Goal: Task Accomplishment & Management: Use online tool/utility

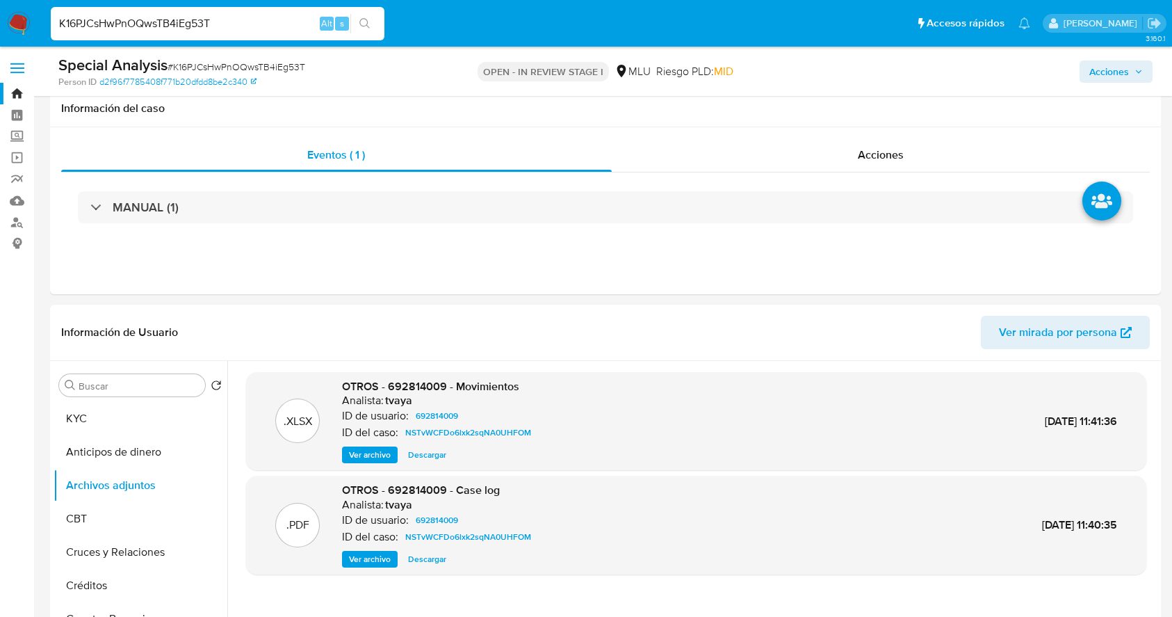
select select "10"
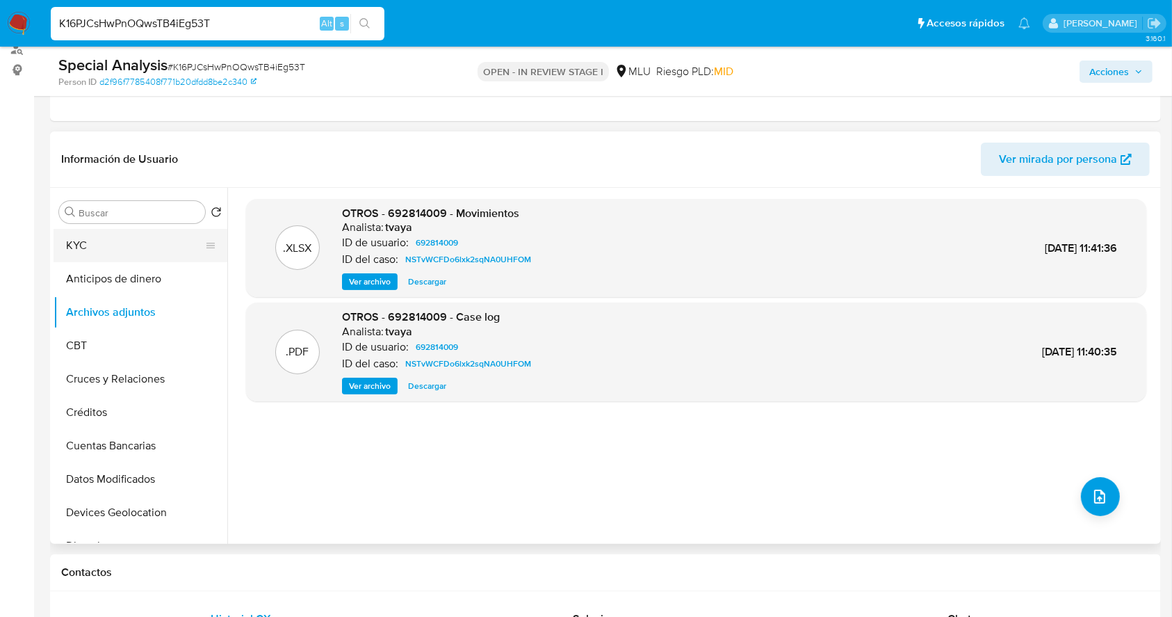
click at [131, 253] on button "KYC" at bounding box center [135, 245] width 163 height 33
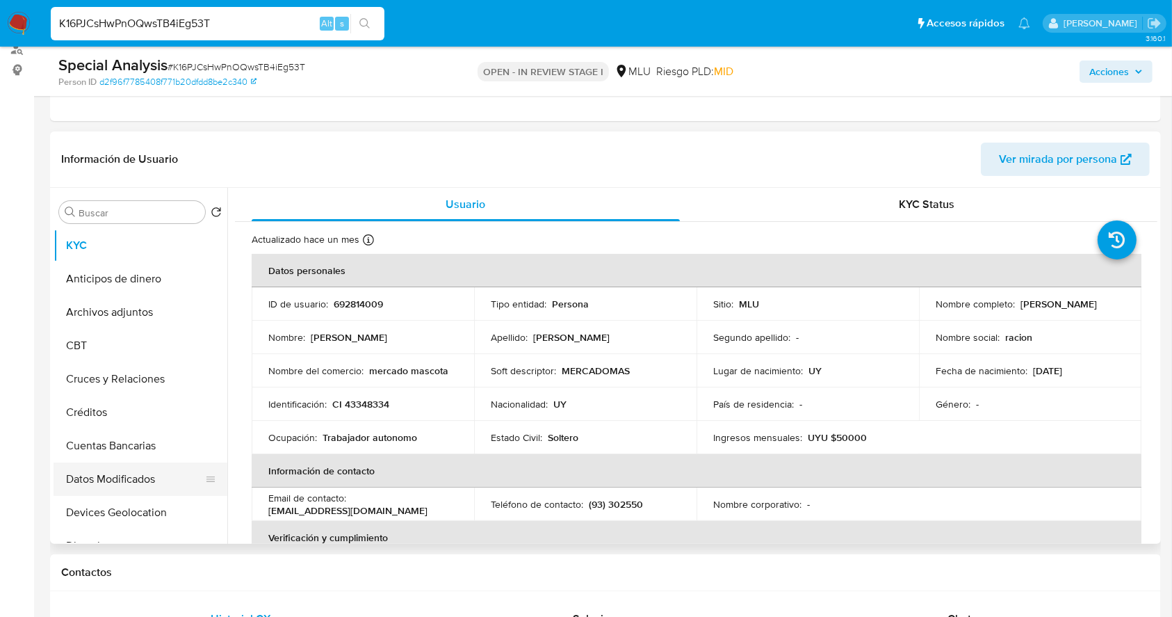
click at [162, 462] on button "Datos Modificados" at bounding box center [135, 478] width 163 height 33
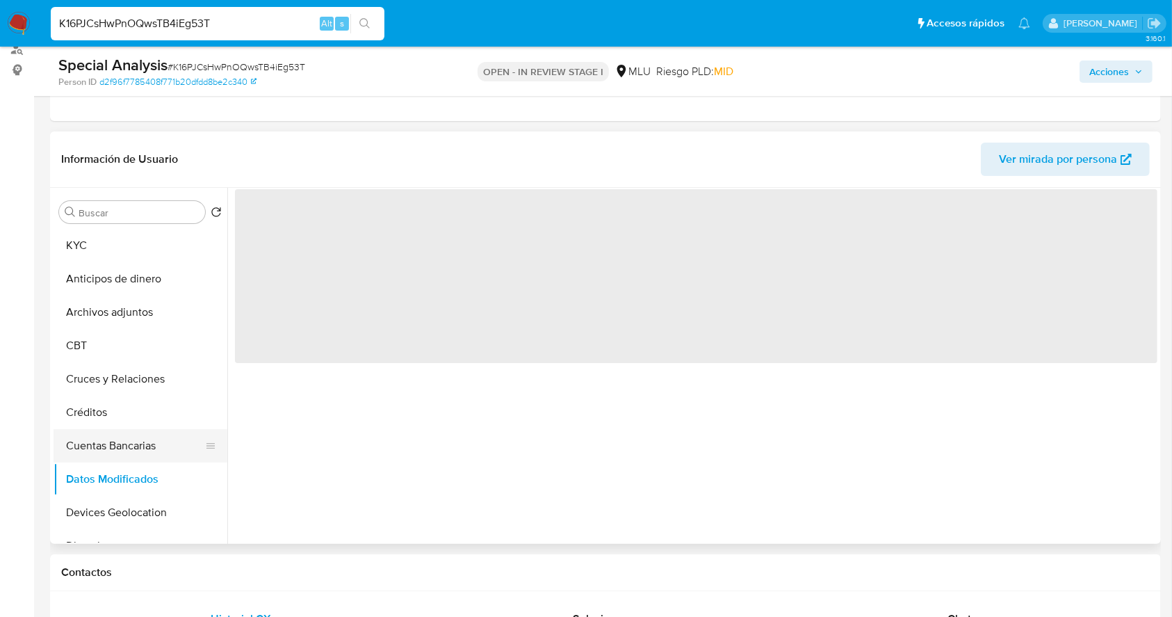
click at [161, 445] on button "Cuentas Bancarias" at bounding box center [135, 445] width 163 height 33
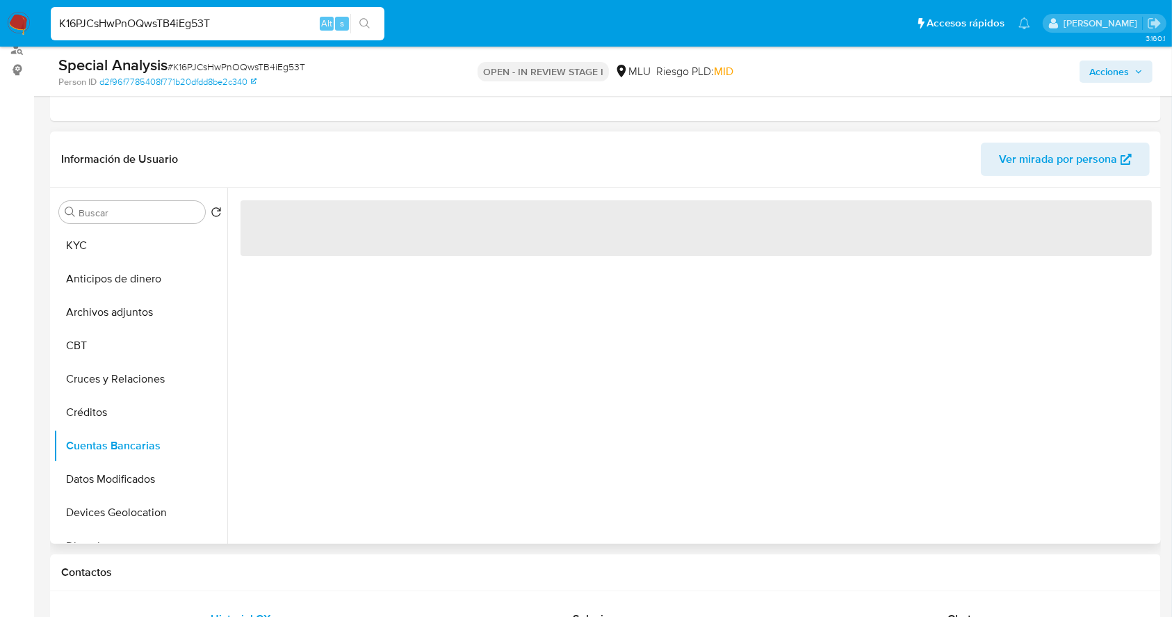
click at [435, 410] on div "‌" at bounding box center [692, 366] width 930 height 356
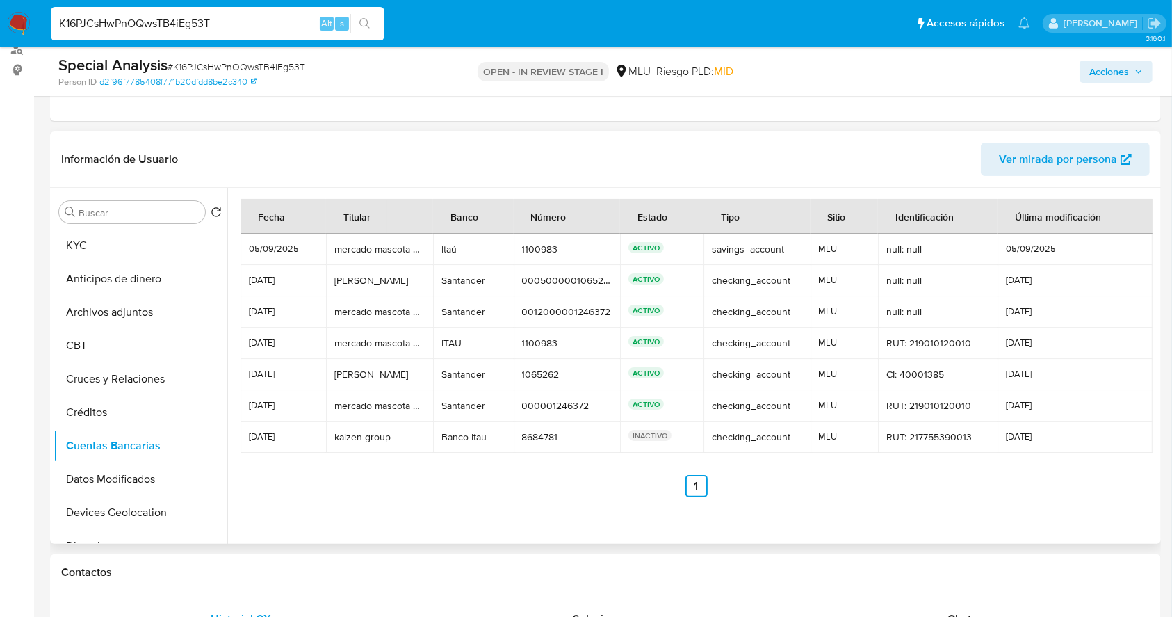
click at [446, 417] on td "Santander Santander" at bounding box center [473, 405] width 80 height 31
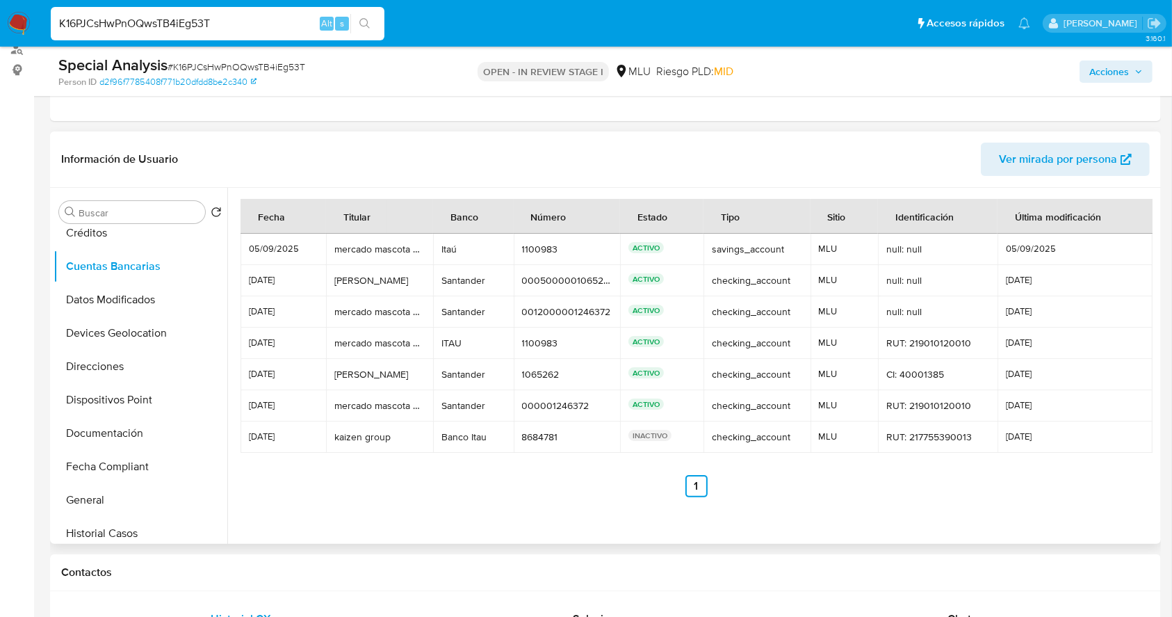
scroll to position [217, 0]
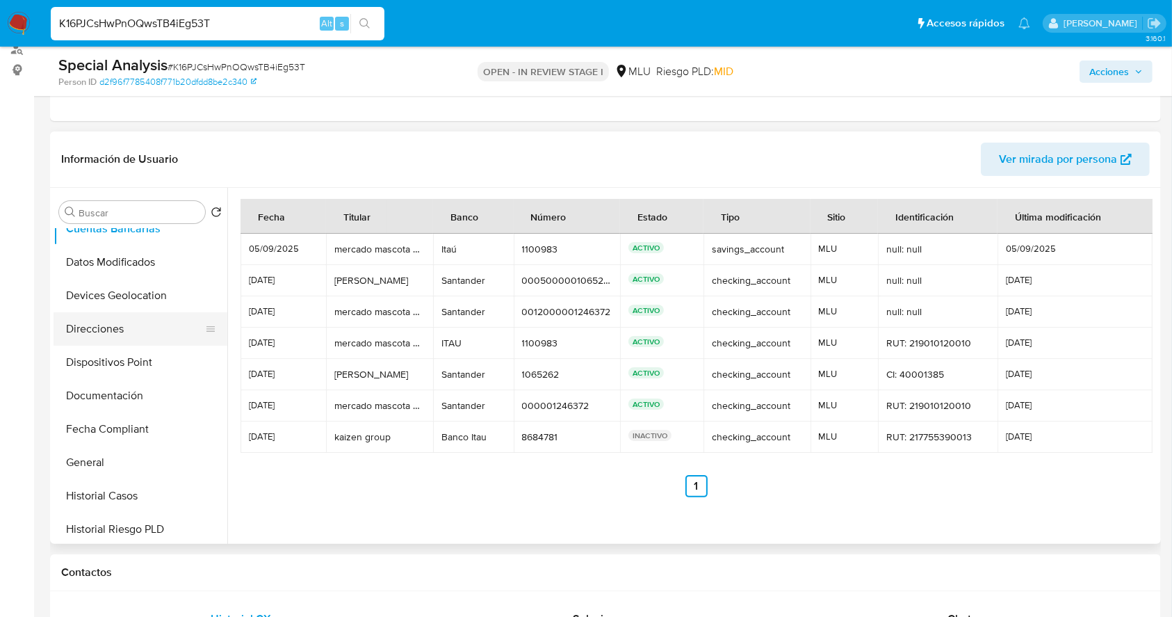
click at [118, 331] on button "Direcciones" at bounding box center [135, 328] width 163 height 33
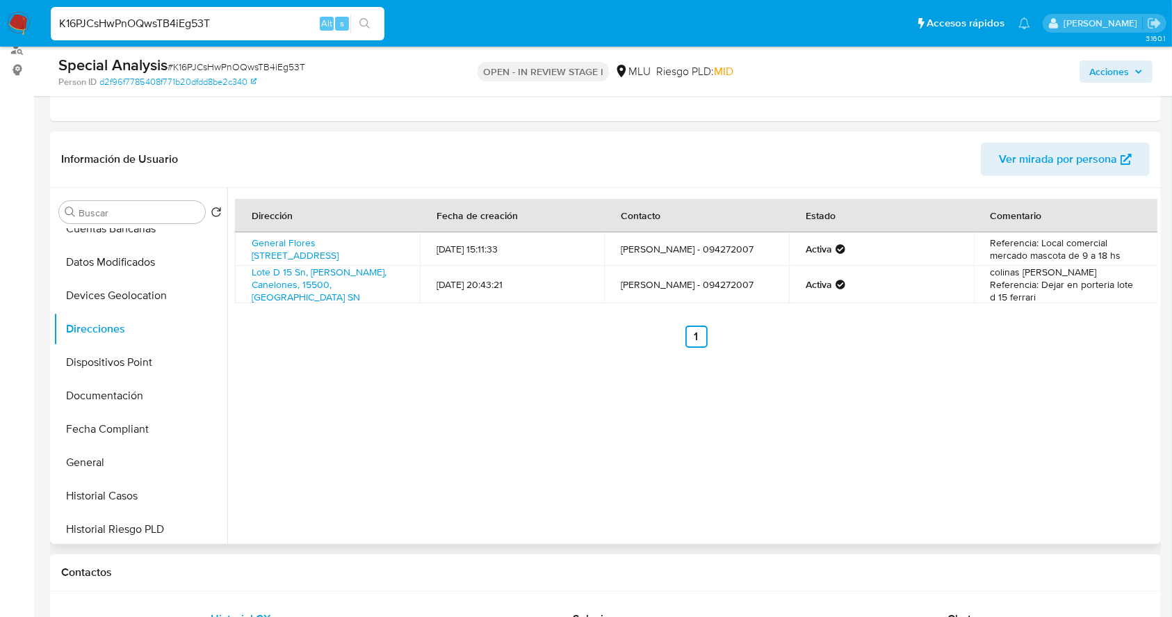
scroll to position [0, 0]
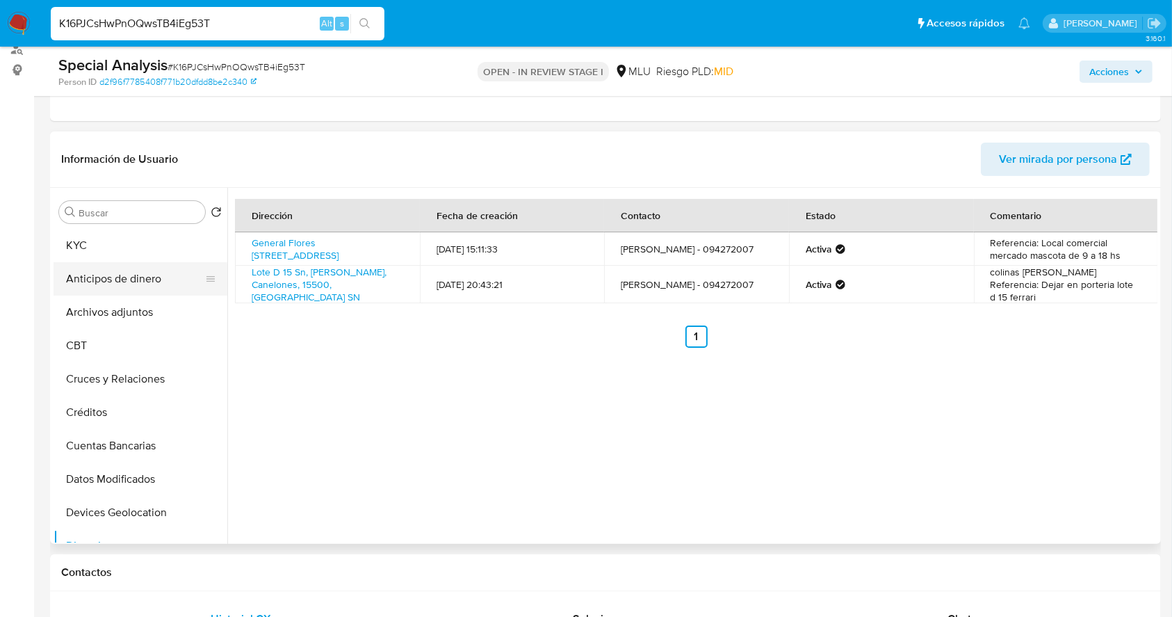
click at [114, 266] on button "Anticipos de dinero" at bounding box center [135, 278] width 163 height 33
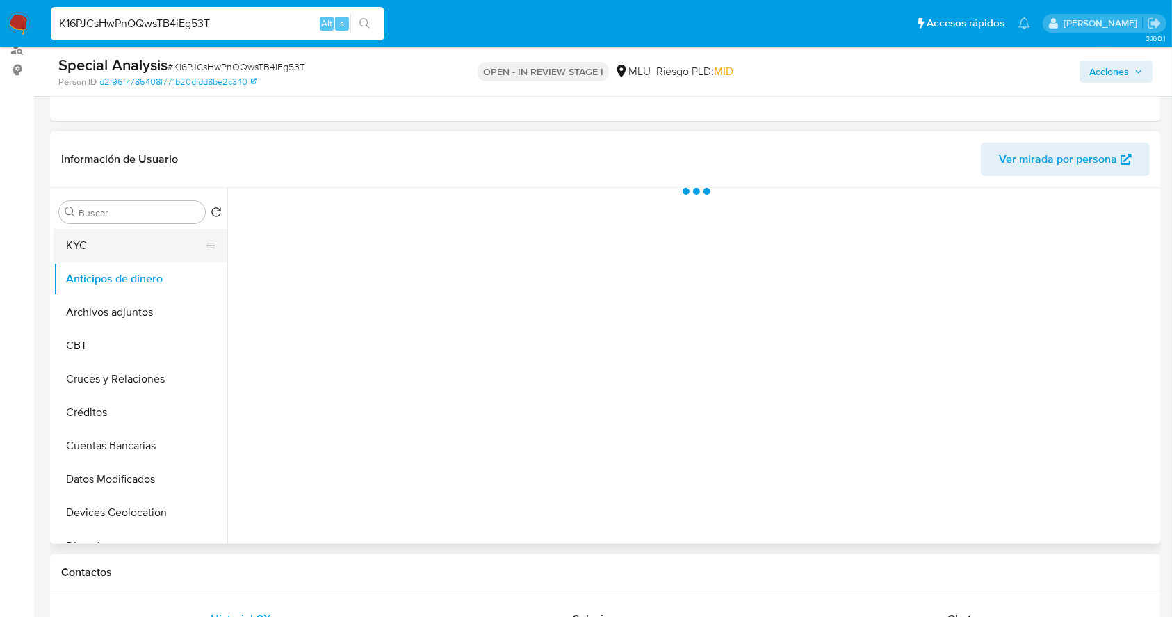
click at [128, 227] on div "Buscar Volver al orden por defecto KYC Anticipos de dinero Archivos adjuntos CB…" at bounding box center [141, 367] width 174 height 354
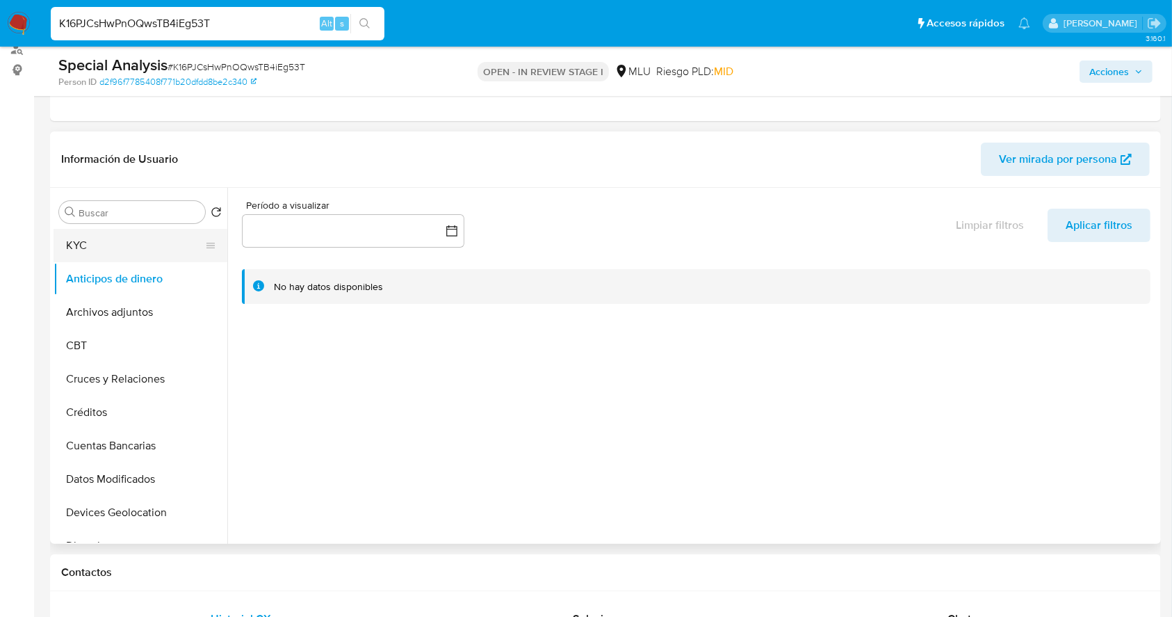
click at [123, 248] on button "KYC" at bounding box center [135, 245] width 163 height 33
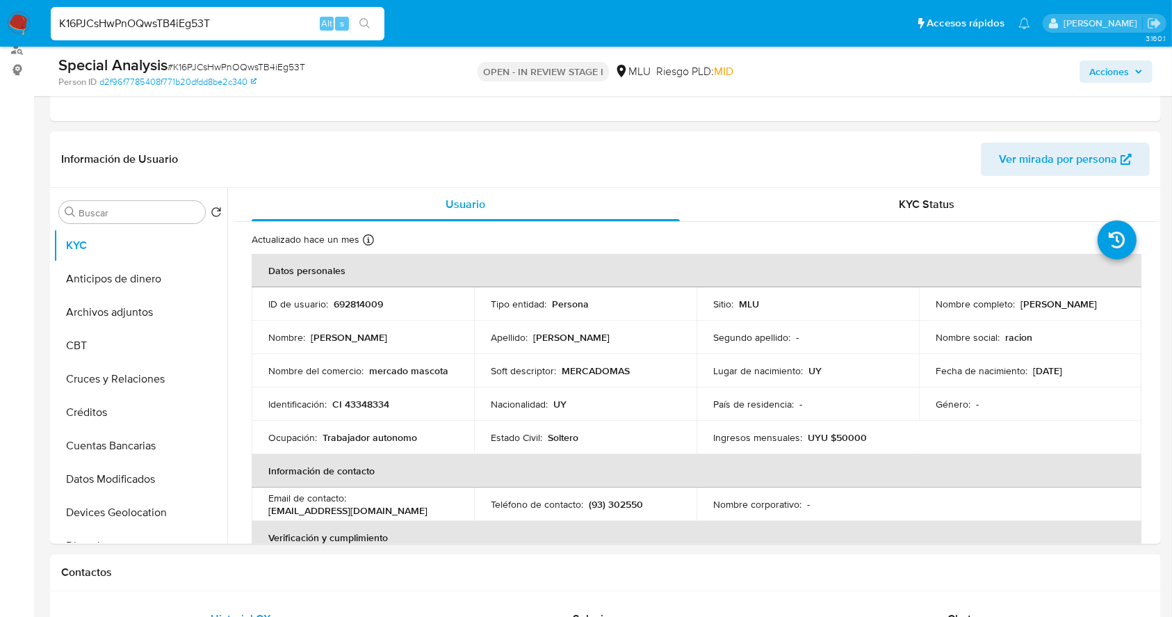
click at [442, 346] on td "Nombre : Marcel" at bounding box center [363, 337] width 222 height 33
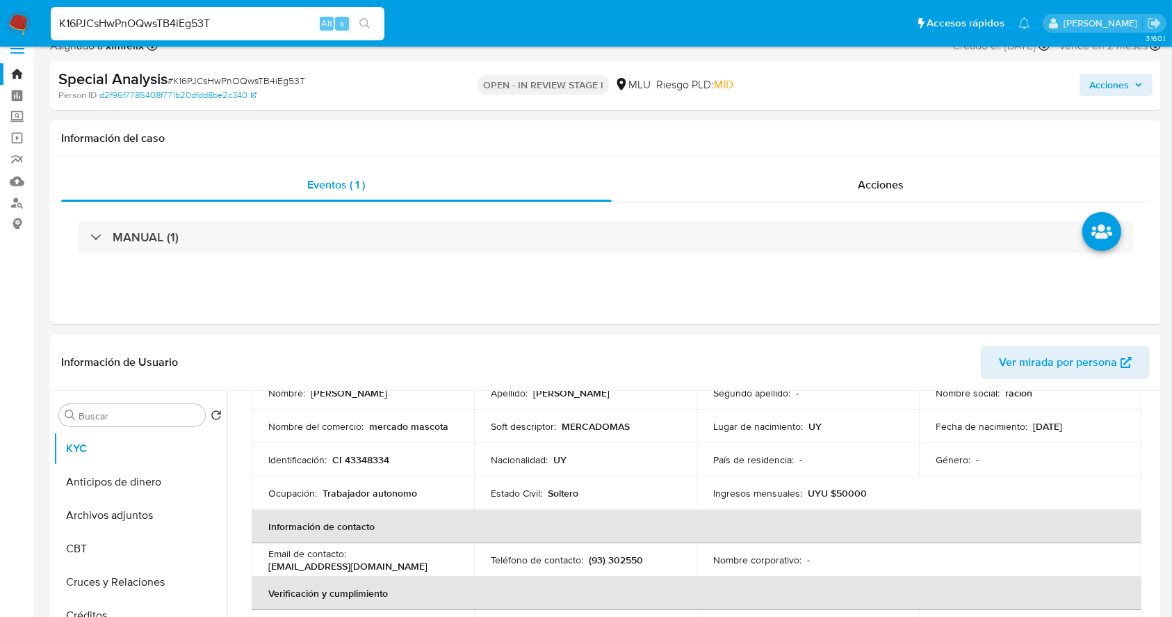
scroll to position [41, 0]
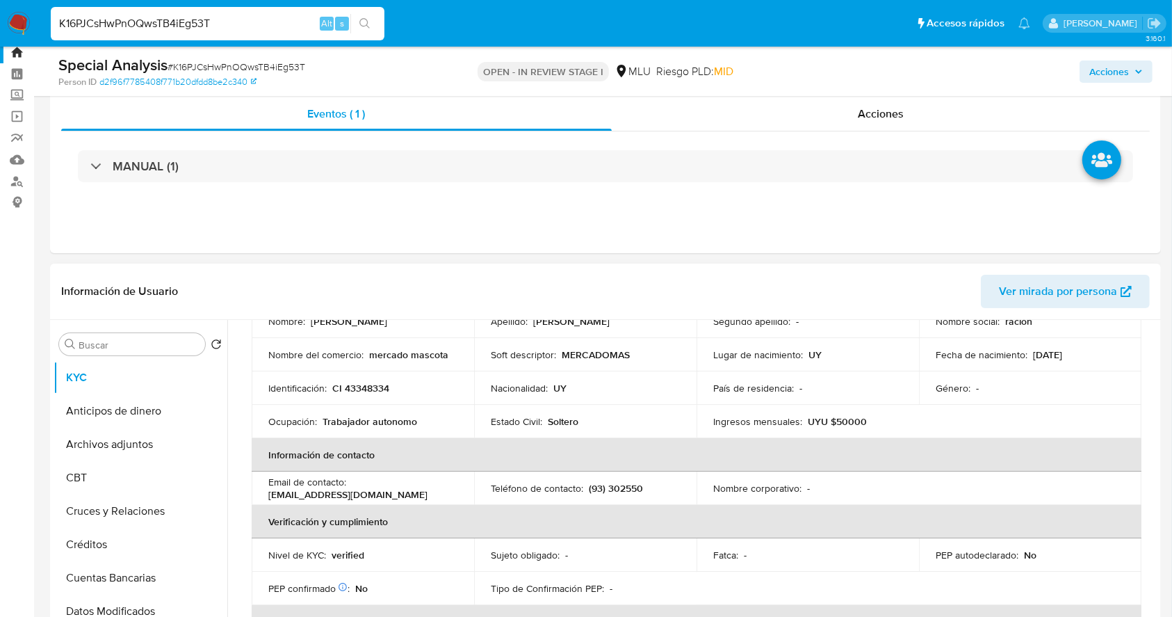
click at [492, 415] on p "Estado Civil :" at bounding box center [516, 421] width 51 height 13
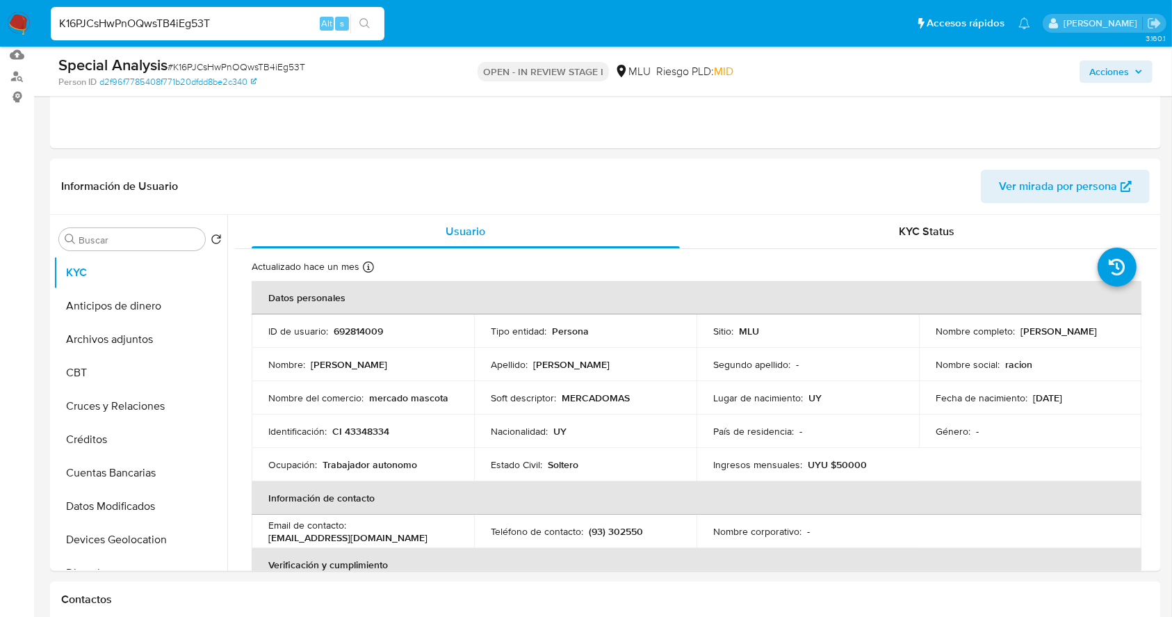
scroll to position [149, 0]
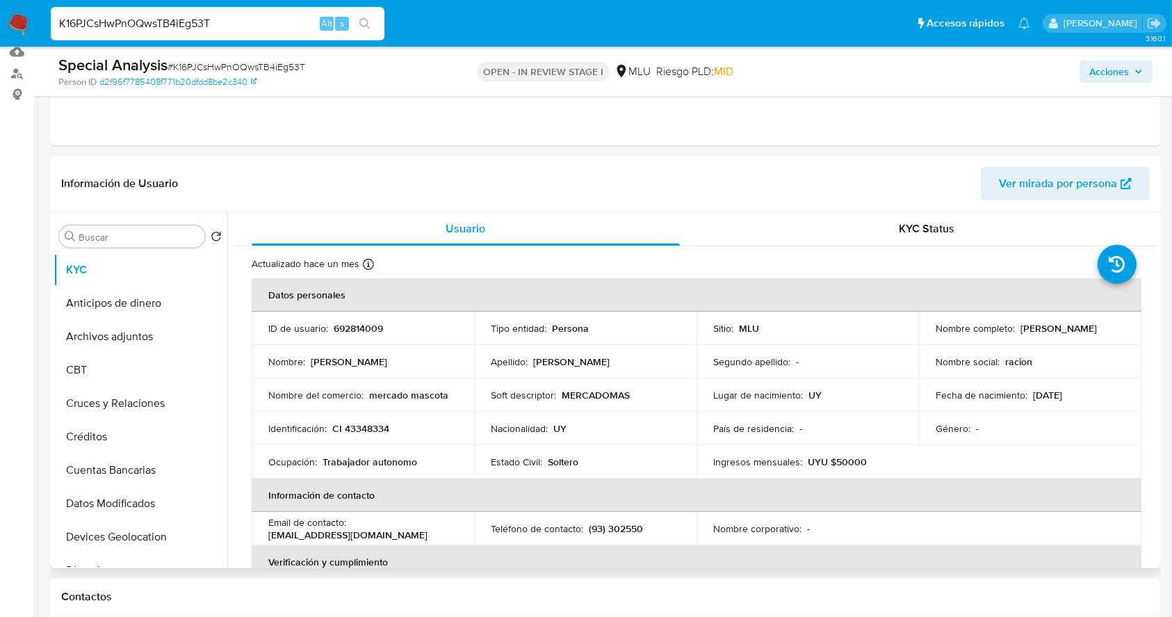
click at [559, 343] on td "Tipo entidad : Persona" at bounding box center [585, 327] width 222 height 33
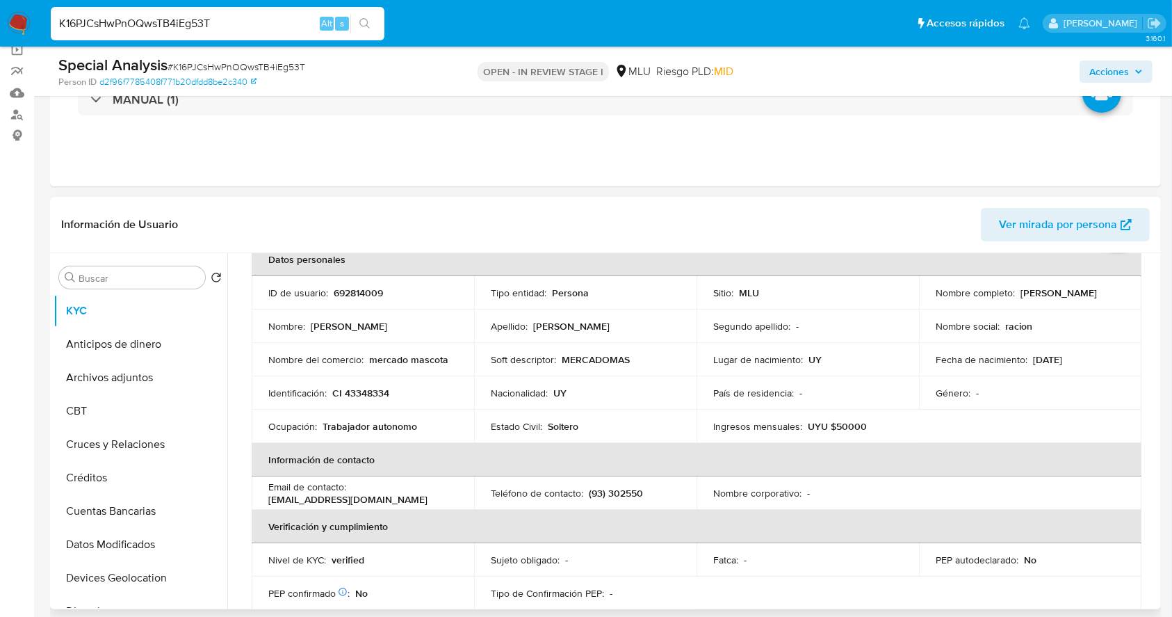
scroll to position [79, 0]
click at [1035, 497] on table "Datos personales ID de usuario : 692814009 Tipo entidad : Persona Sitio : MLU N…" at bounding box center [697, 491] width 890 height 501
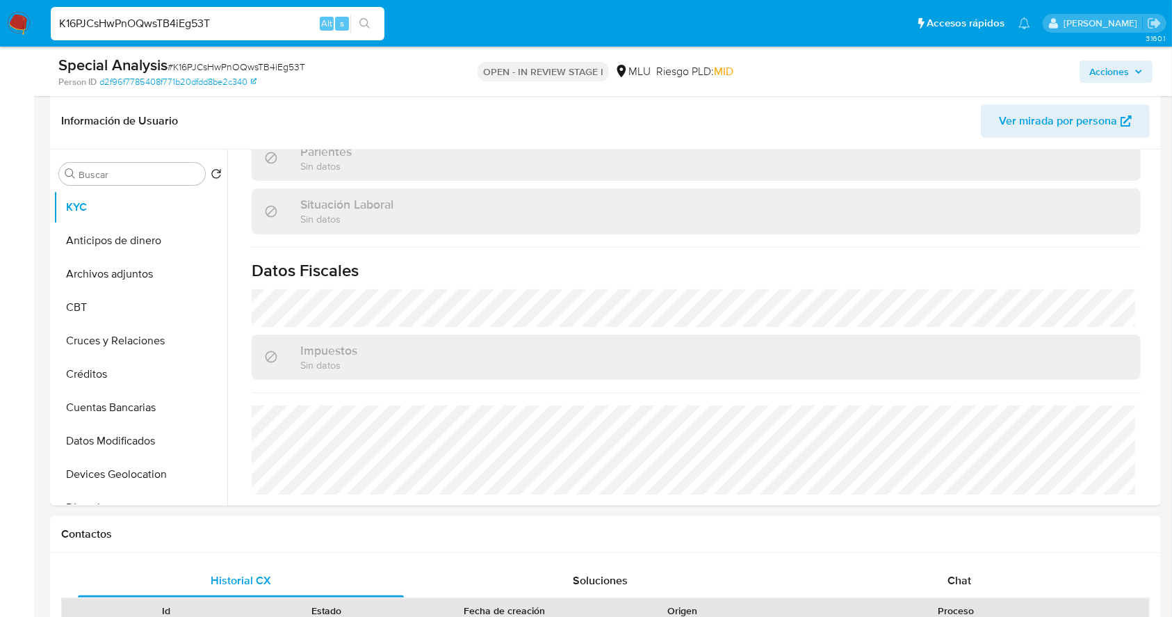
scroll to position [248, 0]
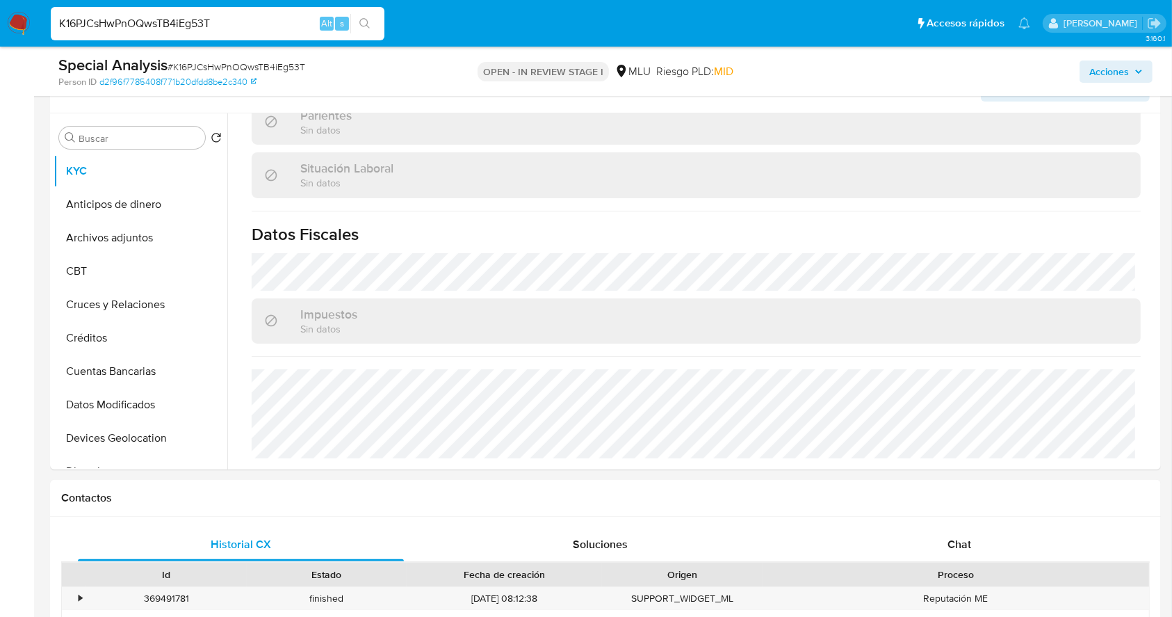
click at [165, 28] on input "K16PJCsHwPnOQwsTB4iEg53T" at bounding box center [218, 24] width 334 height 18
paste input "SAYpeW2iJzp6MwRrNHjC1p9d"
type input "SAYpeW2iJzp6MwRrNHjC1p9d"
click at [20, 26] on img at bounding box center [19, 24] width 24 height 24
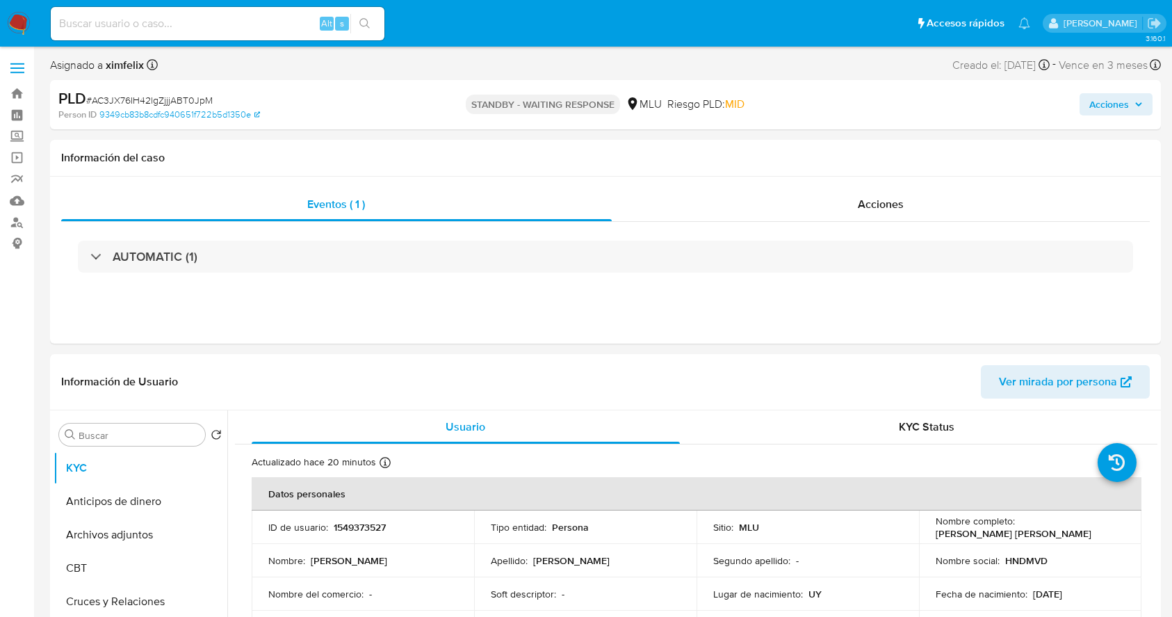
select select "10"
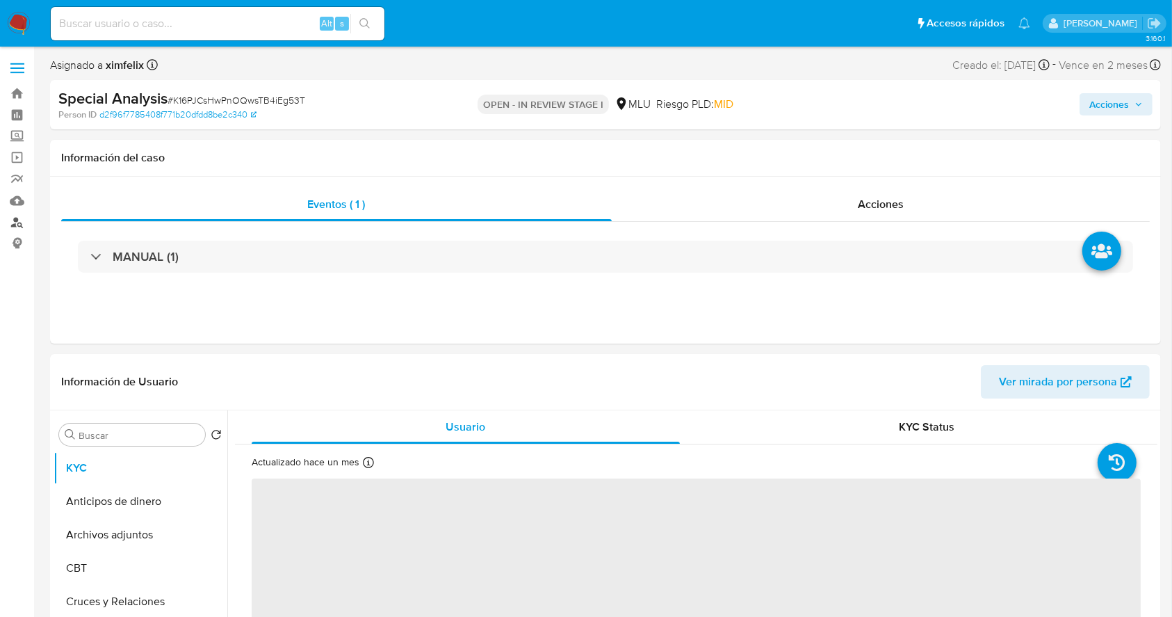
select select "10"
click at [11, 221] on link "Buscador de personas" at bounding box center [82, 222] width 165 height 22
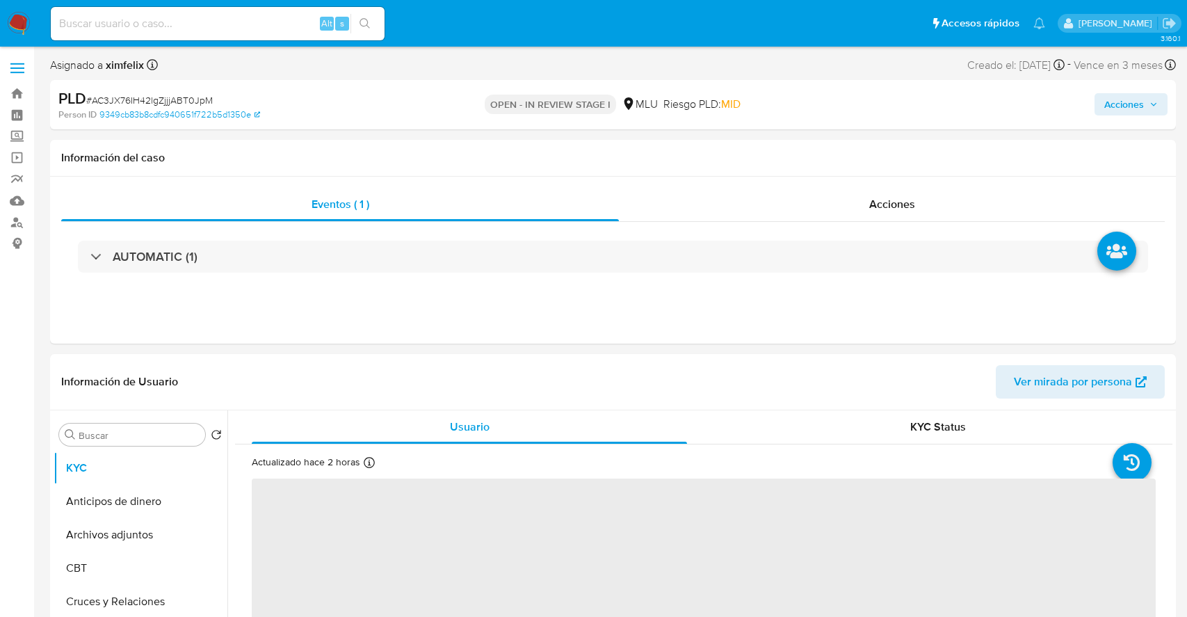
select select "10"
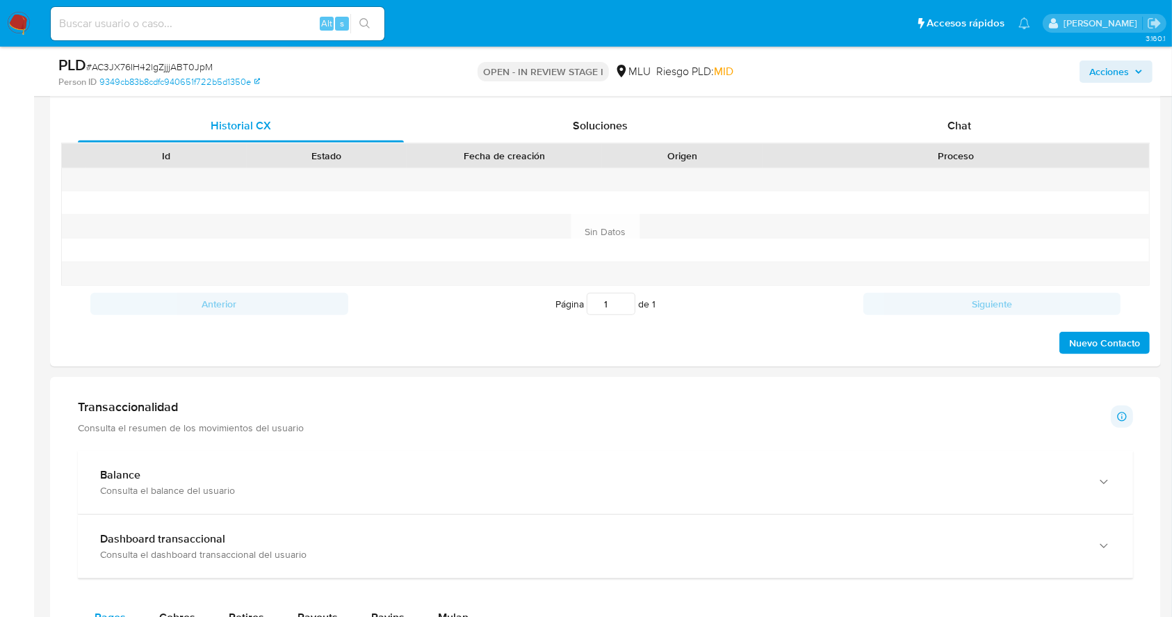
scroll to position [678, 0]
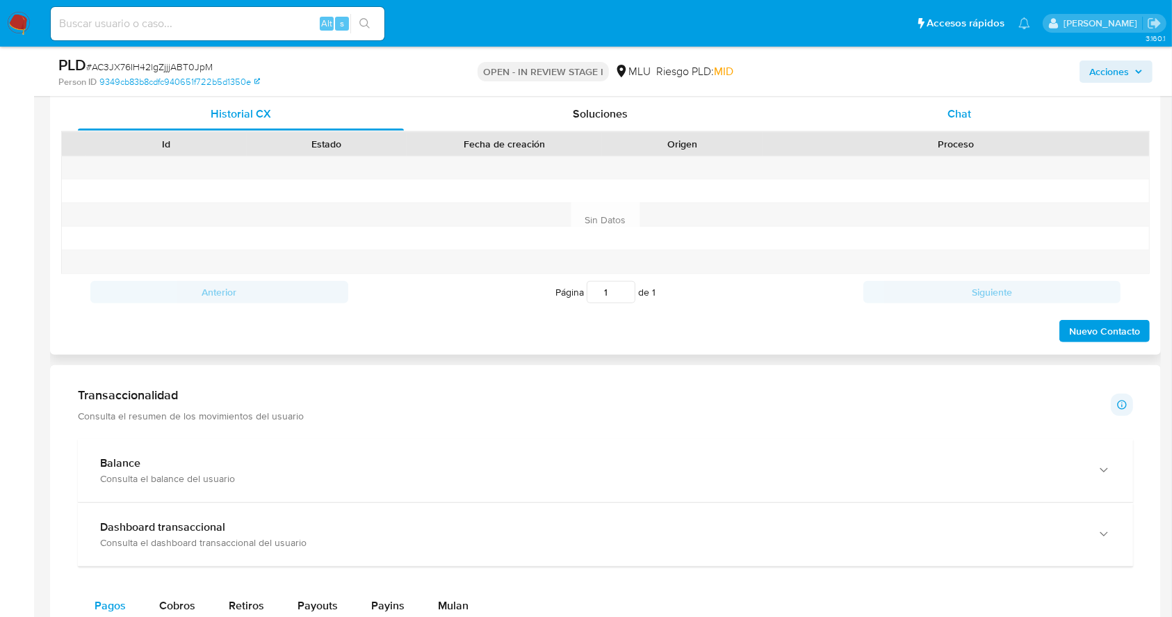
click at [955, 102] on div "Chat" at bounding box center [960, 113] width 326 height 33
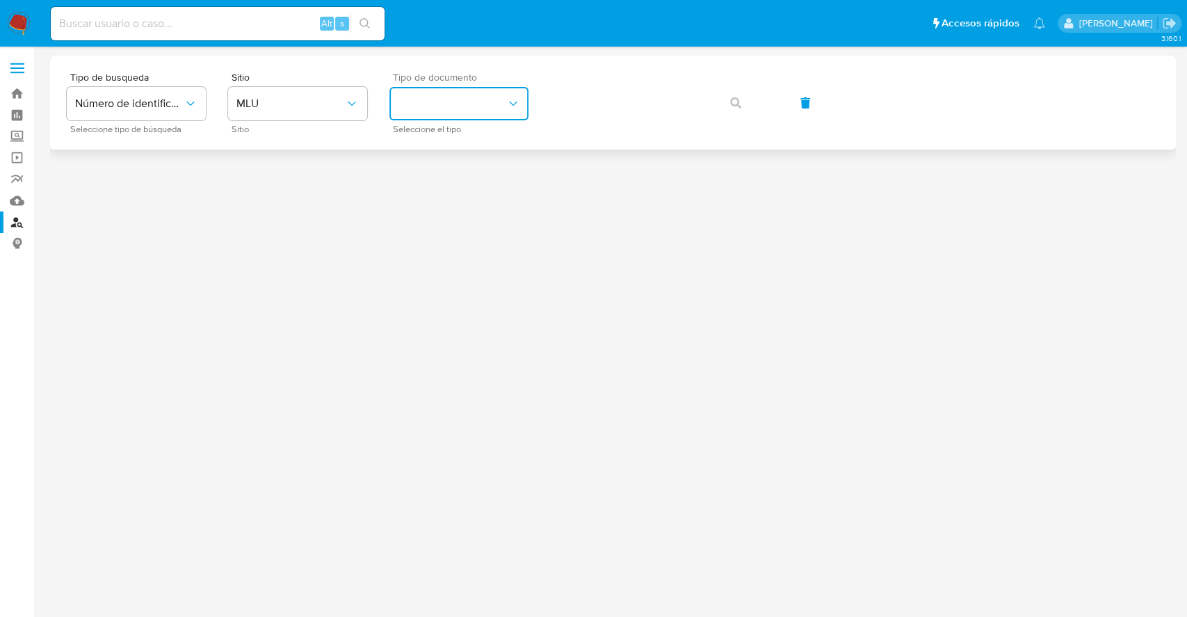
click at [472, 114] on button "identificationType" at bounding box center [458, 103] width 139 height 33
click at [487, 191] on div "RUT RUT" at bounding box center [455, 195] width 114 height 47
click at [731, 111] on span "button" at bounding box center [735, 103] width 11 height 31
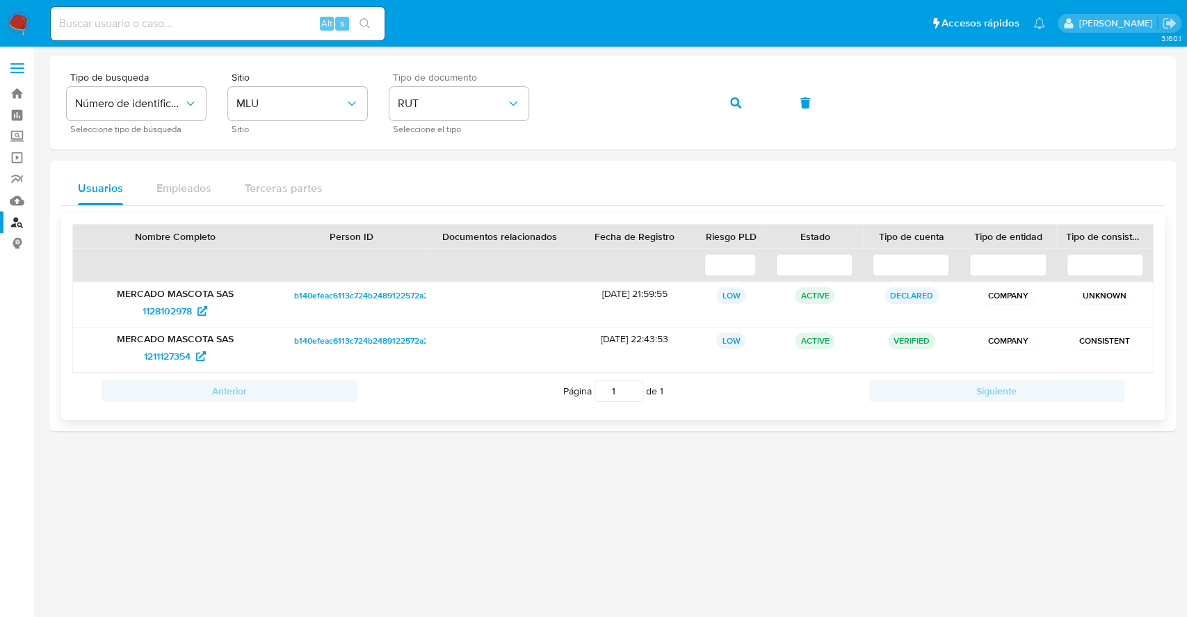
click at [386, 292] on span "b140efeac6113c724b2489122572a23d" at bounding box center [366, 295] width 144 height 17
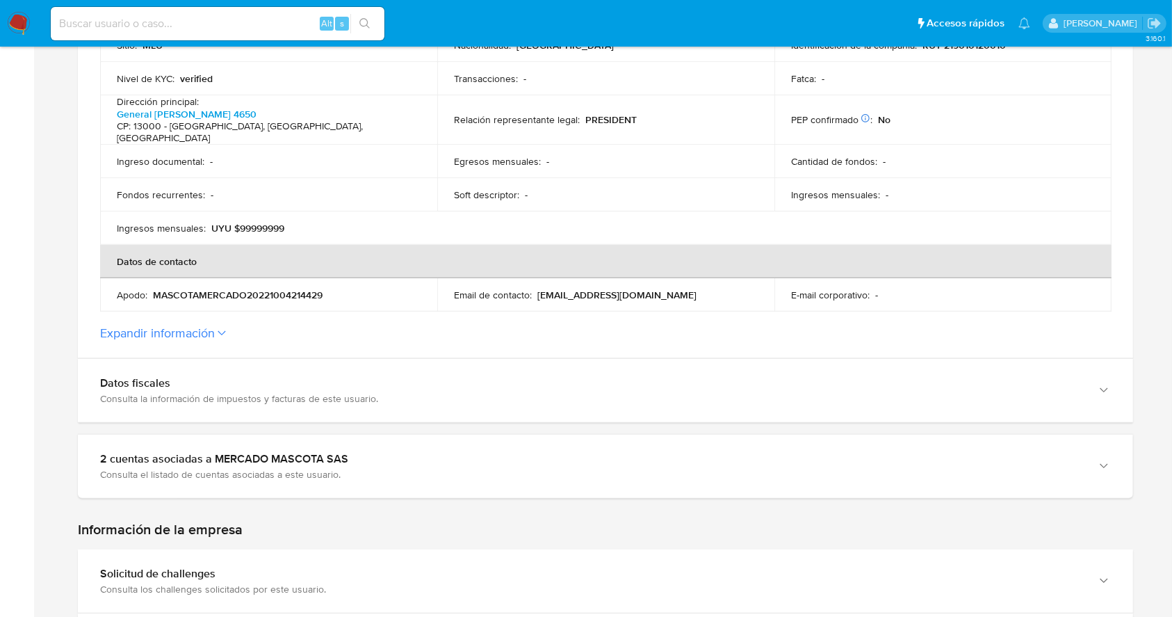
scroll to position [445, 0]
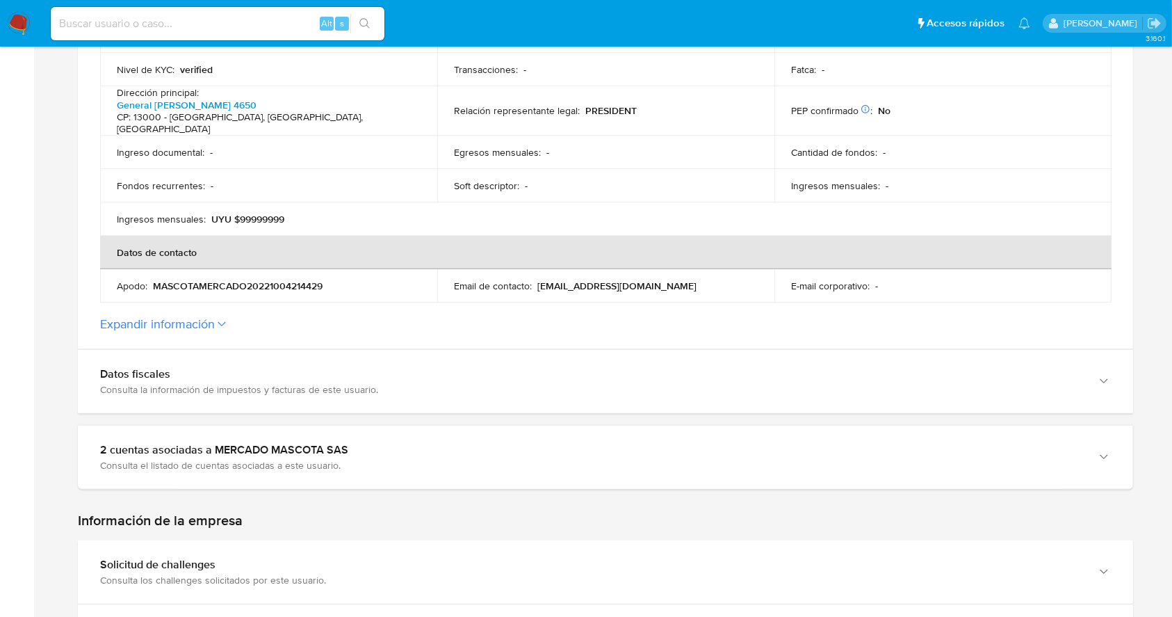
click at [901, 324] on section "ID de la persona : b140efeac6113c724b2489122572a23d Datos generales de MERCADO …" at bounding box center [605, 33] width 1055 height 632
click at [184, 300] on section "ID de la persona : b140efeac6113c724b2489122572a23d Datos generales de MERCADO …" at bounding box center [605, 33] width 1055 height 632
click at [194, 320] on section "ID de la persona : b140efeac6113c724b2489122572a23d Datos generales de MERCADO …" at bounding box center [605, 33] width 1055 height 632
click at [195, 317] on button "Expandir información" at bounding box center [157, 323] width 115 height 15
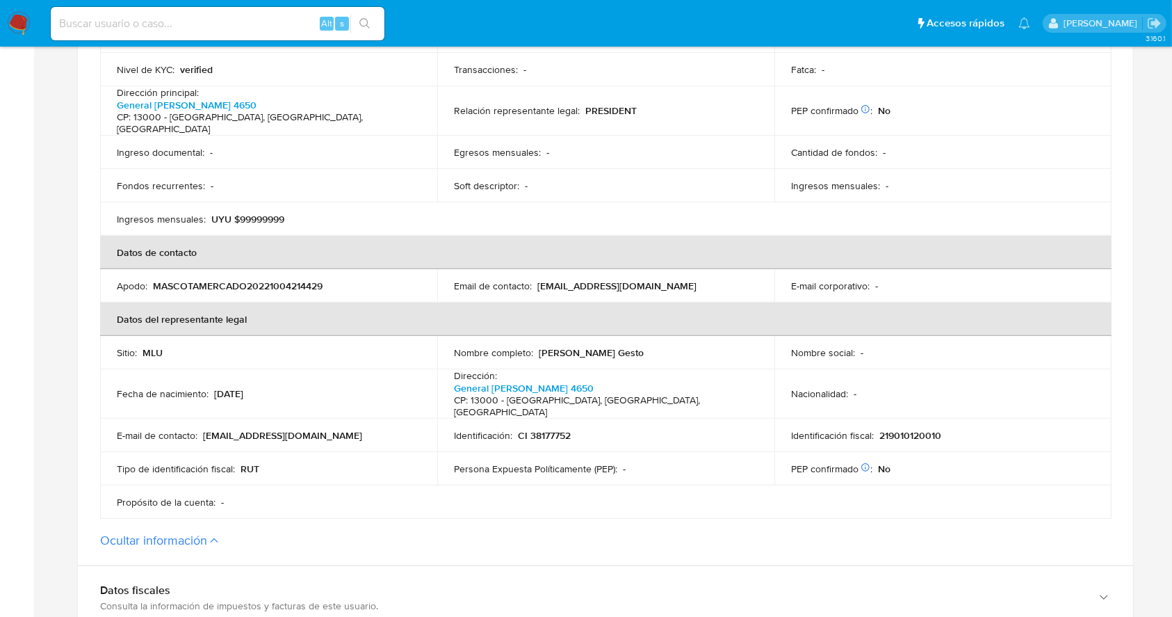
click at [731, 348] on td "Nombre completo : Carlos Andres Ferrari Gesto" at bounding box center [605, 352] width 337 height 33
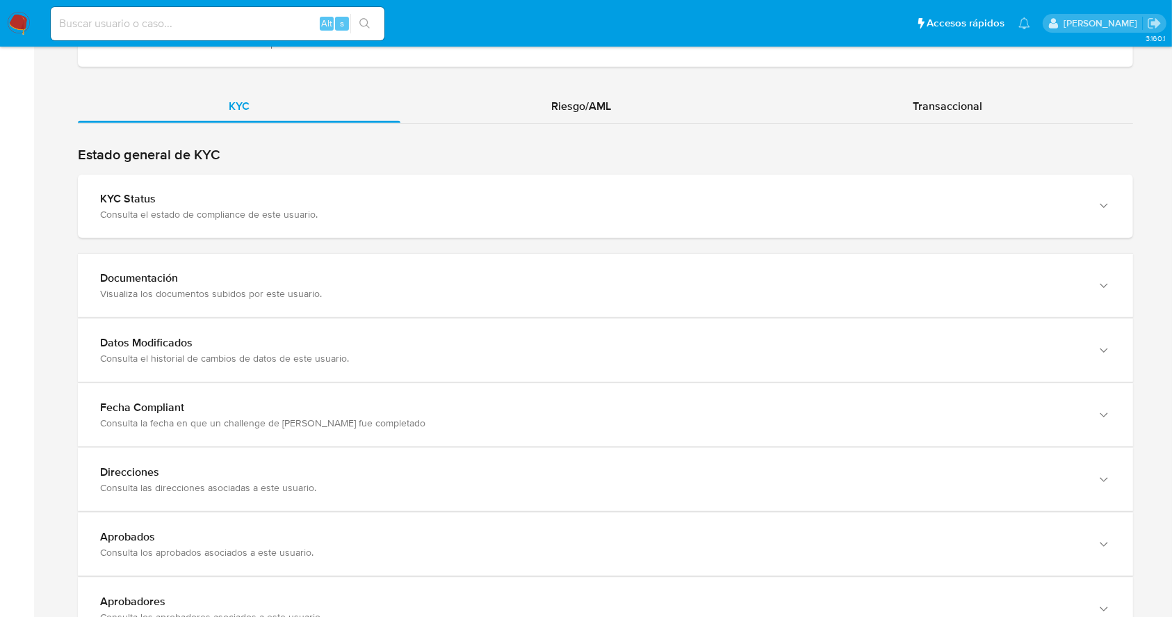
scroll to position [1587, 0]
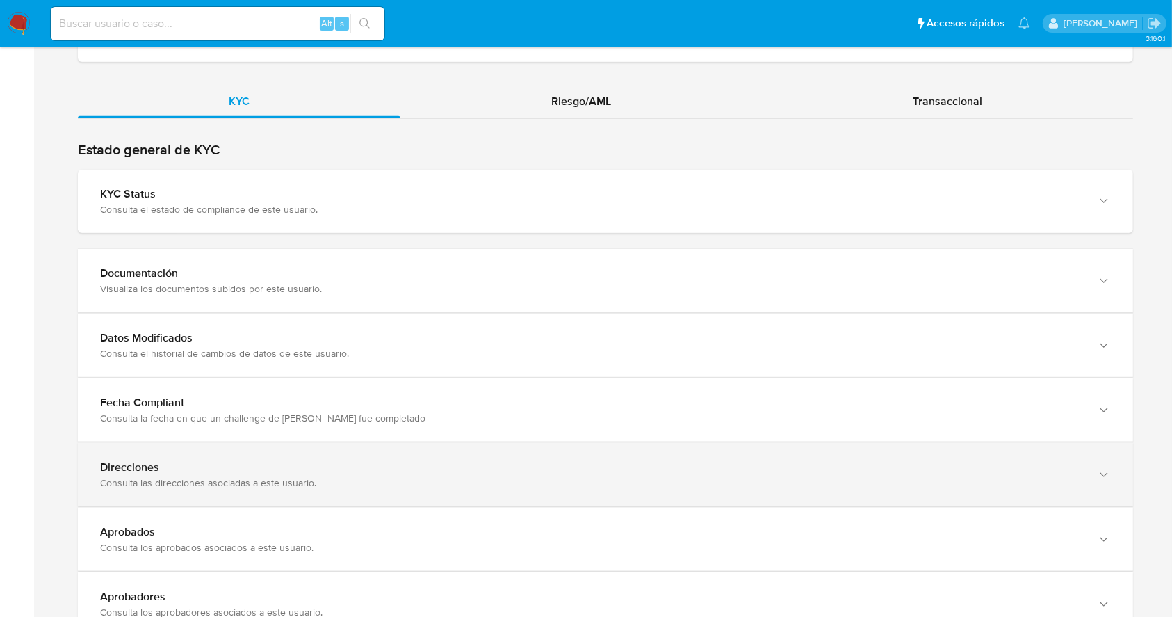
click at [971, 461] on div "Direcciones Consulta las direcciones asociadas a este usuario." at bounding box center [605, 474] width 1055 height 63
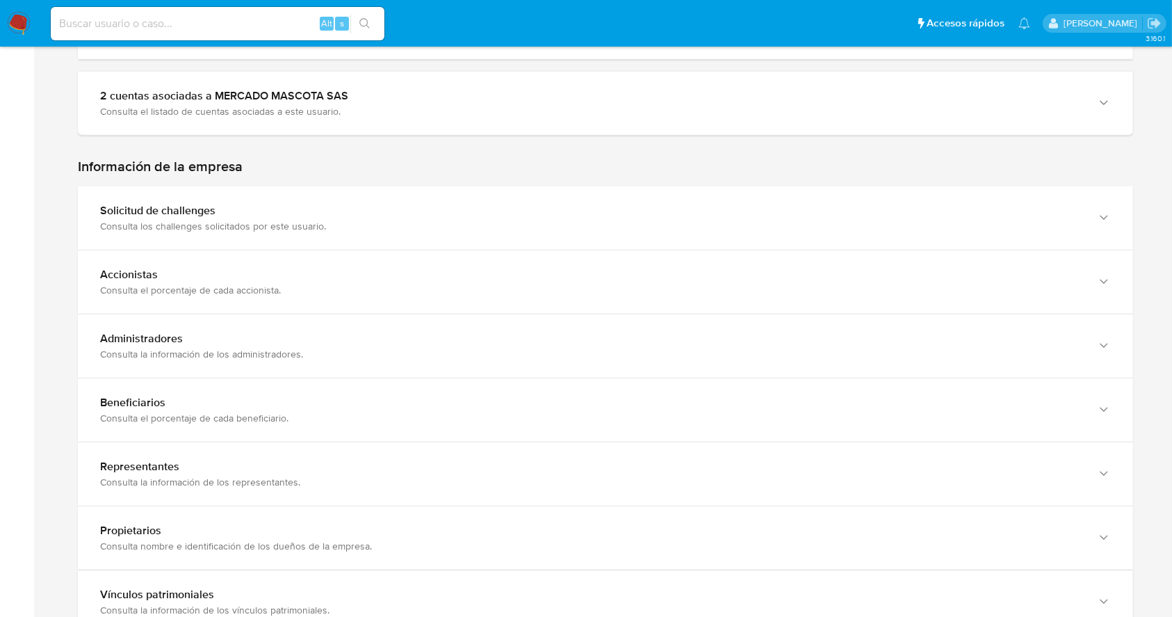
scroll to position [1026, 0]
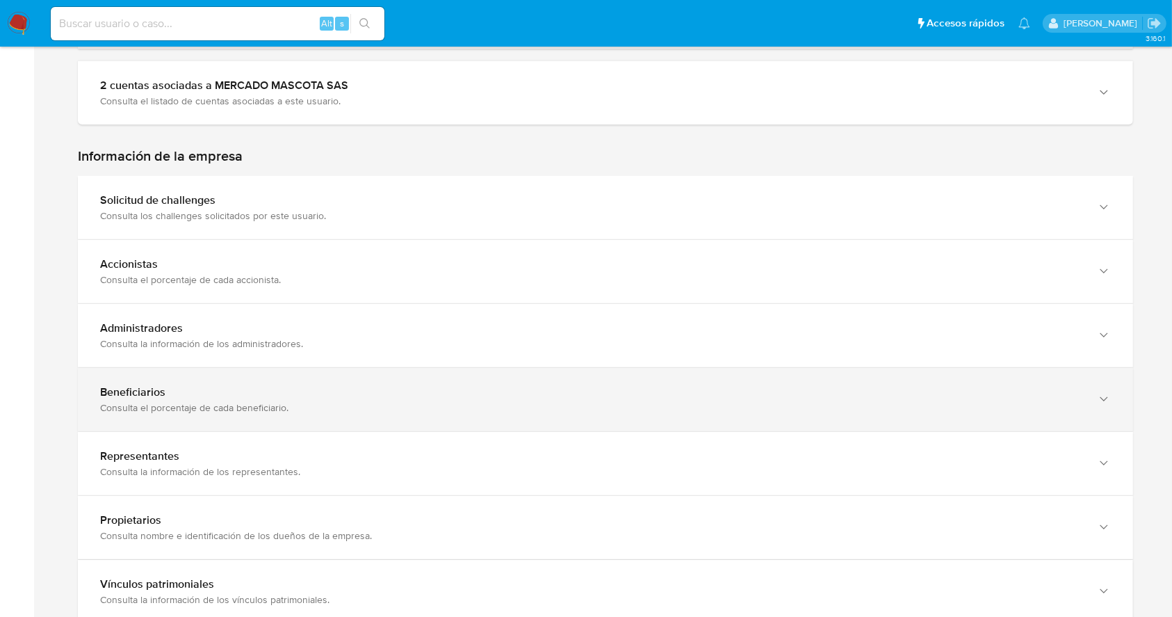
click at [965, 385] on div "Beneficiarios" at bounding box center [591, 392] width 983 height 14
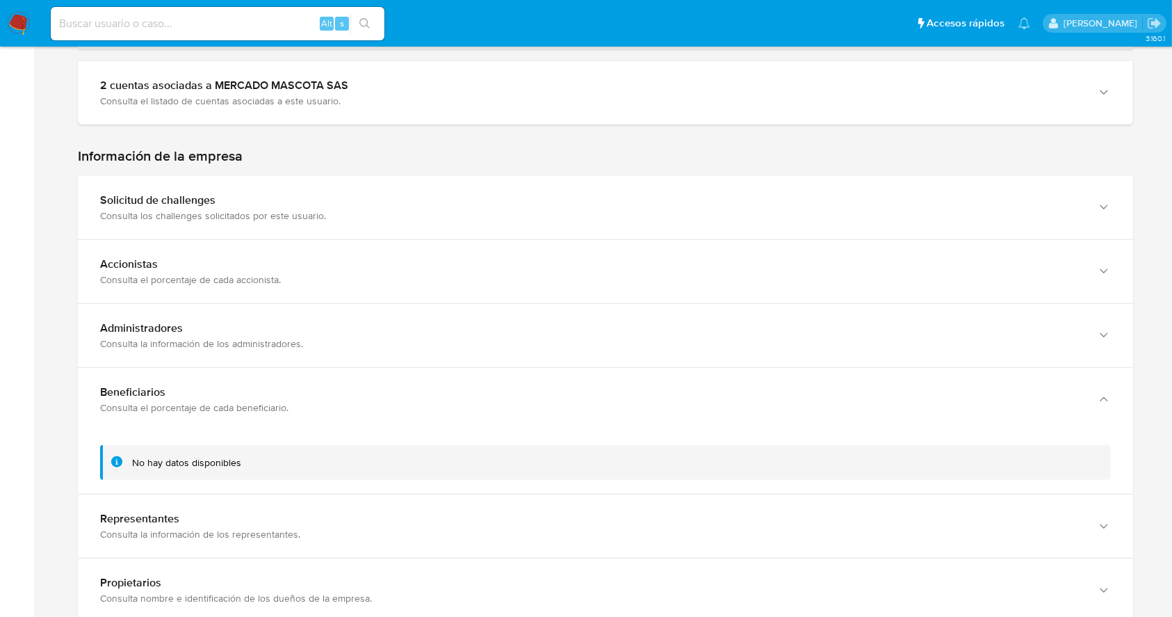
scroll to position [1121, 0]
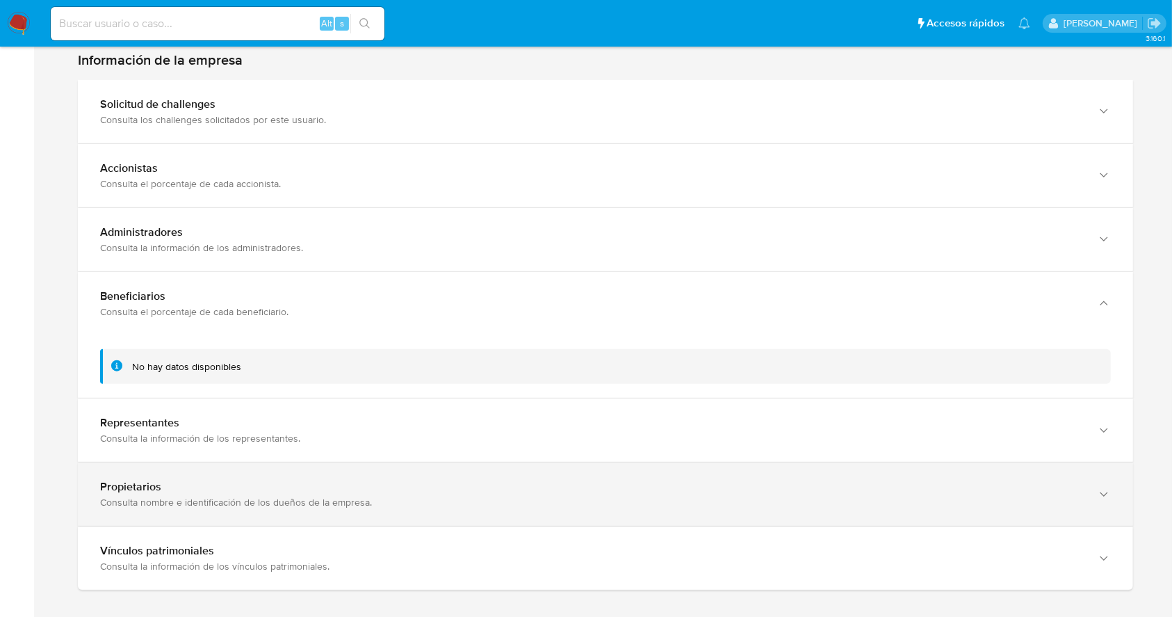
click at [759, 480] on div "Propietarios" at bounding box center [591, 487] width 983 height 14
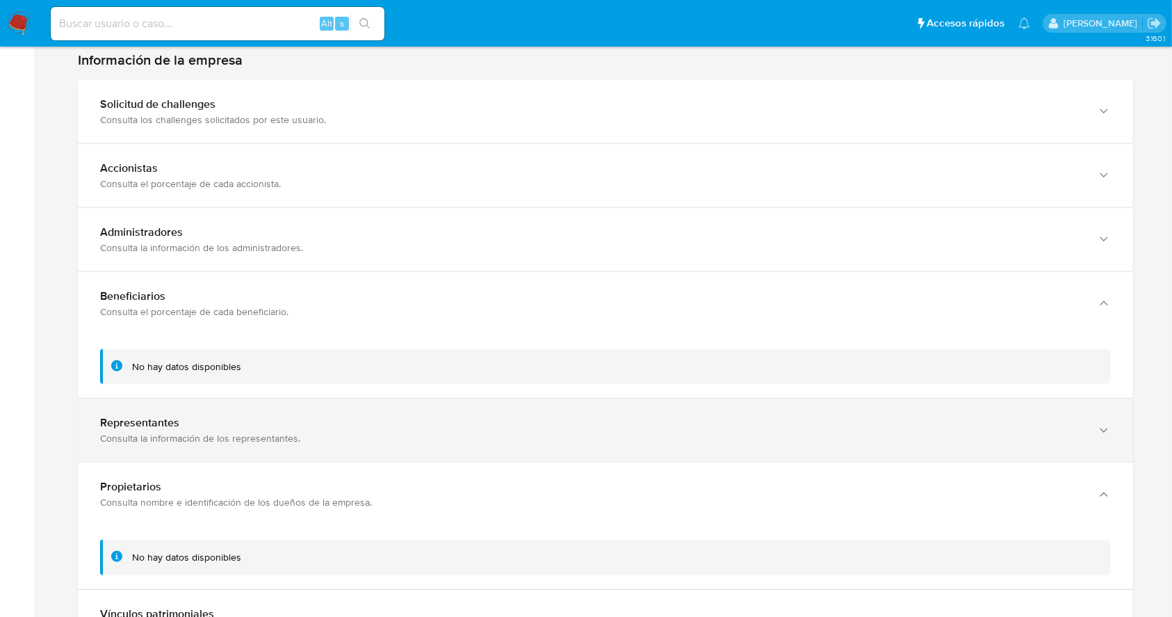
click at [834, 398] on div "Representantes Consulta la información de los representantes." at bounding box center [605, 429] width 1055 height 63
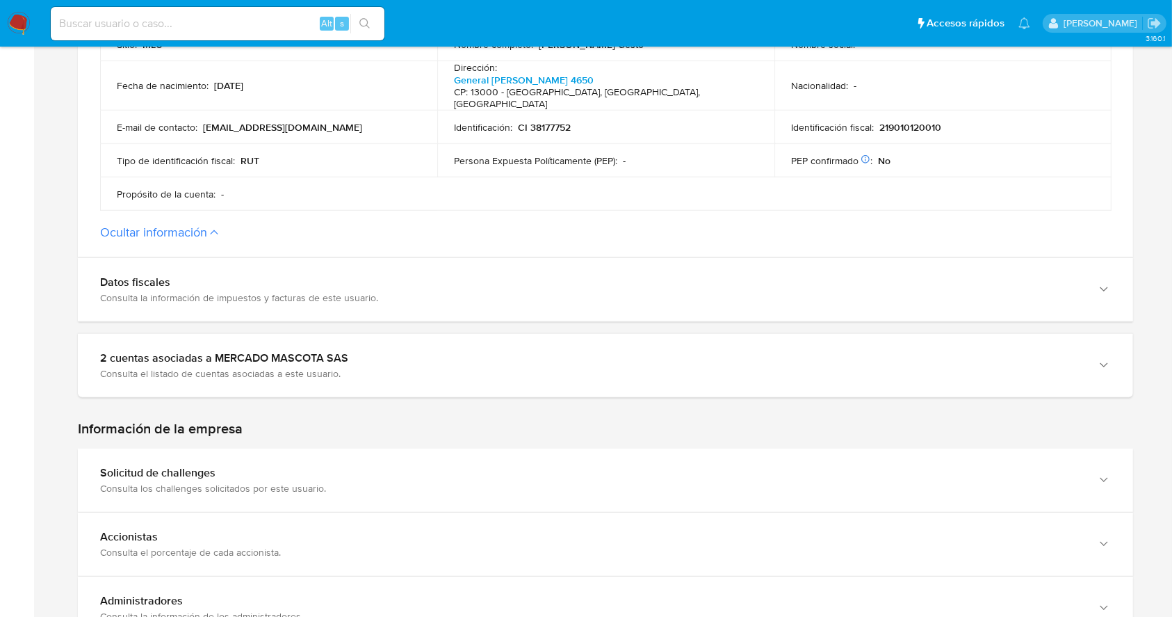
scroll to position [764, 0]
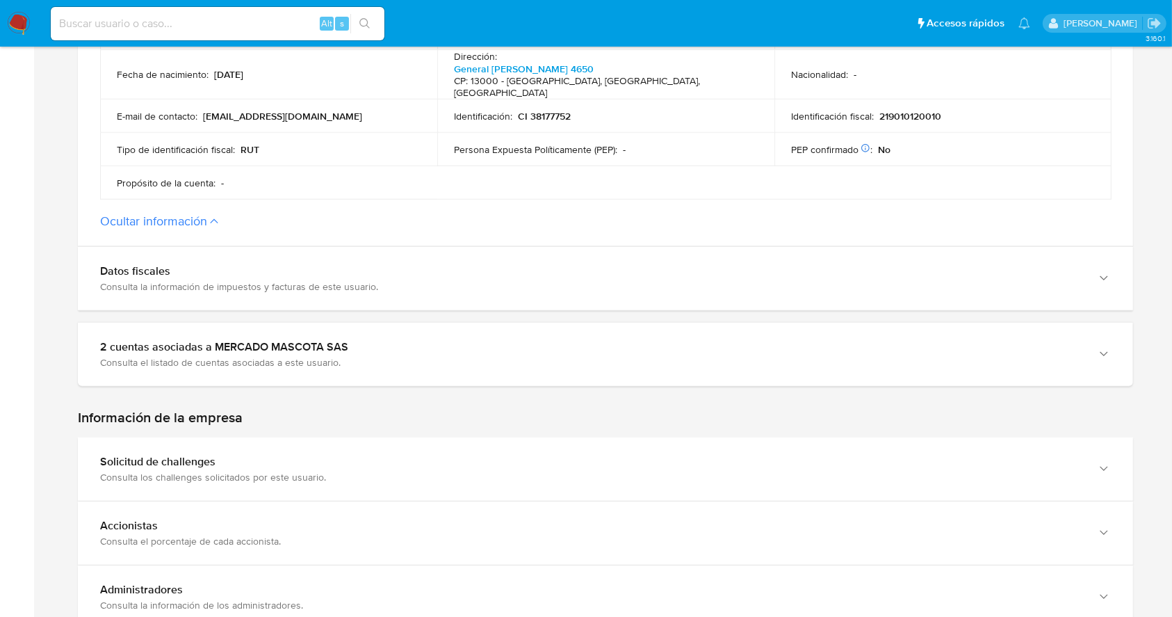
click at [947, 322] on div "2 cuentas asociadas a MERCADO MASCOTA SAS Consulta el listado de cuentas asocia…" at bounding box center [605, 354] width 1055 height 65
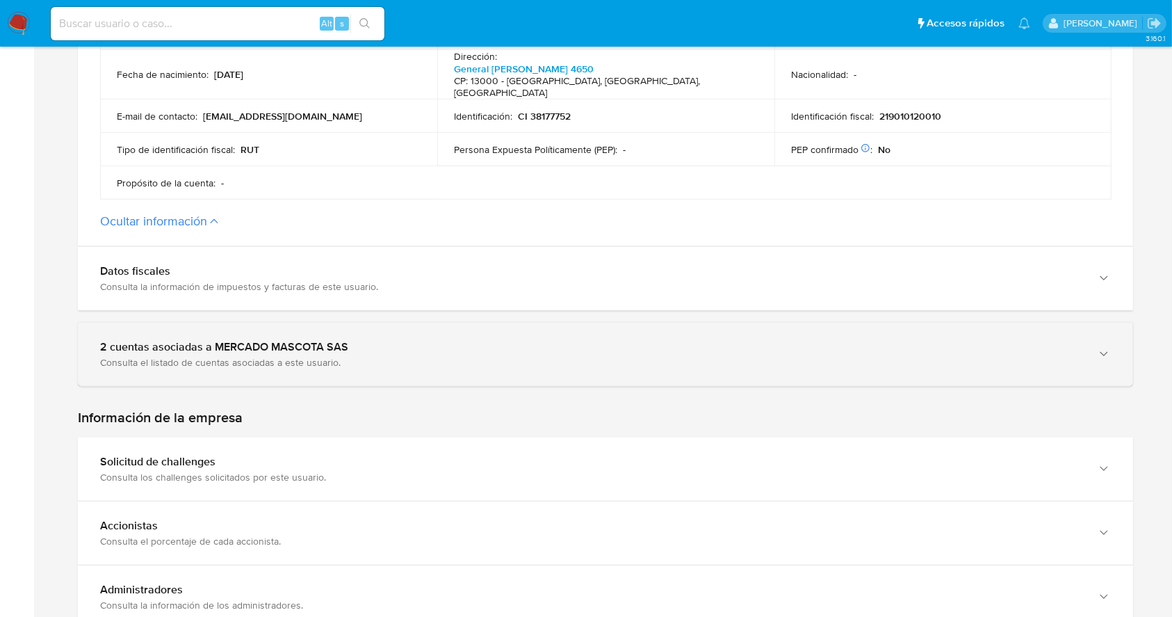
click at [945, 356] on div "Consulta el listado de cuentas asociadas a este usuario." at bounding box center [591, 362] width 983 height 13
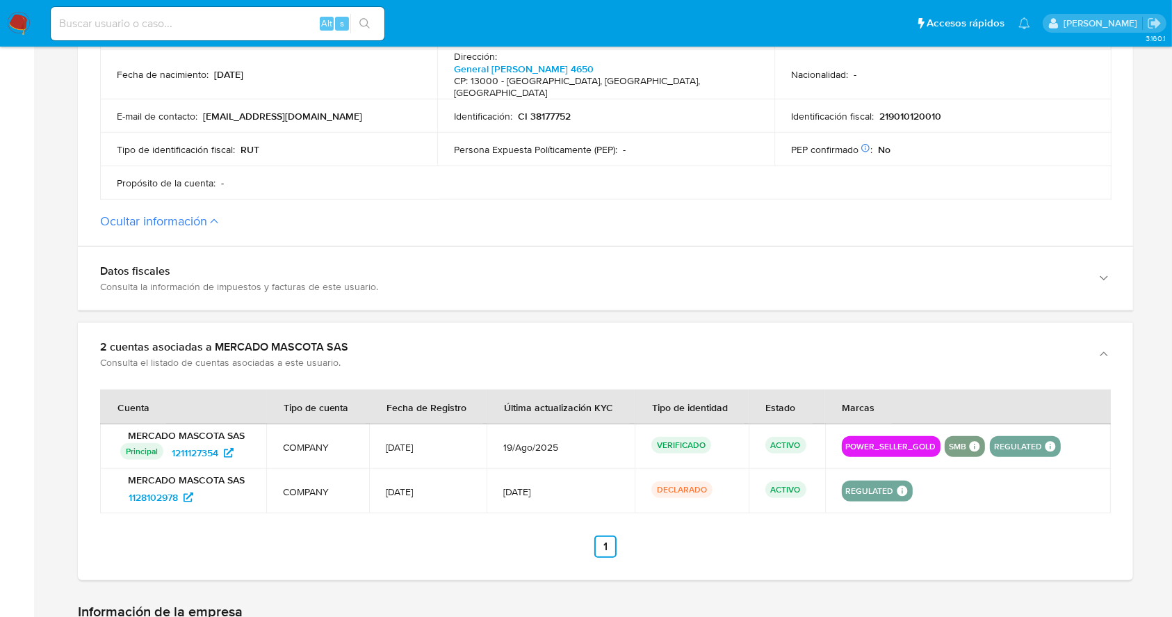
scroll to position [811, 0]
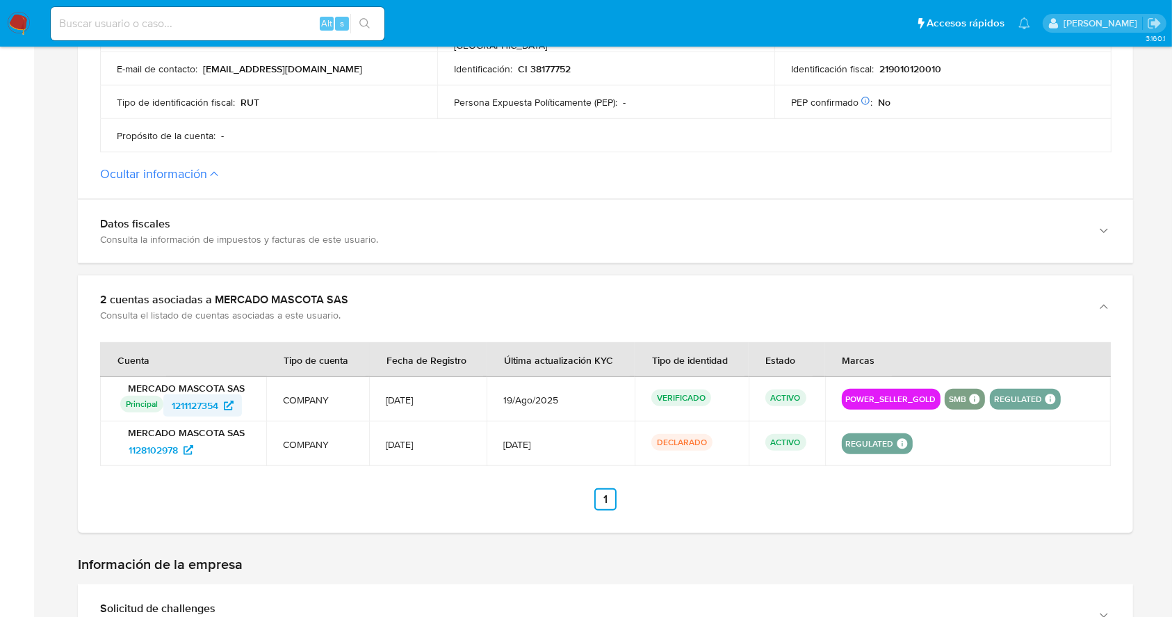
drag, startPoint x: 250, startPoint y: 376, endPoint x: 172, endPoint y: 378, distance: 78.6
click at [172, 378] on td "MERCADO MASCOTA SAS Principal Identificado como usuario principal 1211127354" at bounding box center [183, 399] width 166 height 44
drag, startPoint x: 209, startPoint y: 431, endPoint x: 120, endPoint y: 431, distance: 89.0
click at [120, 439] on div "1128102978" at bounding box center [184, 450] width 129 height 22
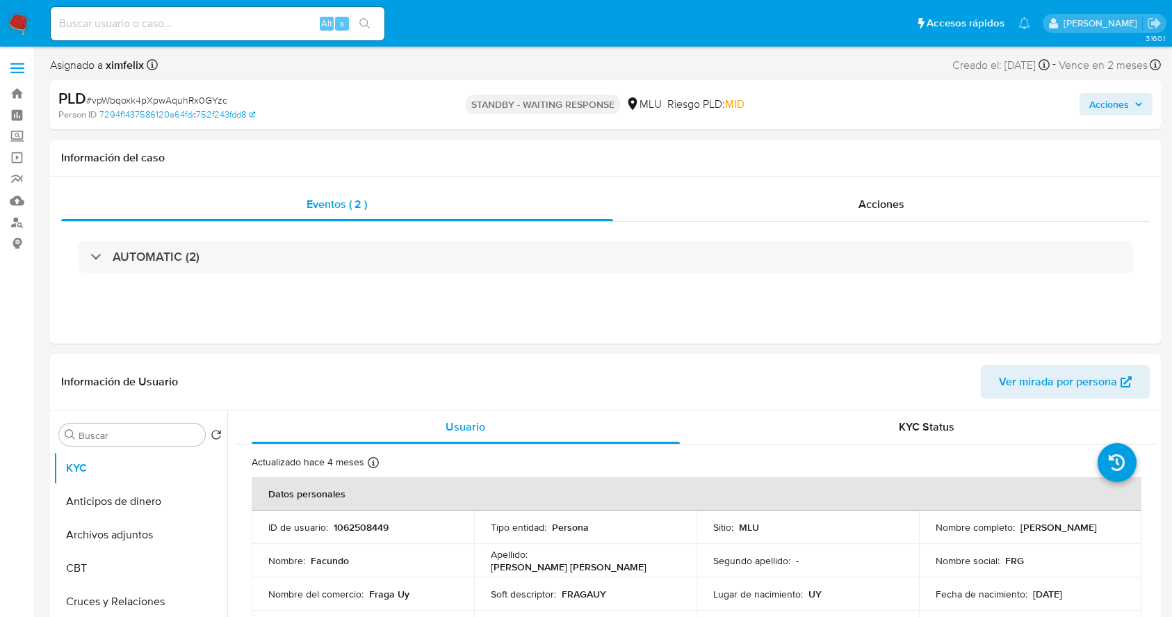
select select "10"
click at [199, 22] on input at bounding box center [218, 24] width 334 height 18
paste input "K16PJCsHwPnOQwsTB4iEg53T"
type input "K16PJCsHwPnOQwsTB4iEg53T"
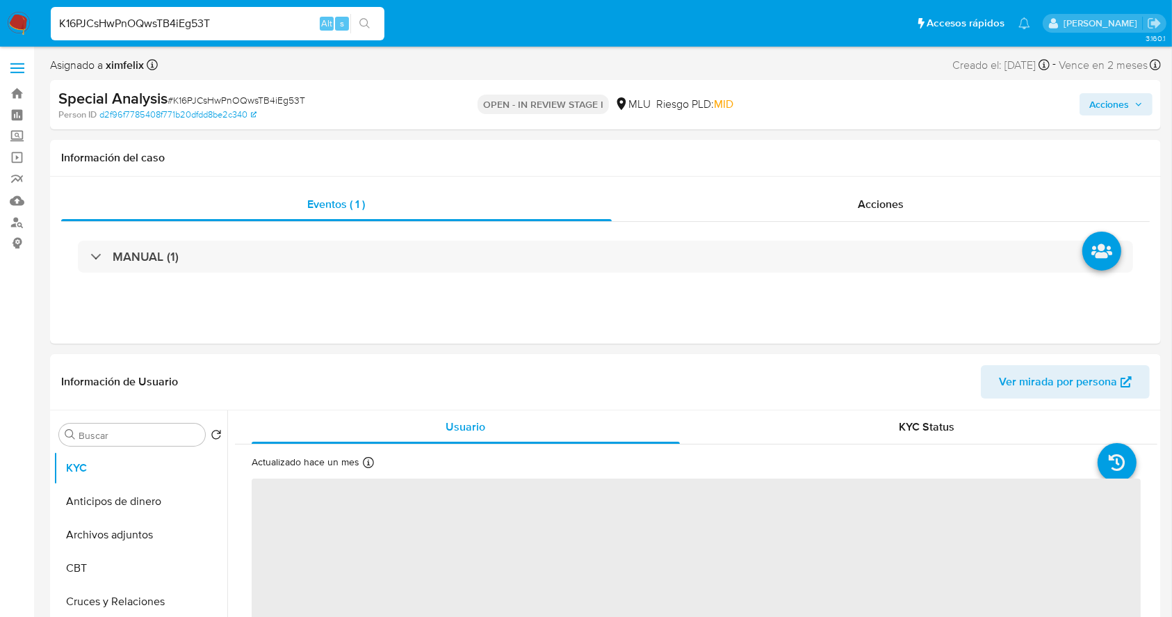
select select "10"
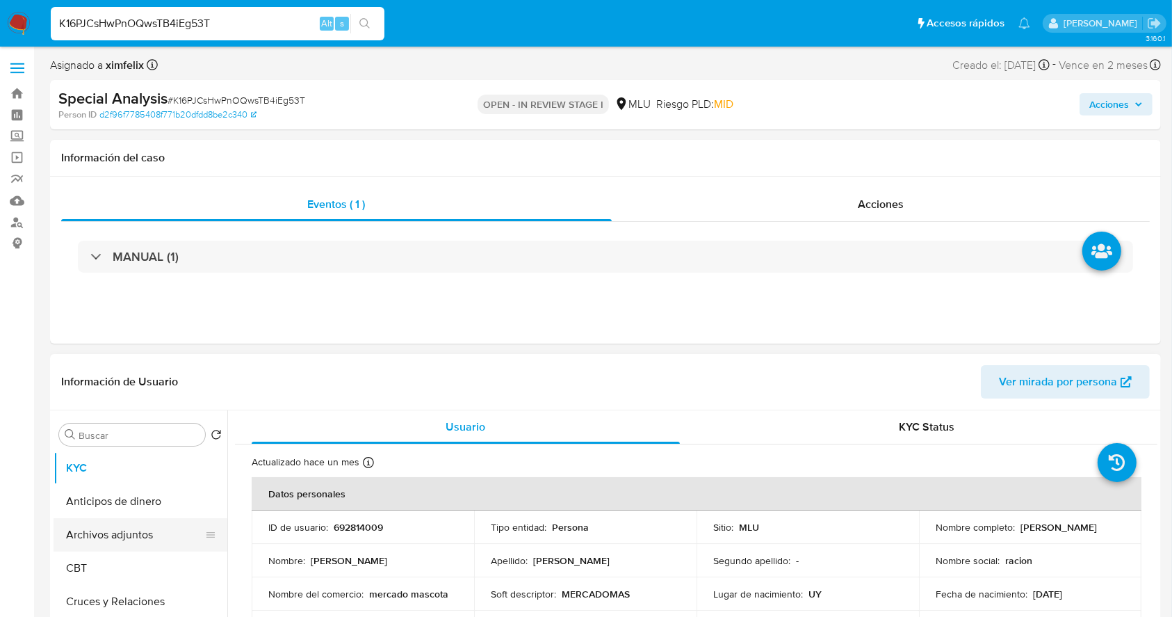
click at [129, 528] on button "Archivos adjuntos" at bounding box center [135, 534] width 163 height 33
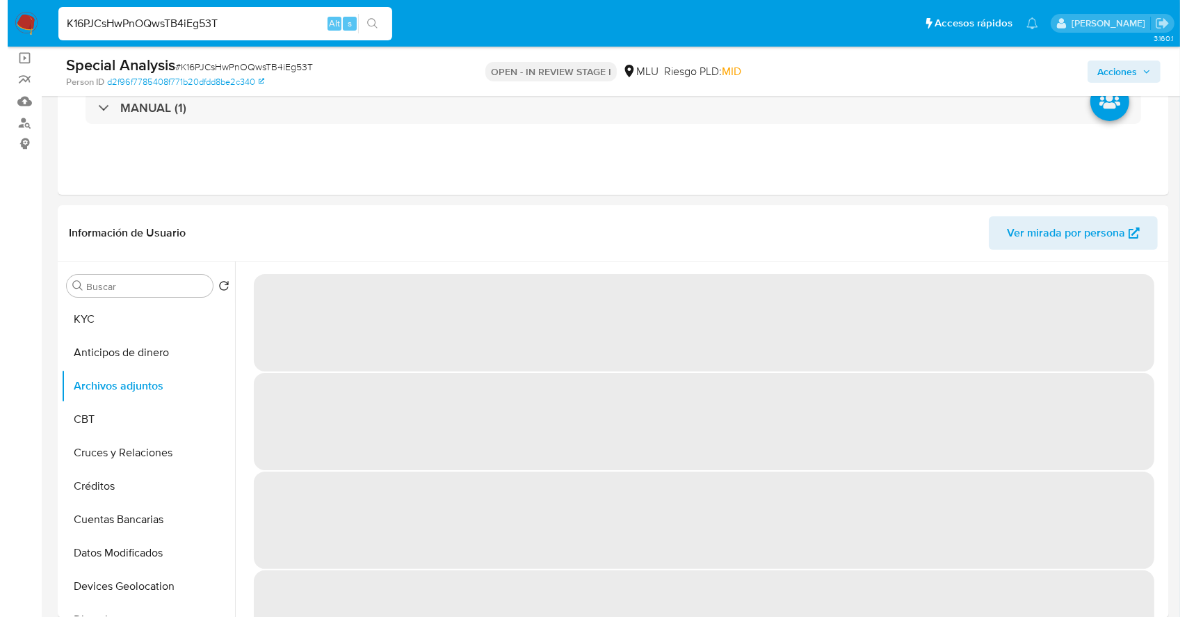
scroll to position [165, 0]
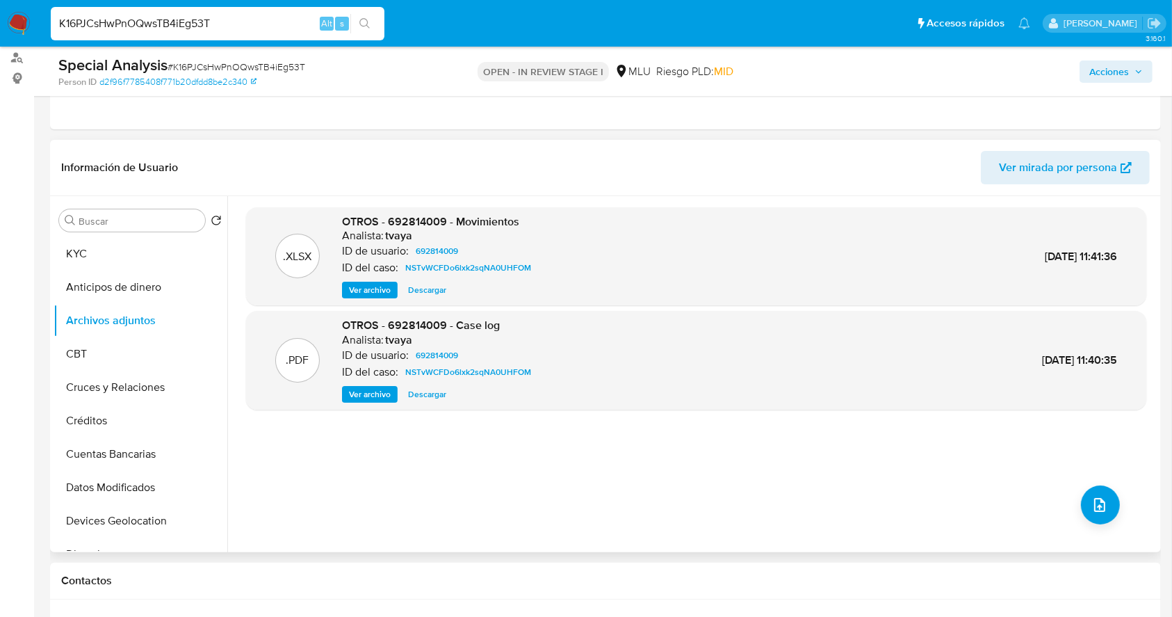
click at [1092, 483] on div ".XLSX OTROS - 692814009 - Movimientos Analista: tvaya ID de usuario: 692814009 …" at bounding box center [696, 374] width 900 height 334
click at [1094, 505] on icon "upload-file" at bounding box center [1099, 505] width 11 height 14
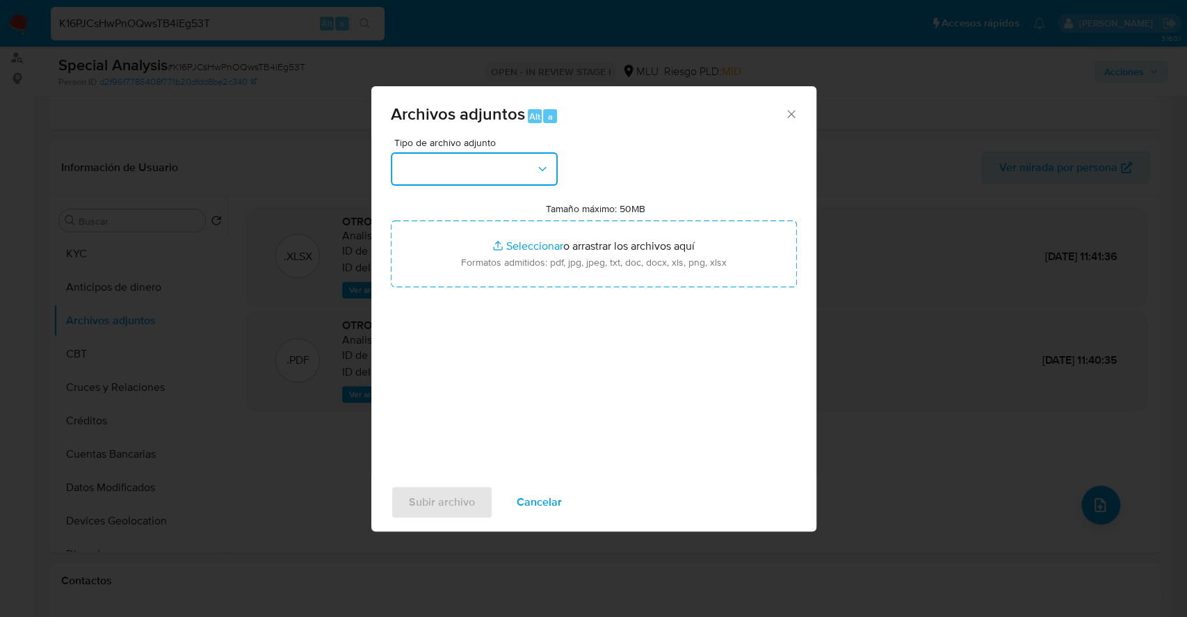
click at [503, 170] on button "button" at bounding box center [474, 168] width 167 height 33
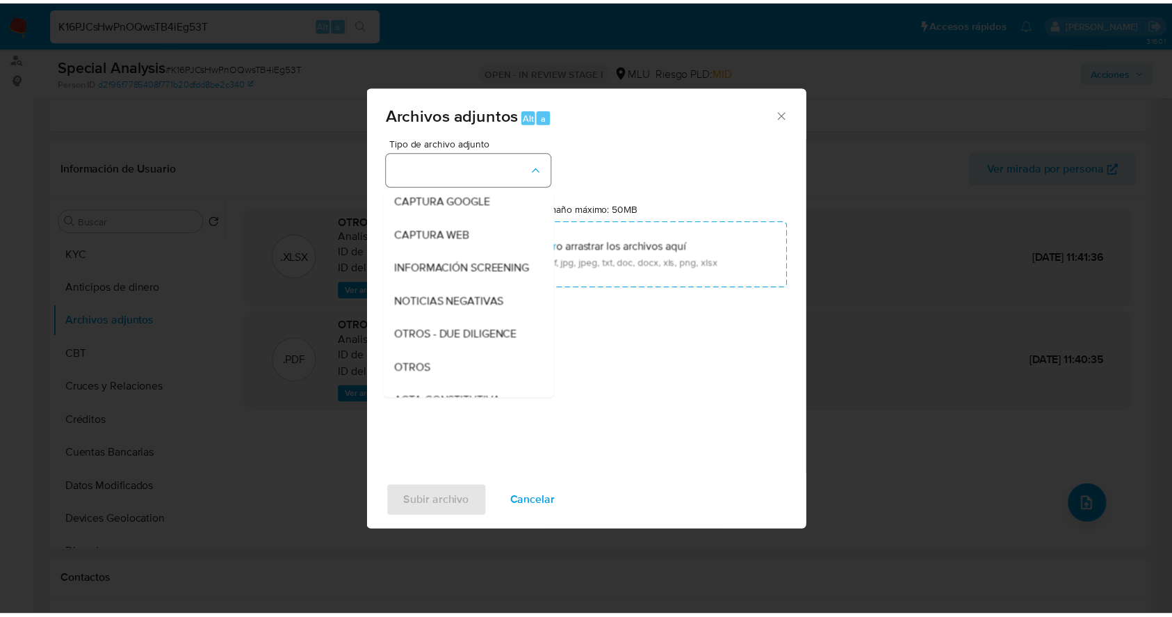
scroll to position [106, 0]
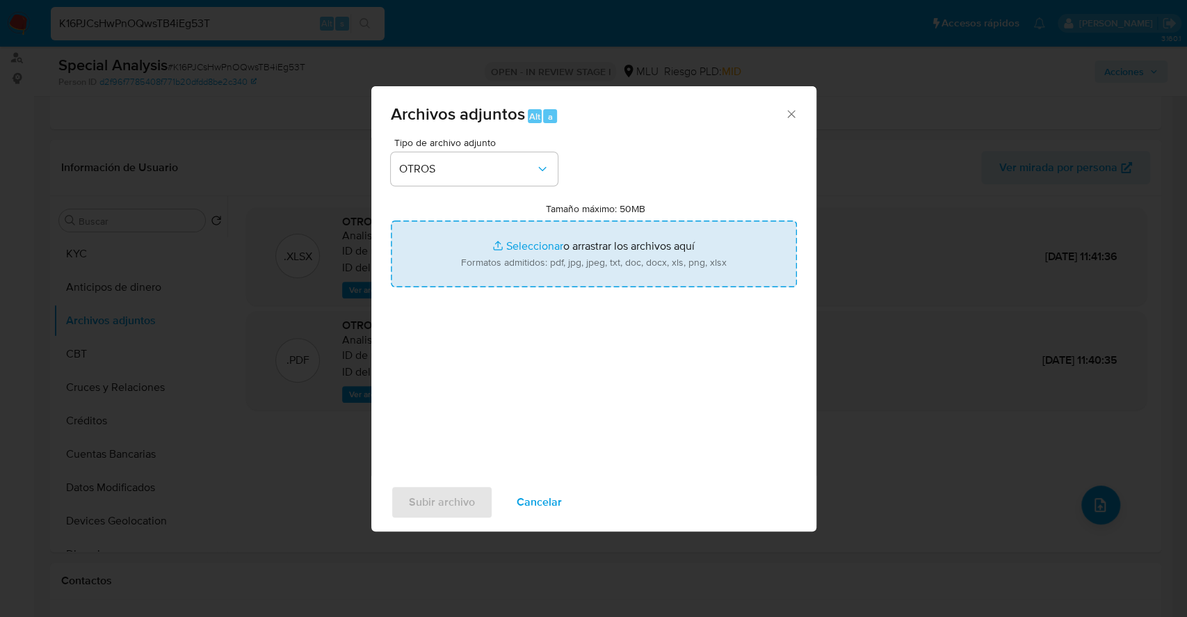
type input "C:\fakepath\Case Log 692814009 - 10_09_2025.pdf"
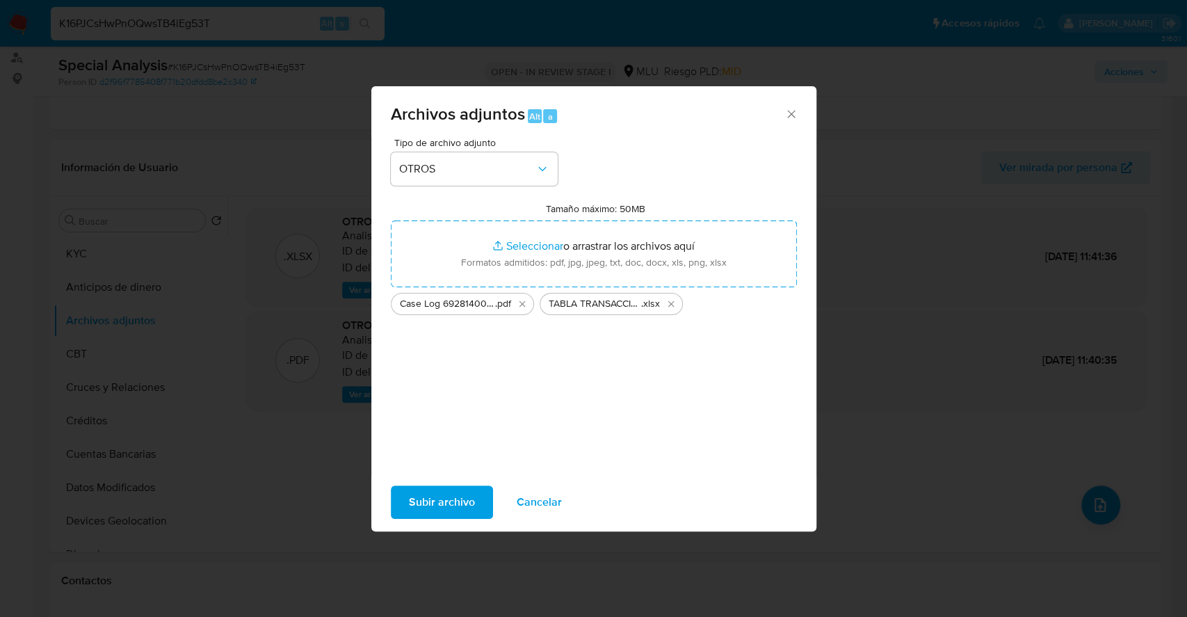
click at [431, 503] on span "Subir archivo" at bounding box center [442, 502] width 66 height 31
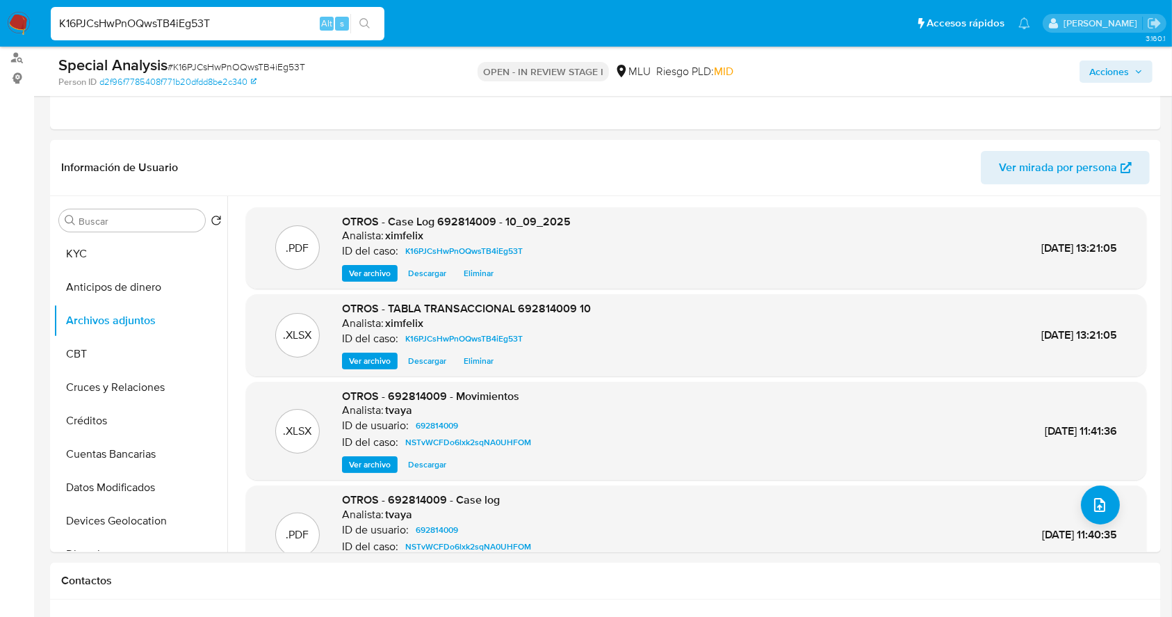
click at [1136, 60] on button "Acciones" at bounding box center [1116, 71] width 73 height 22
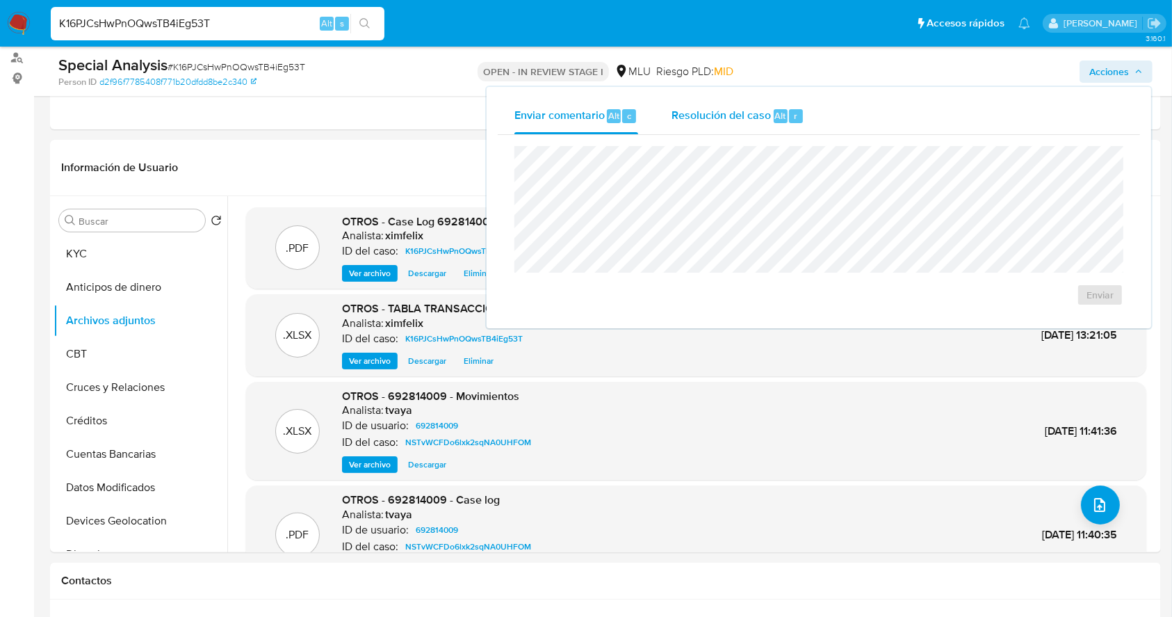
click at [731, 120] on span "Resolución del caso" at bounding box center [721, 115] width 99 height 16
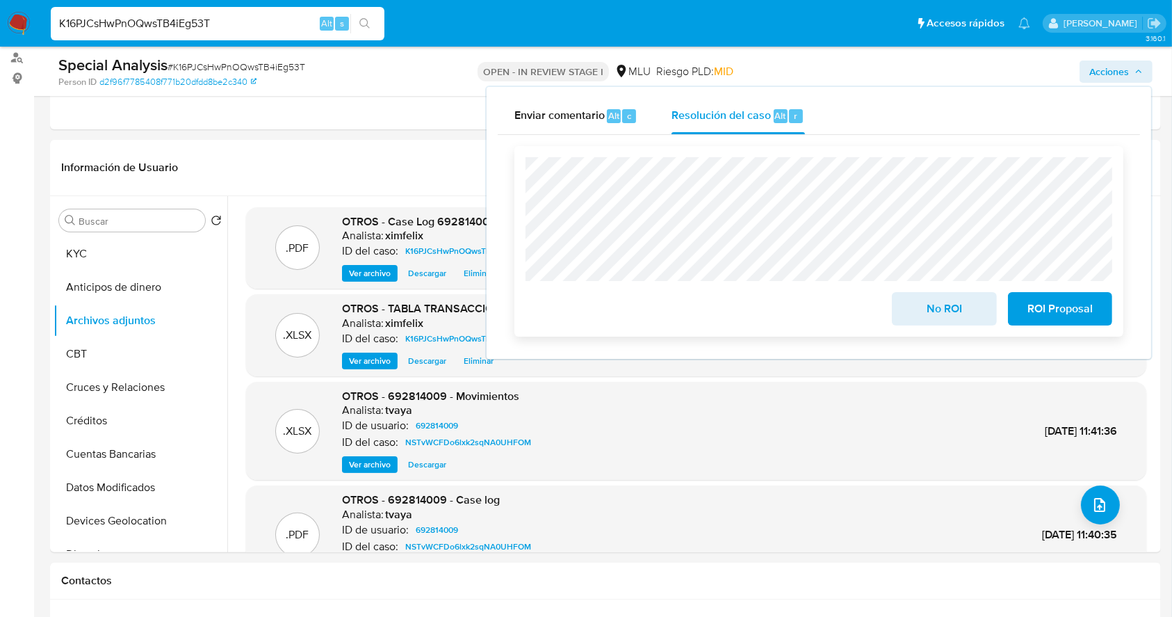
click at [929, 314] on span "No ROI" at bounding box center [944, 308] width 68 height 31
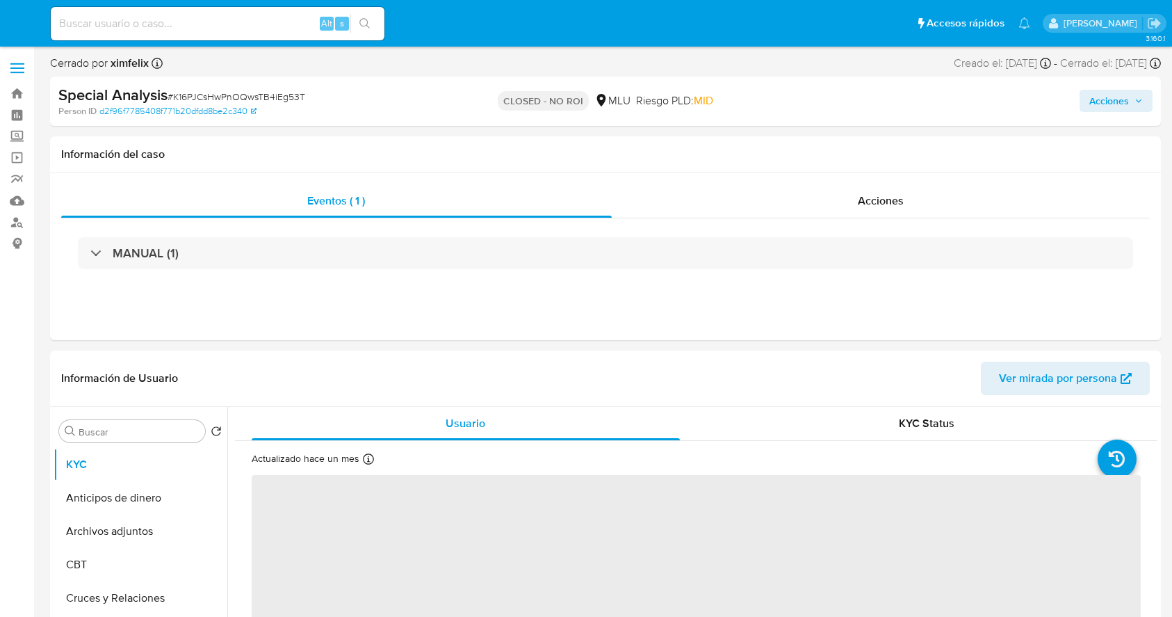
select select "10"
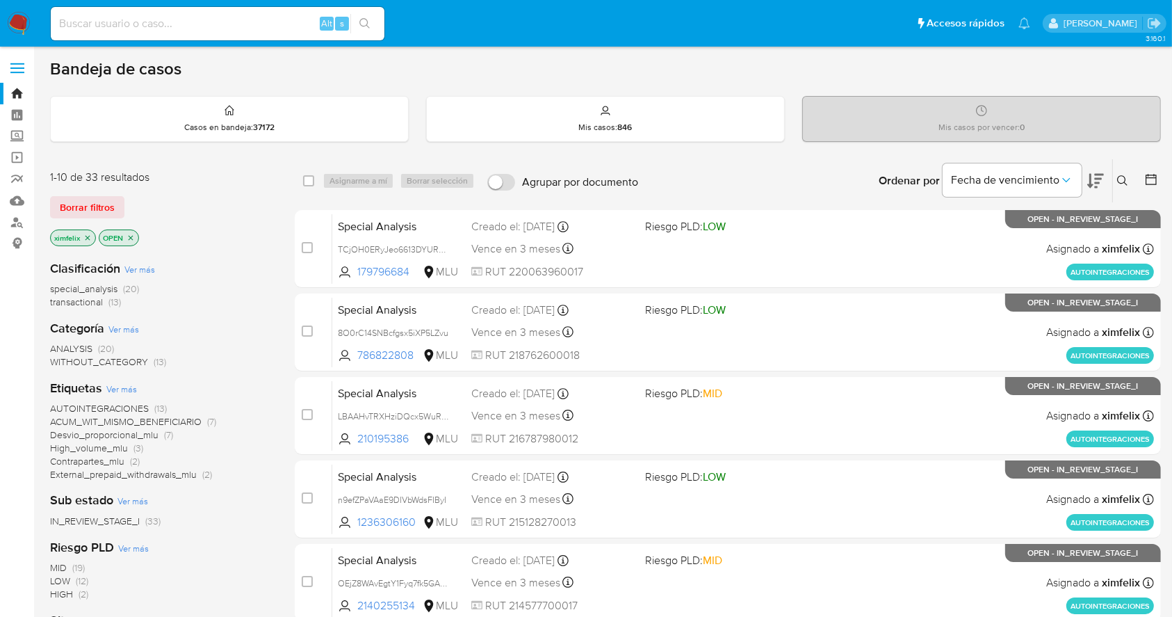
click at [496, 186] on input "Agrupar por documento" at bounding box center [501, 182] width 28 height 17
checkbox input "true"
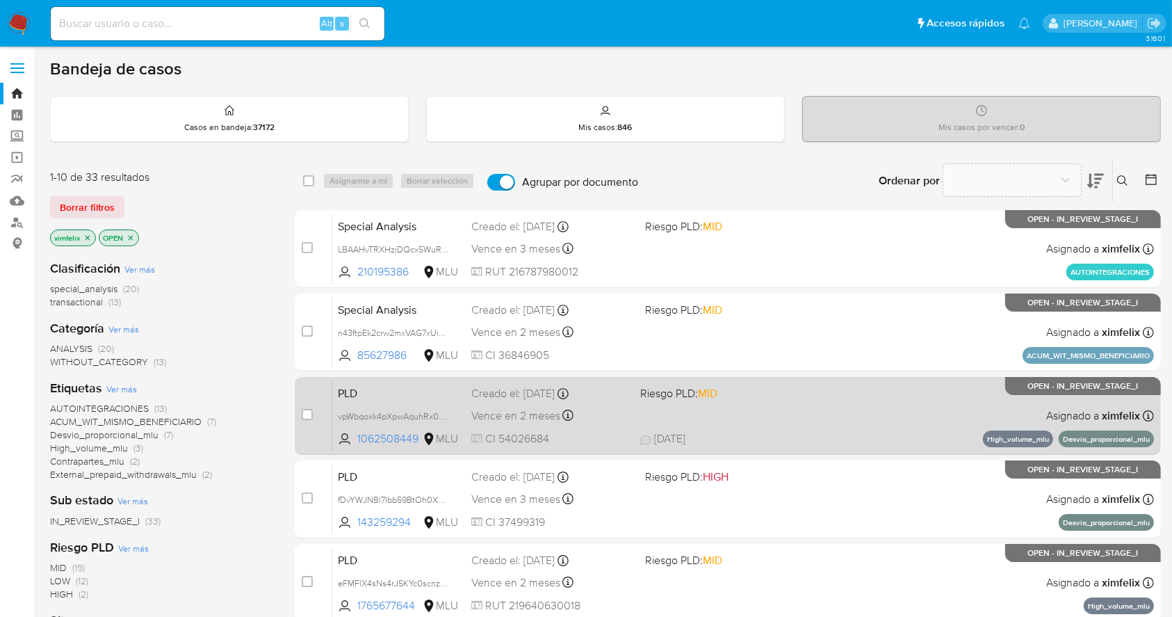
click at [777, 418] on div "PLD vpWbqoxk4pXpwAquhRx0GYzc 1062508449 MLU Riesgo PLD: MID Creado el: [DATE] C…" at bounding box center [743, 415] width 822 height 70
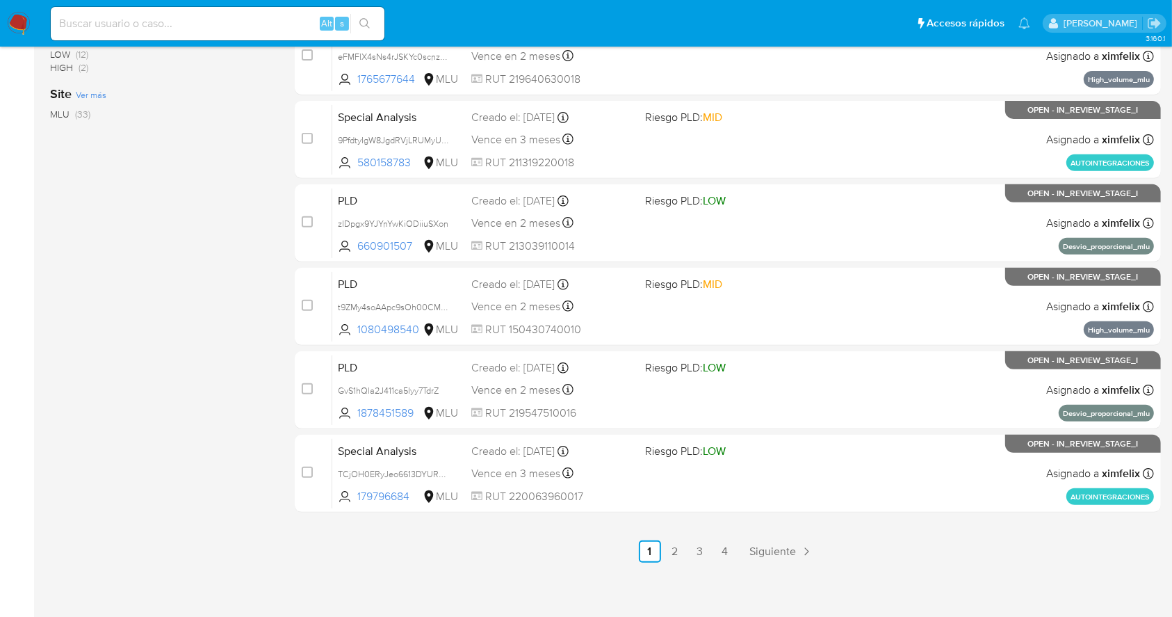
scroll to position [530, 0]
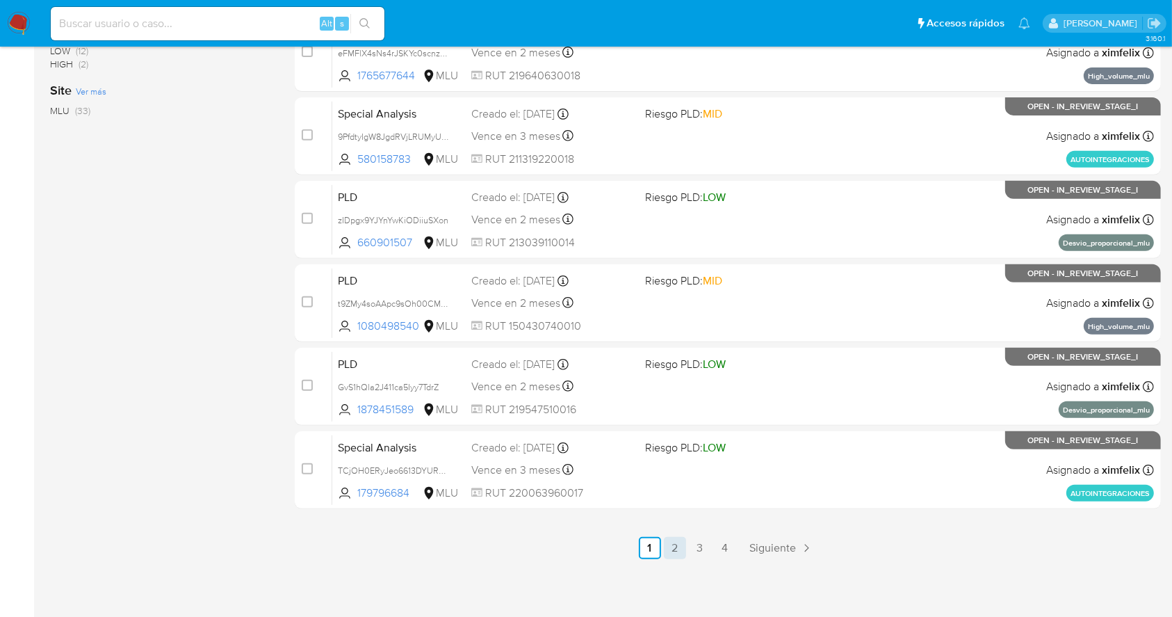
click at [675, 543] on link "2" at bounding box center [675, 548] width 22 height 22
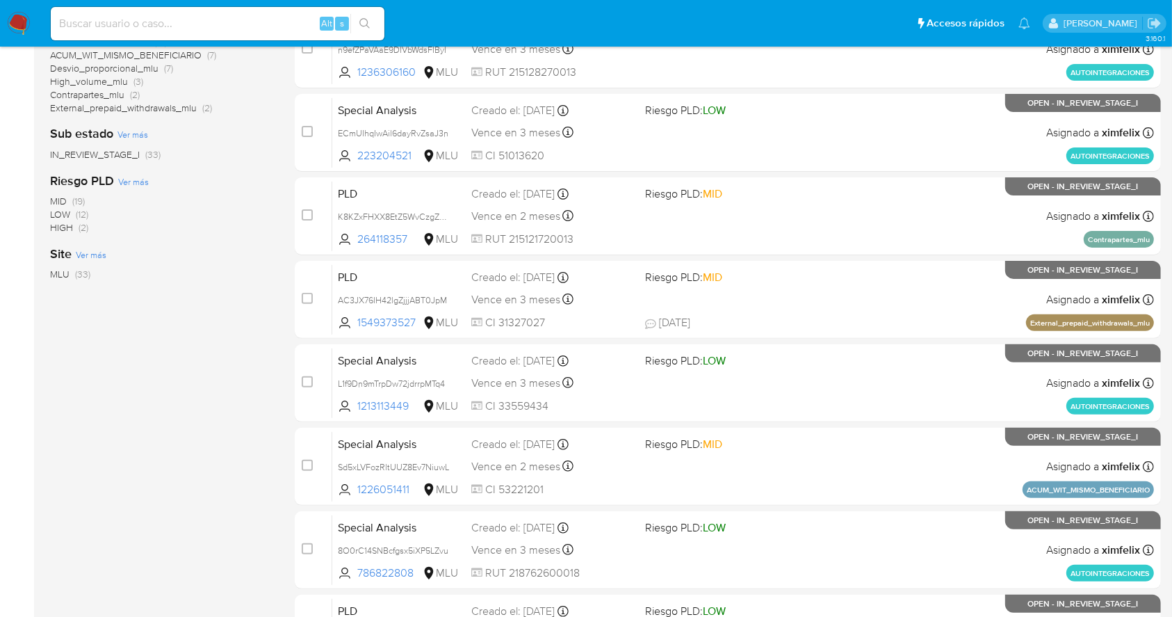
scroll to position [371, 0]
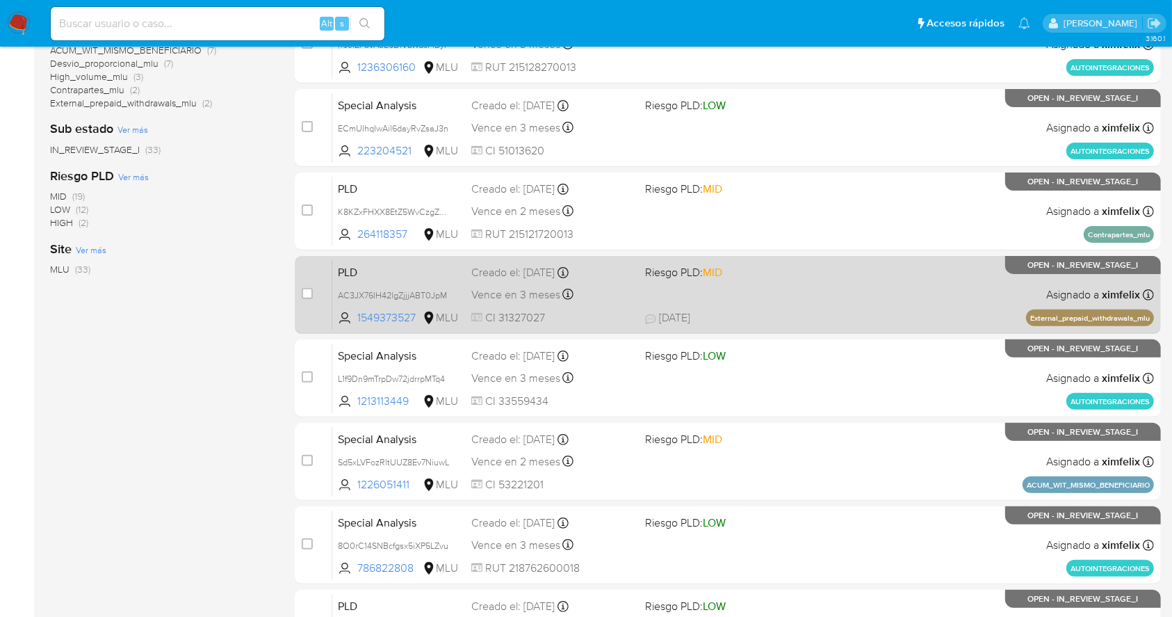
drag, startPoint x: 910, startPoint y: 282, endPoint x: 940, endPoint y: 289, distance: 30.5
click at [940, 289] on div "PLD AC3JX76IH42lgZjjjABT0JpM 1549373527 MLU Riesgo PLD: MID Creado el: 12/09/20…" at bounding box center [743, 294] width 822 height 70
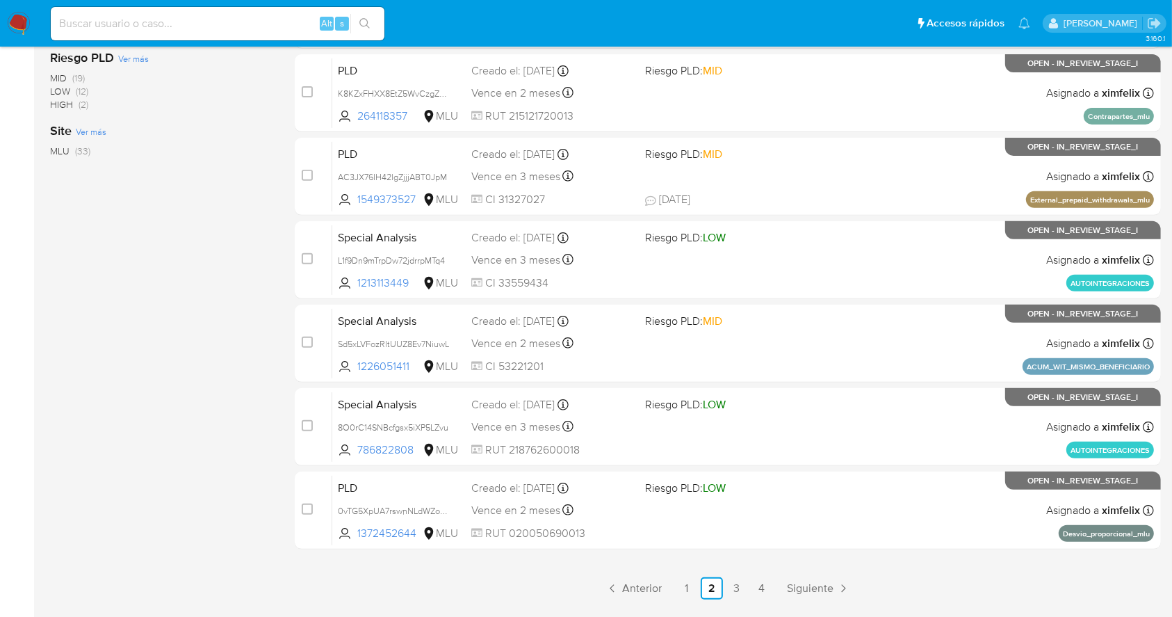
scroll to position [491, 0]
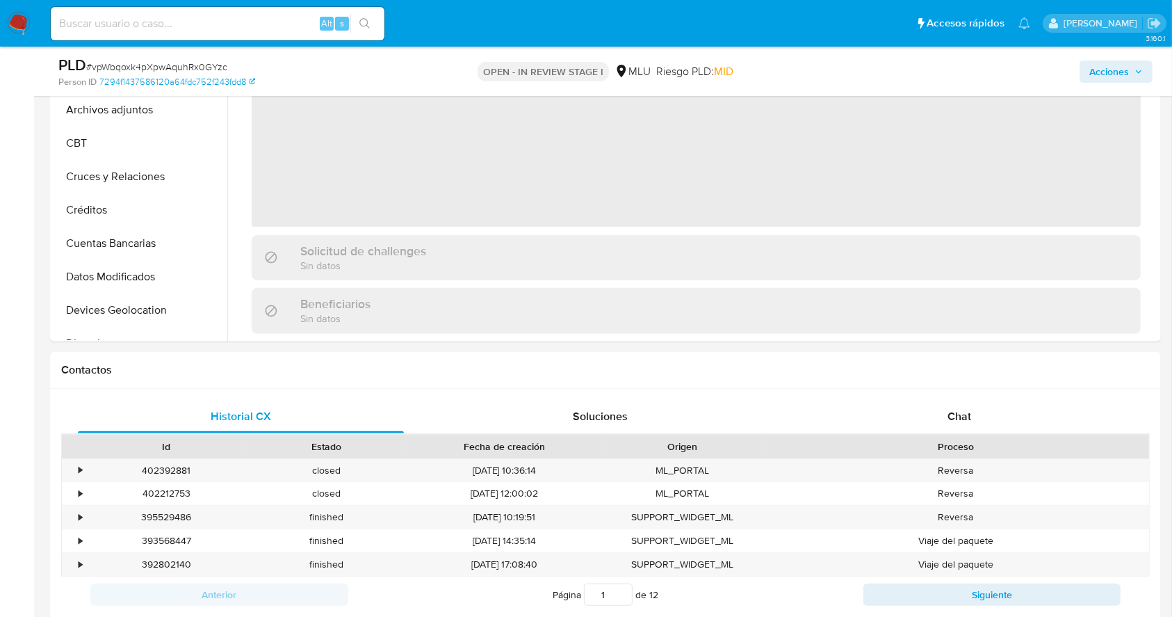
select select "10"
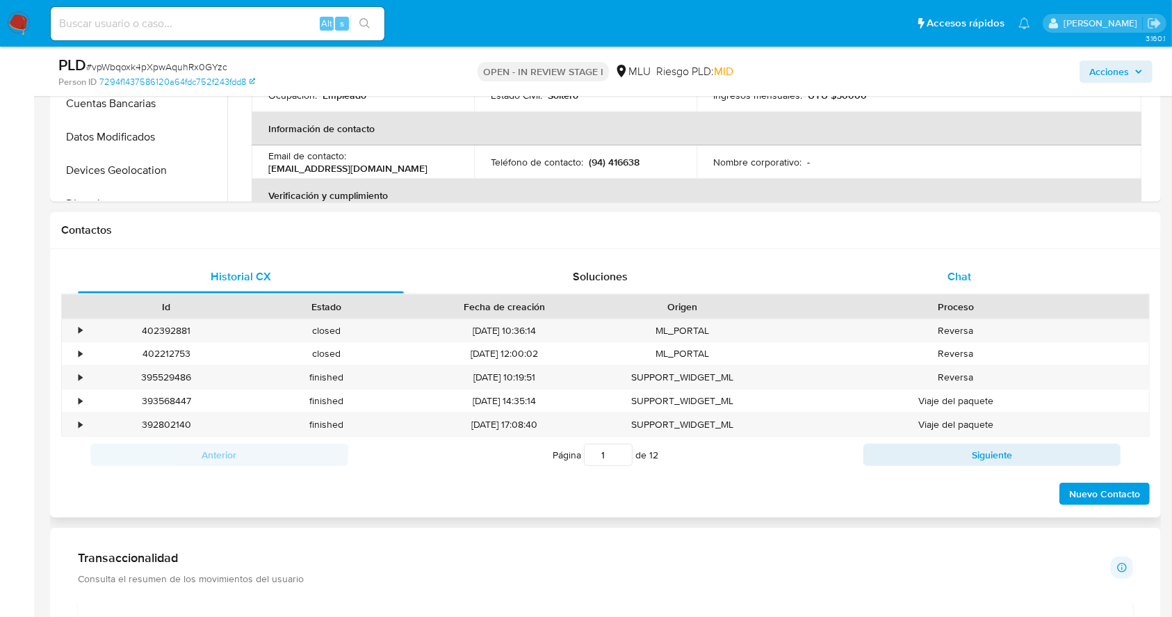
click at [996, 275] on div "Chat" at bounding box center [960, 276] width 326 height 33
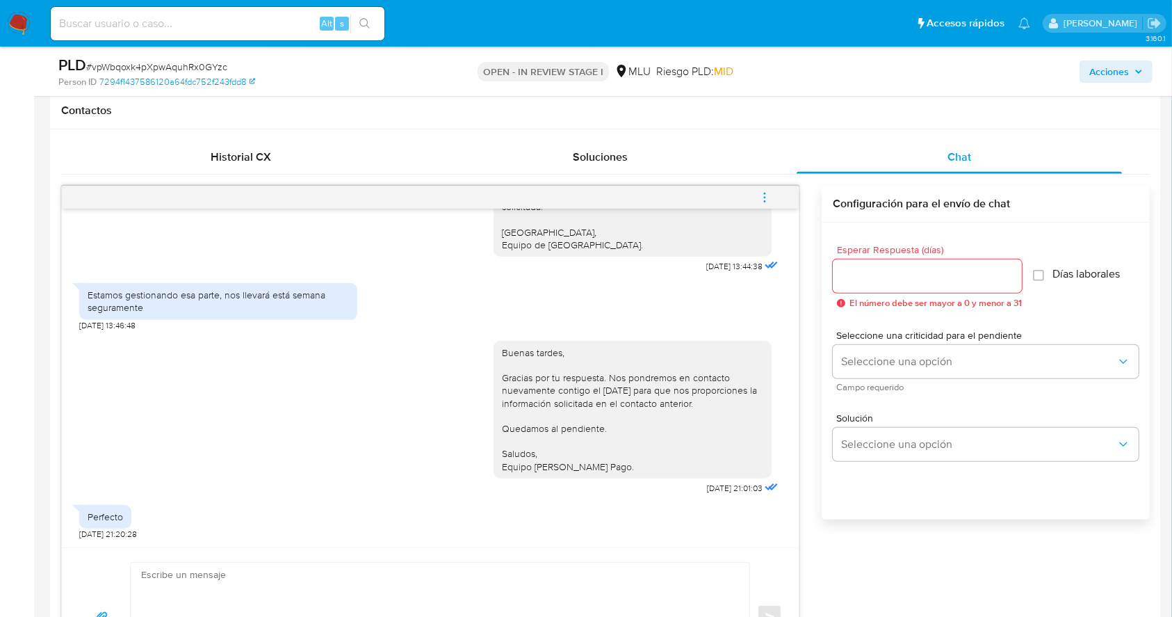
scroll to position [638, 0]
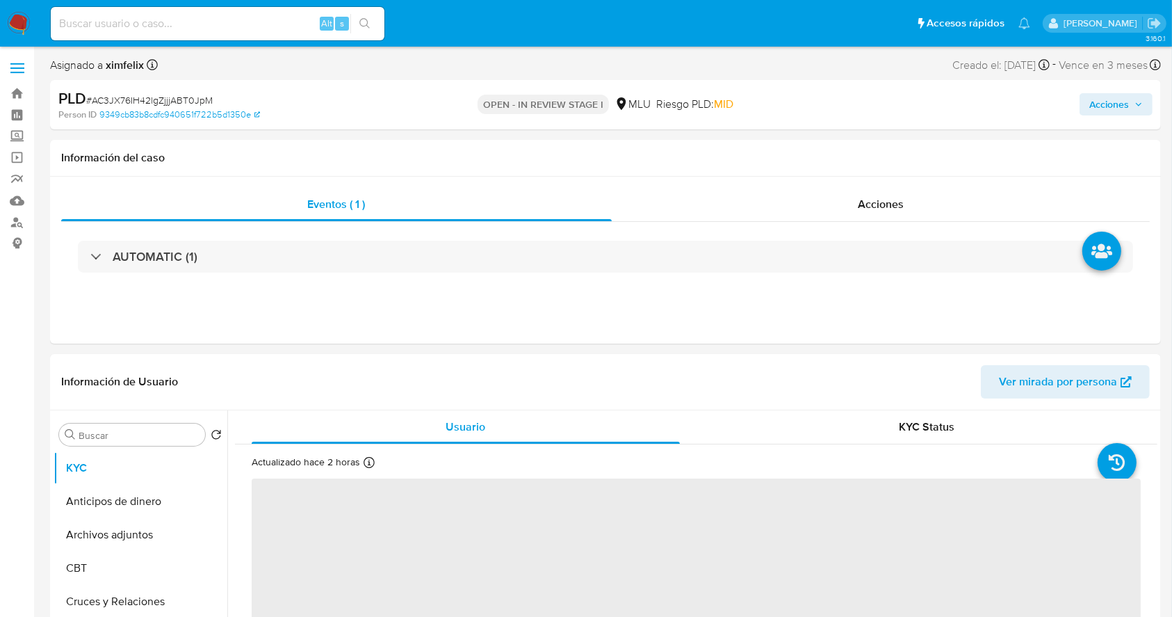
select select "10"
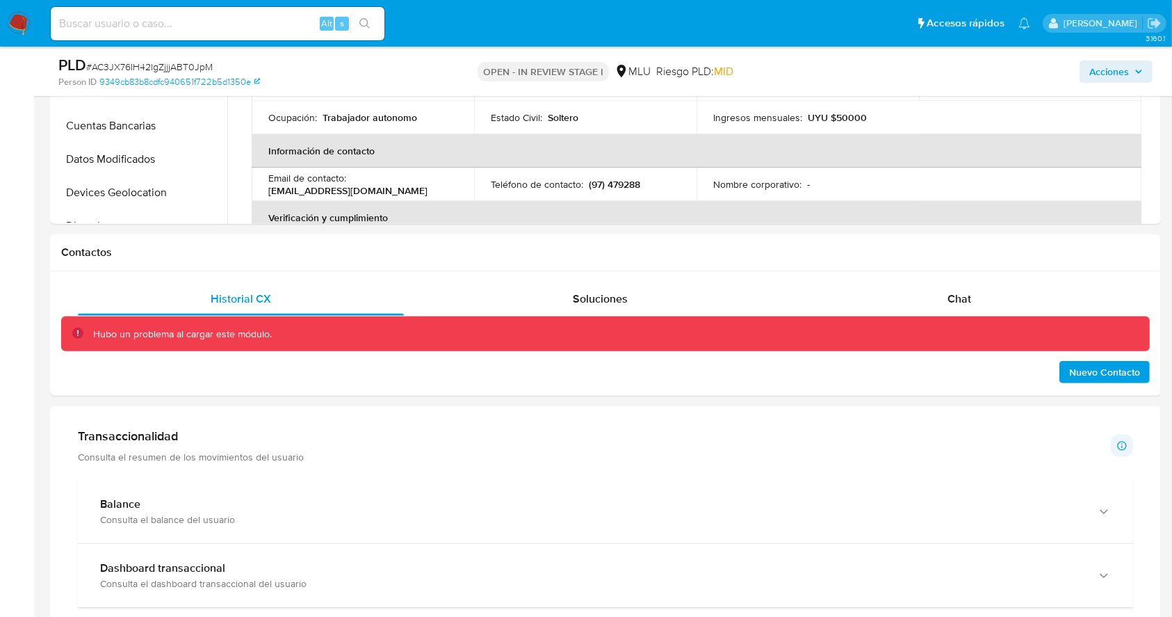
scroll to position [517, 0]
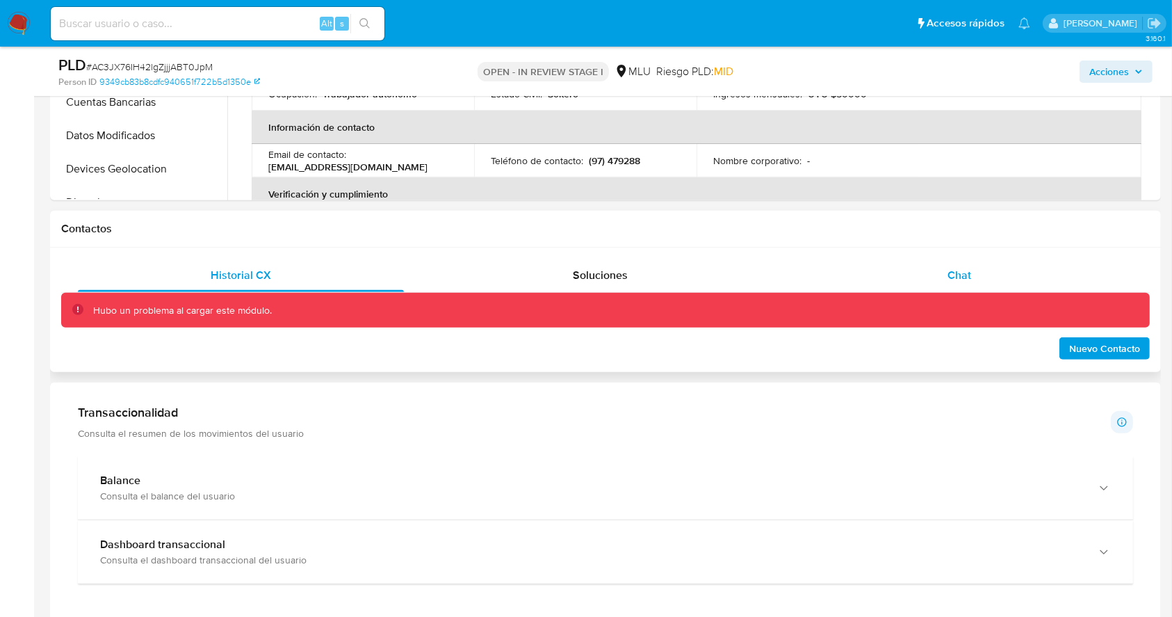
click at [967, 274] on span "Chat" at bounding box center [960, 275] width 24 height 16
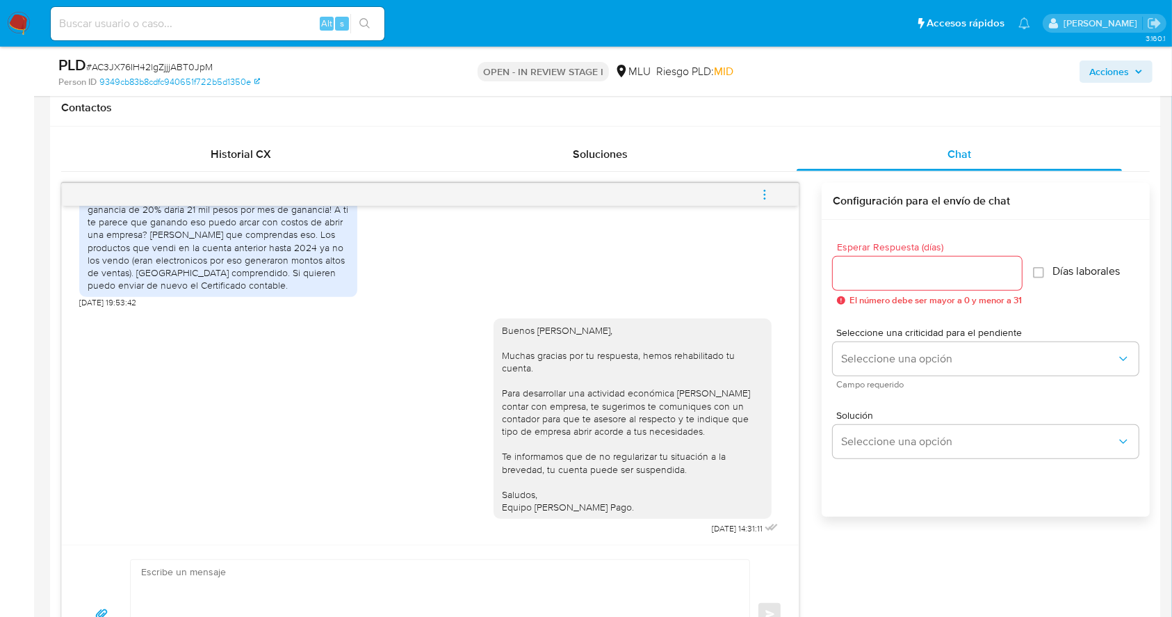
scroll to position [648, 0]
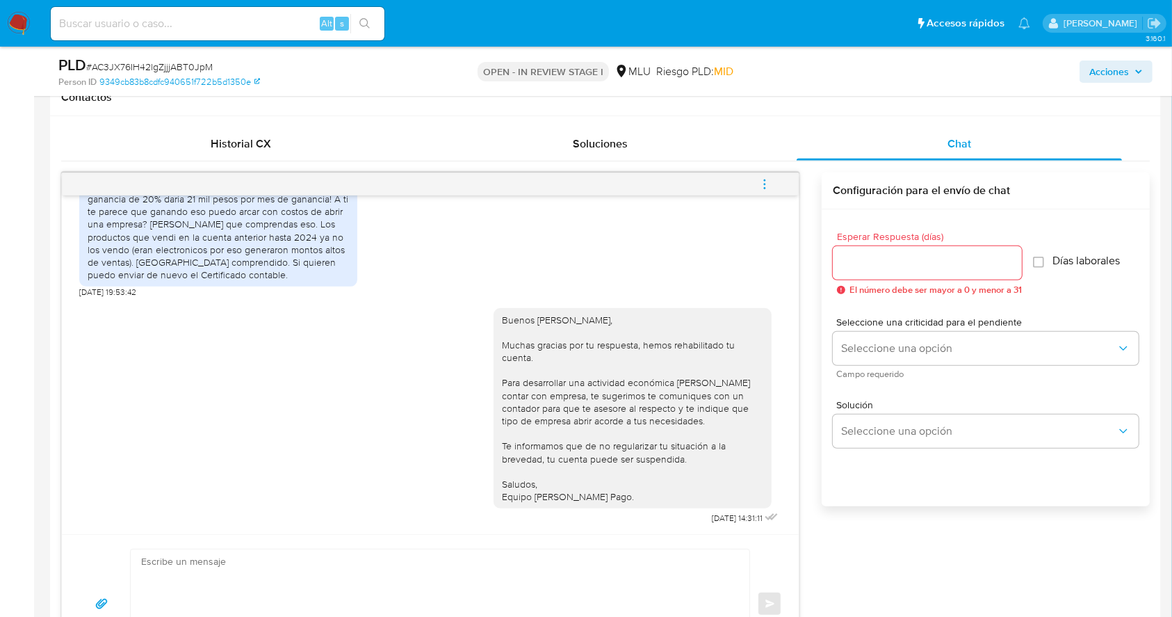
click at [767, 179] on icon "menu-action" at bounding box center [765, 184] width 13 height 13
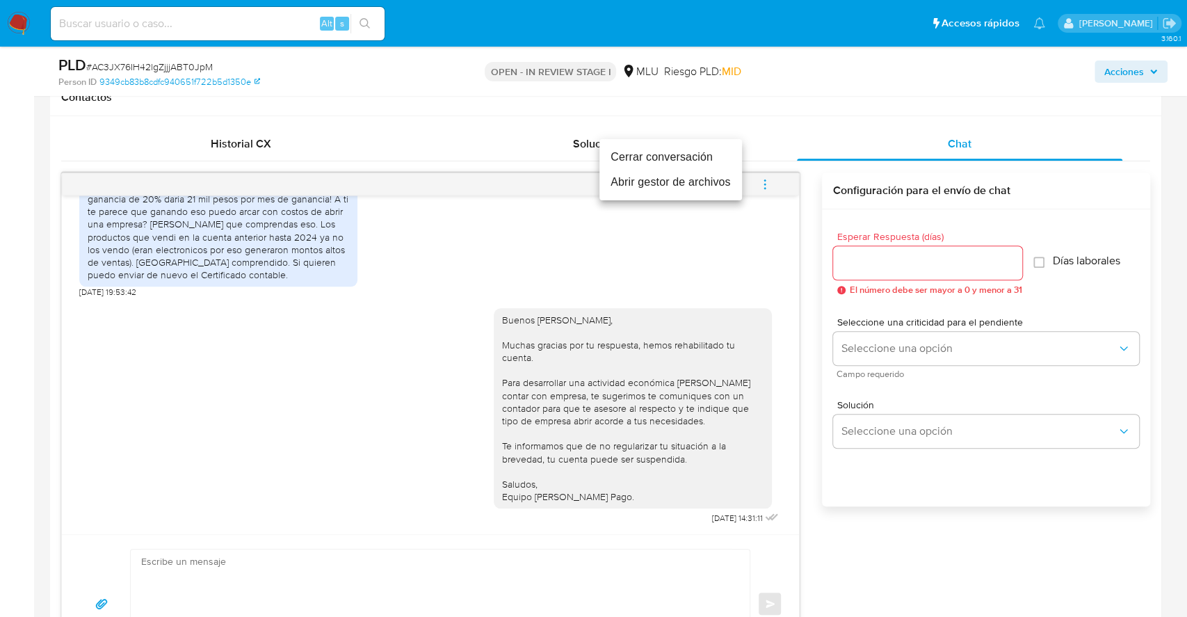
click at [672, 161] on li "Cerrar conversación" at bounding box center [670, 157] width 143 height 25
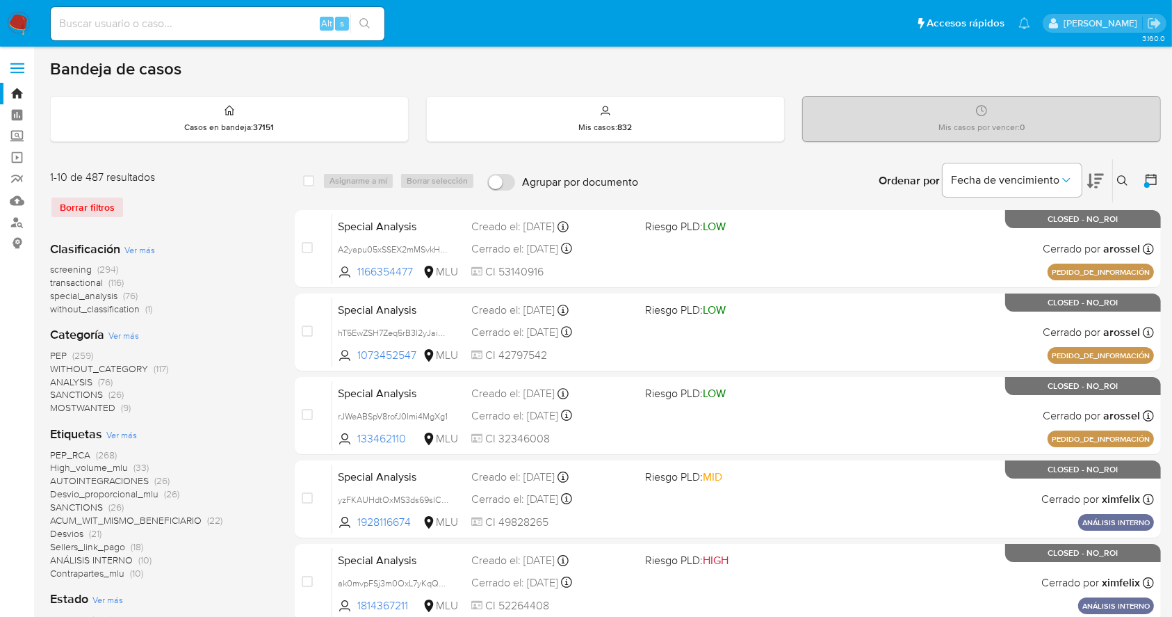
click at [1156, 176] on icon at bounding box center [1151, 179] width 11 height 11
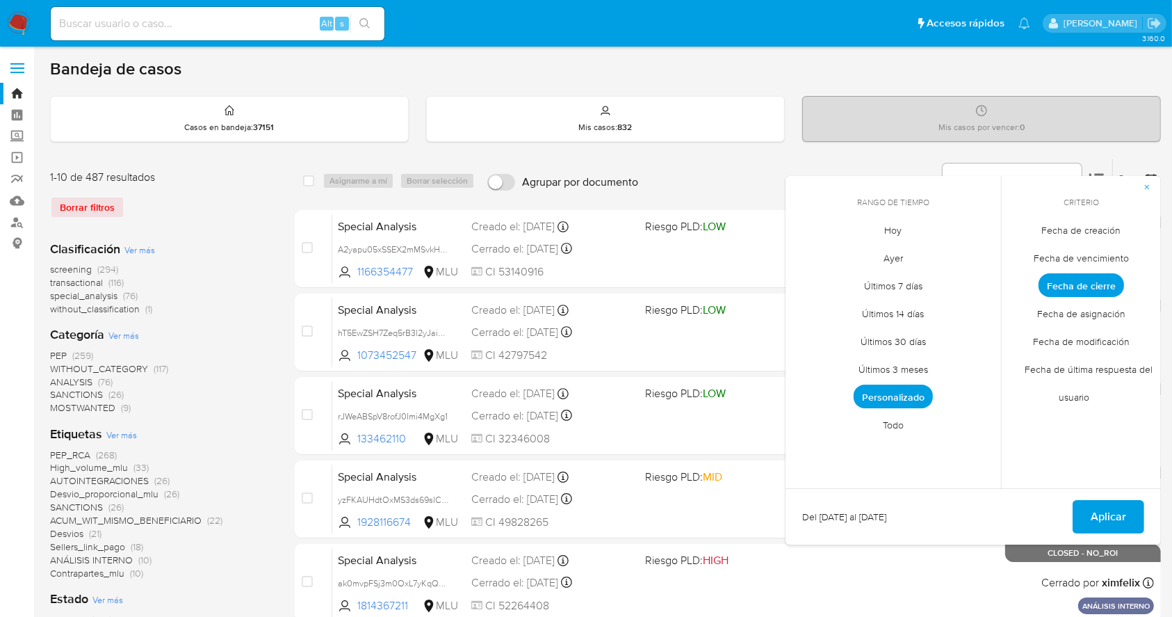
click at [898, 400] on span "Personalizado" at bounding box center [893, 396] width 79 height 24
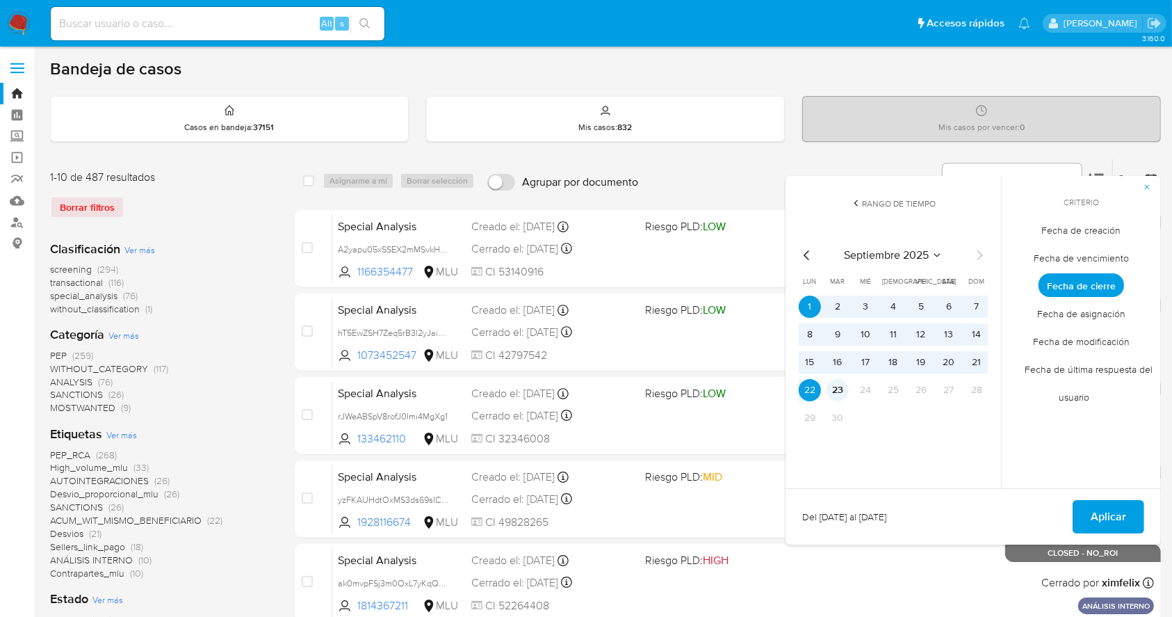
click at [836, 395] on button "23" at bounding box center [838, 390] width 22 height 22
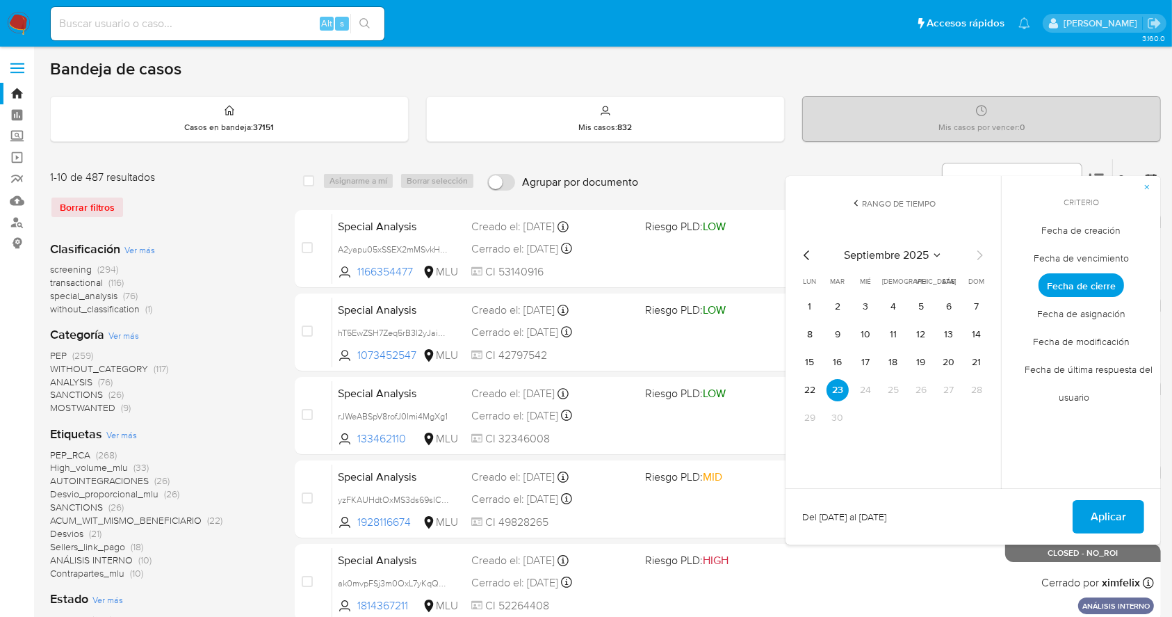
click at [806, 291] on table "lun lunes mar martes mié miércoles jue jueves vie viernes sáb sábado dom doming…" at bounding box center [893, 352] width 189 height 153
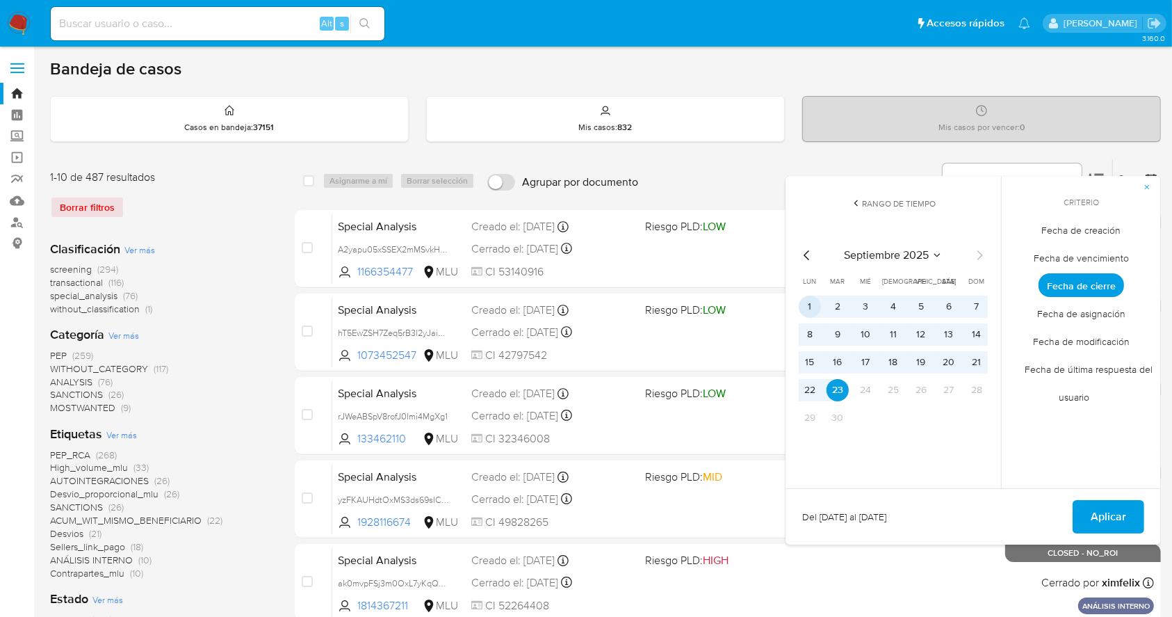
click at [808, 307] on button "1" at bounding box center [810, 306] width 22 height 22
click at [1120, 510] on span "Aplicar" at bounding box center [1108, 516] width 35 height 31
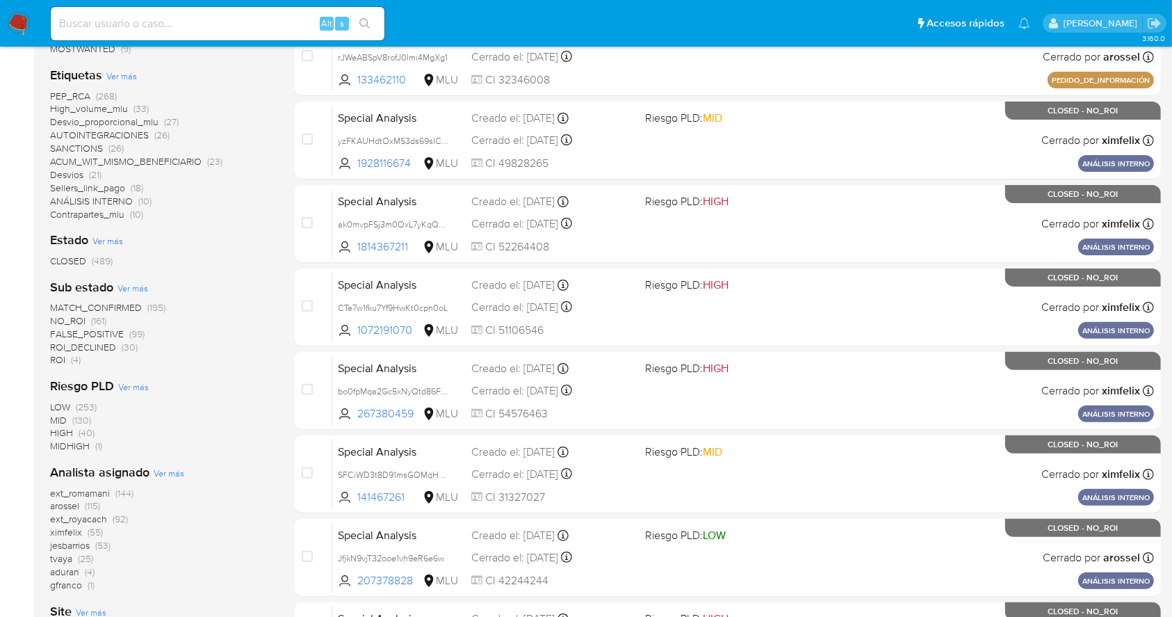
scroll to position [366, 0]
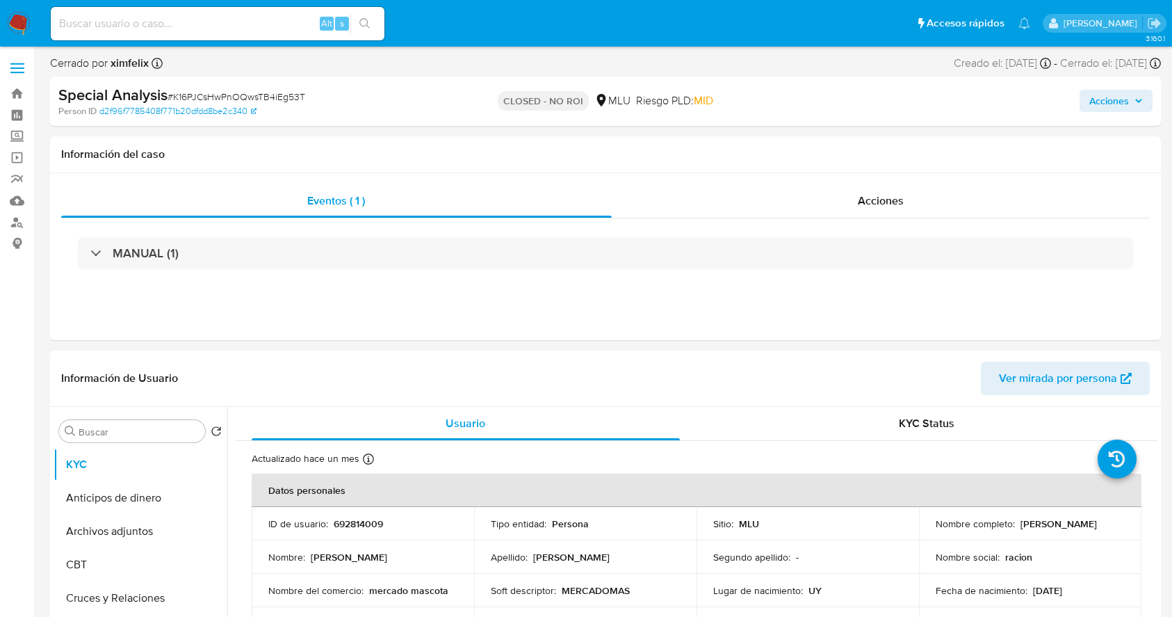
select select "10"
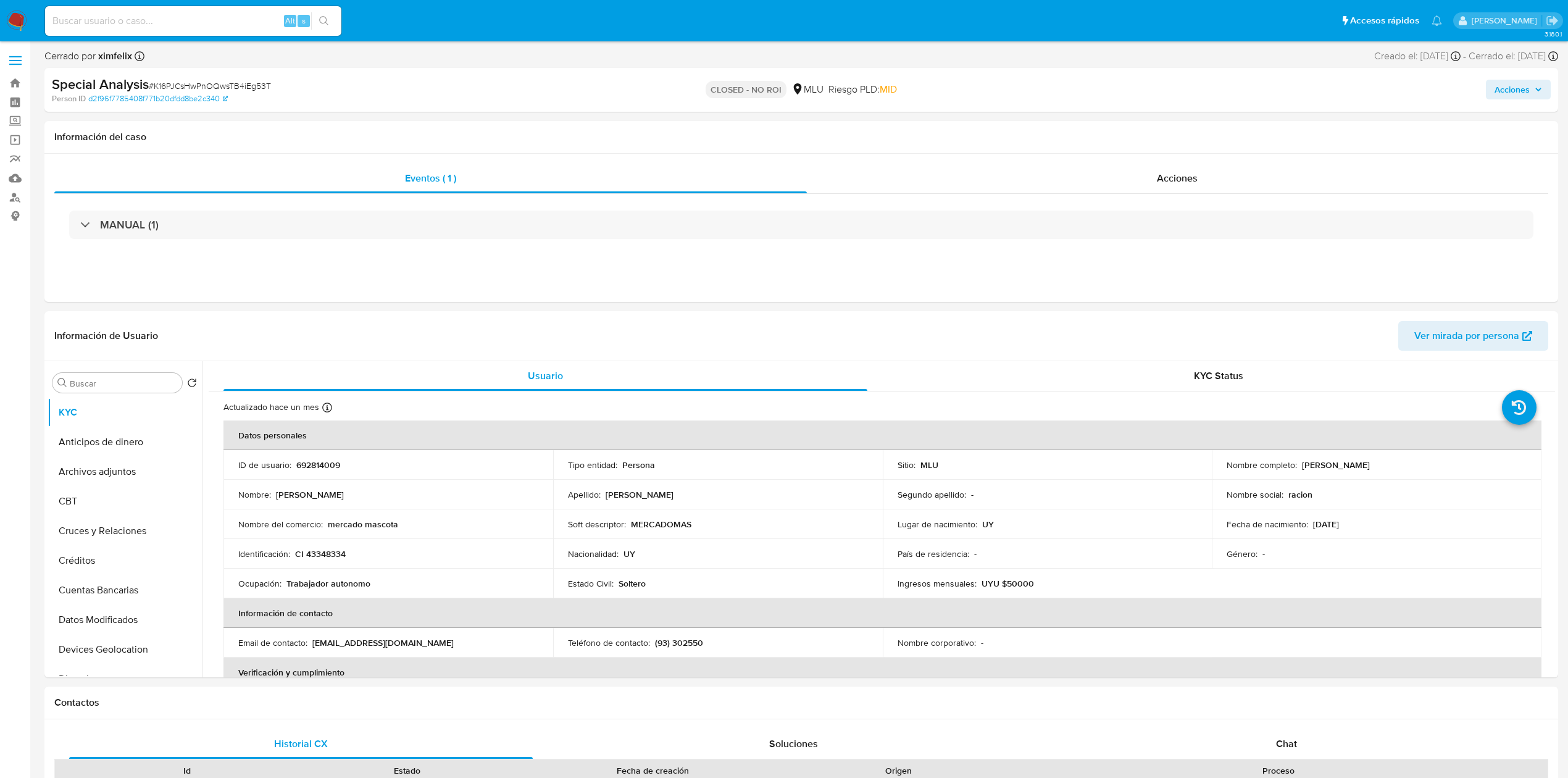
click at [218, 26] on input at bounding box center [194, 21] width 297 height 16
paste input "SAYpeW2iJzp6MwRrNHjC1p9d"
type input "SAYpeW2iJzp6MwRrNHjC1p9d"
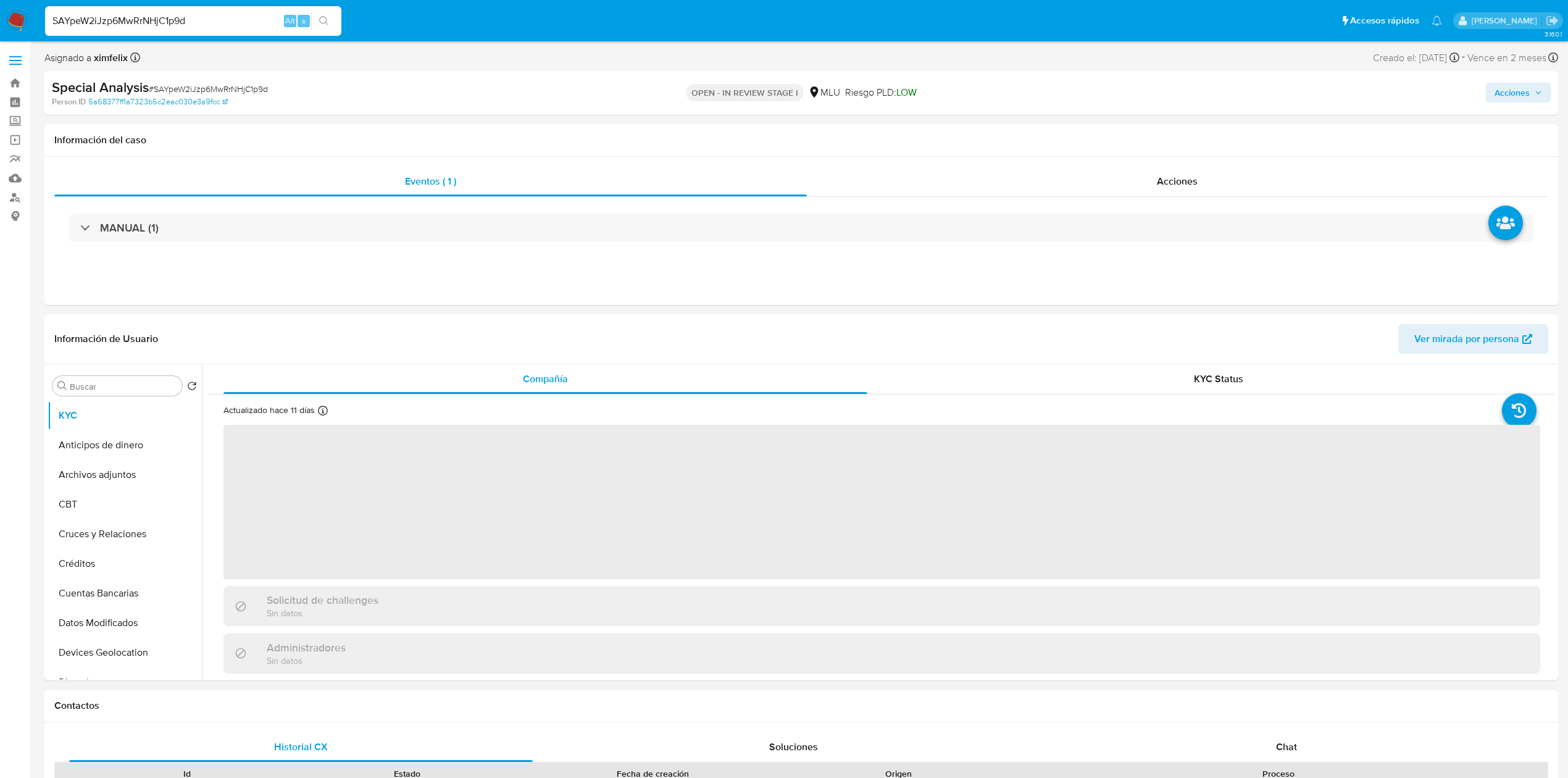
select select "10"
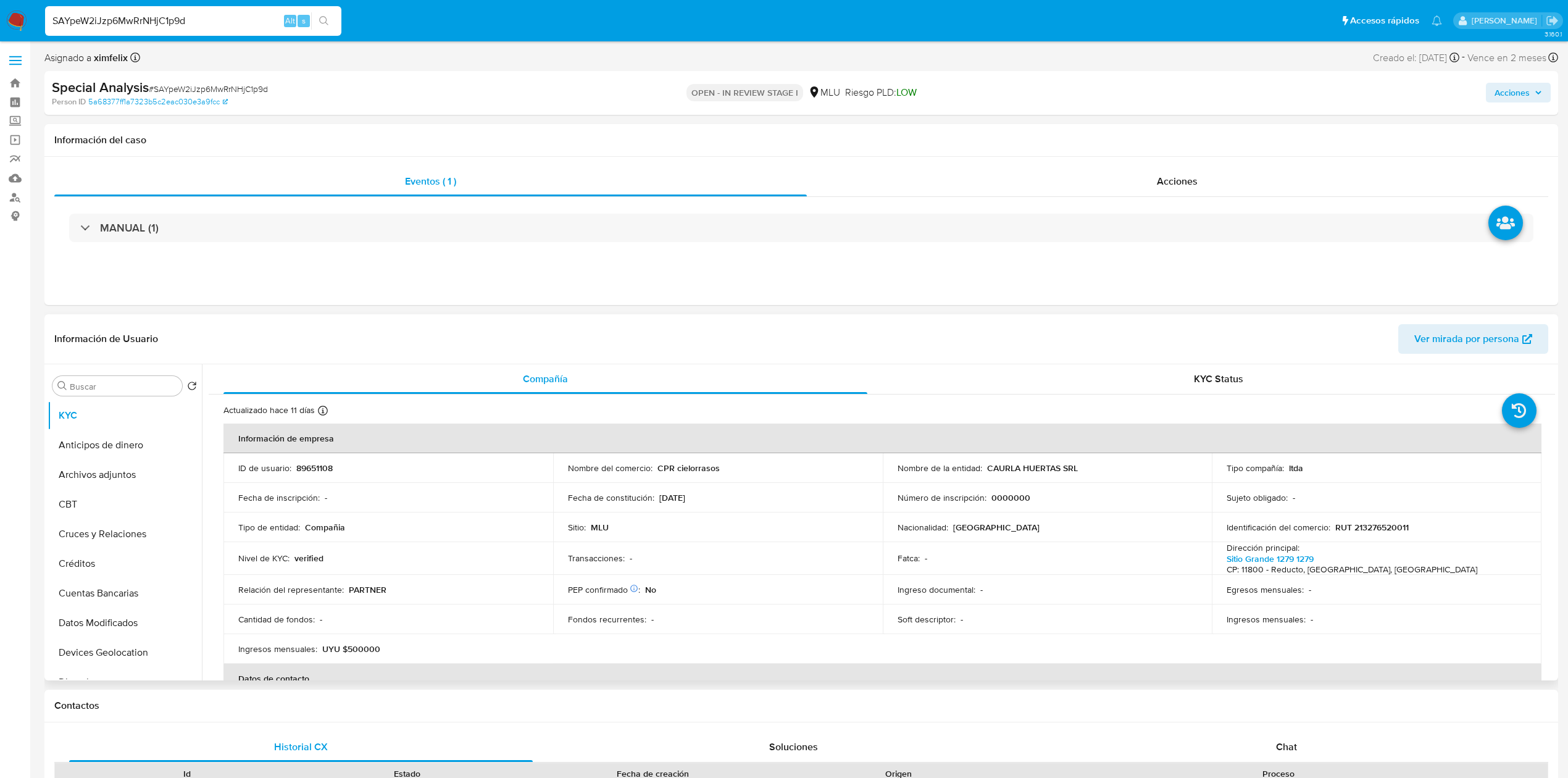
drag, startPoint x: 1549, startPoint y: 427, endPoint x: 1543, endPoint y: 446, distance: 19.9
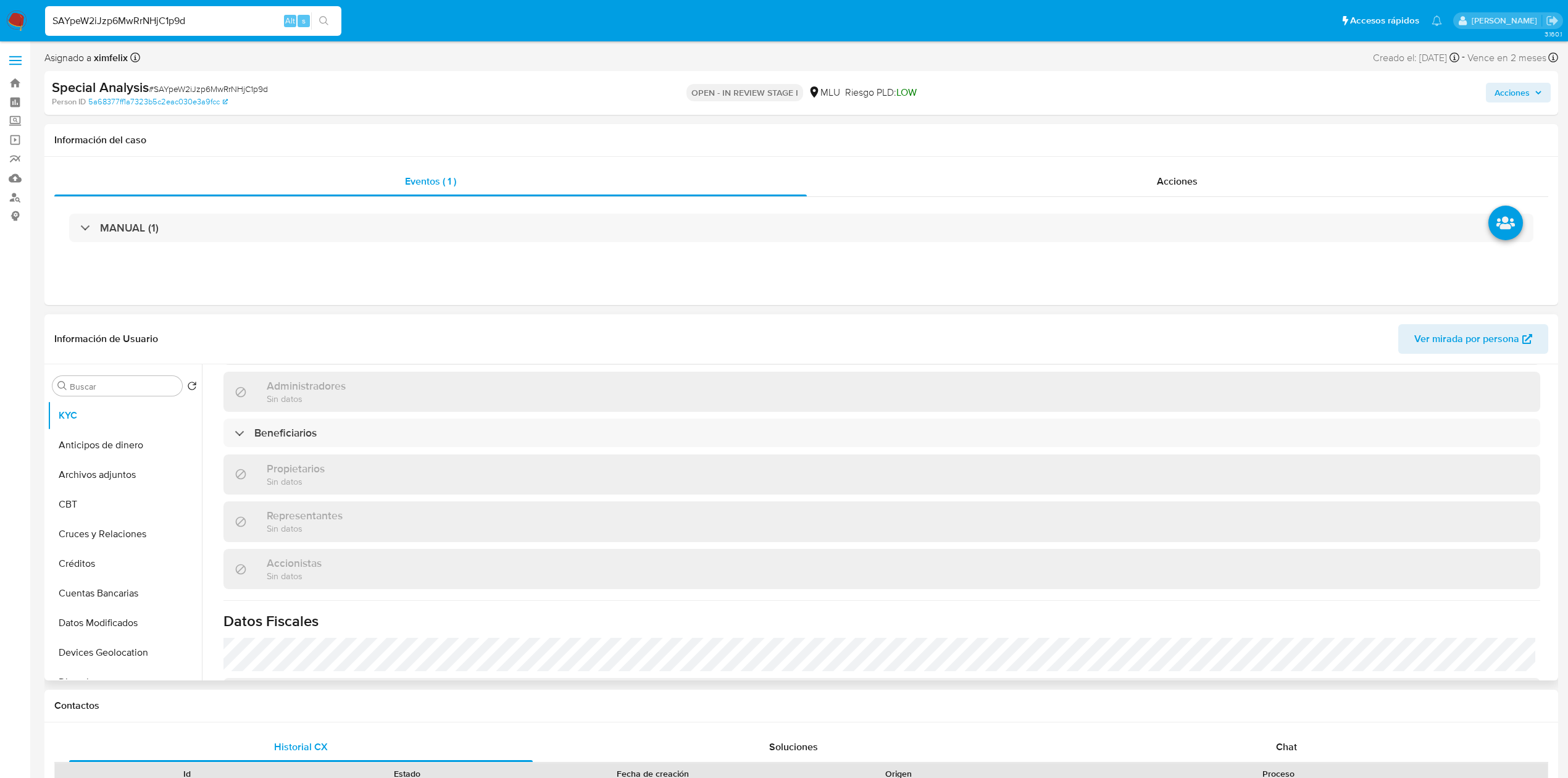
scroll to position [692, 0]
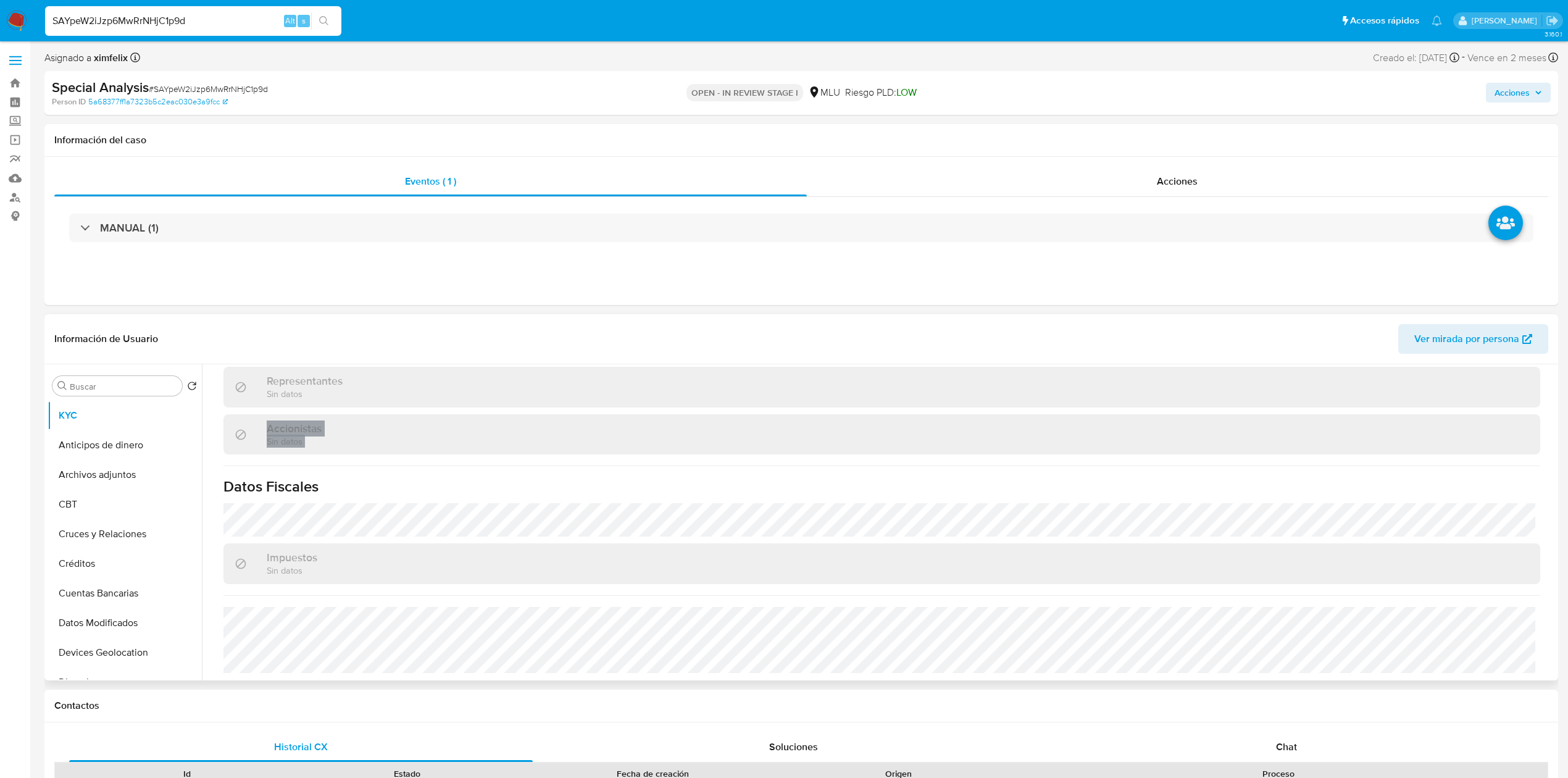
drag, startPoint x: 202, startPoint y: 446, endPoint x: 206, endPoint y: 488, distance: 42.2
click at [206, 488] on div "Compañía KYC Status Actualizado hace 11 días Creado: 30/03/2022 15:18:05 Actual…" at bounding box center [878, 522] width 1353 height 316
click at [130, 547] on button "Devices Geolocation" at bounding box center [120, 652] width 145 height 29
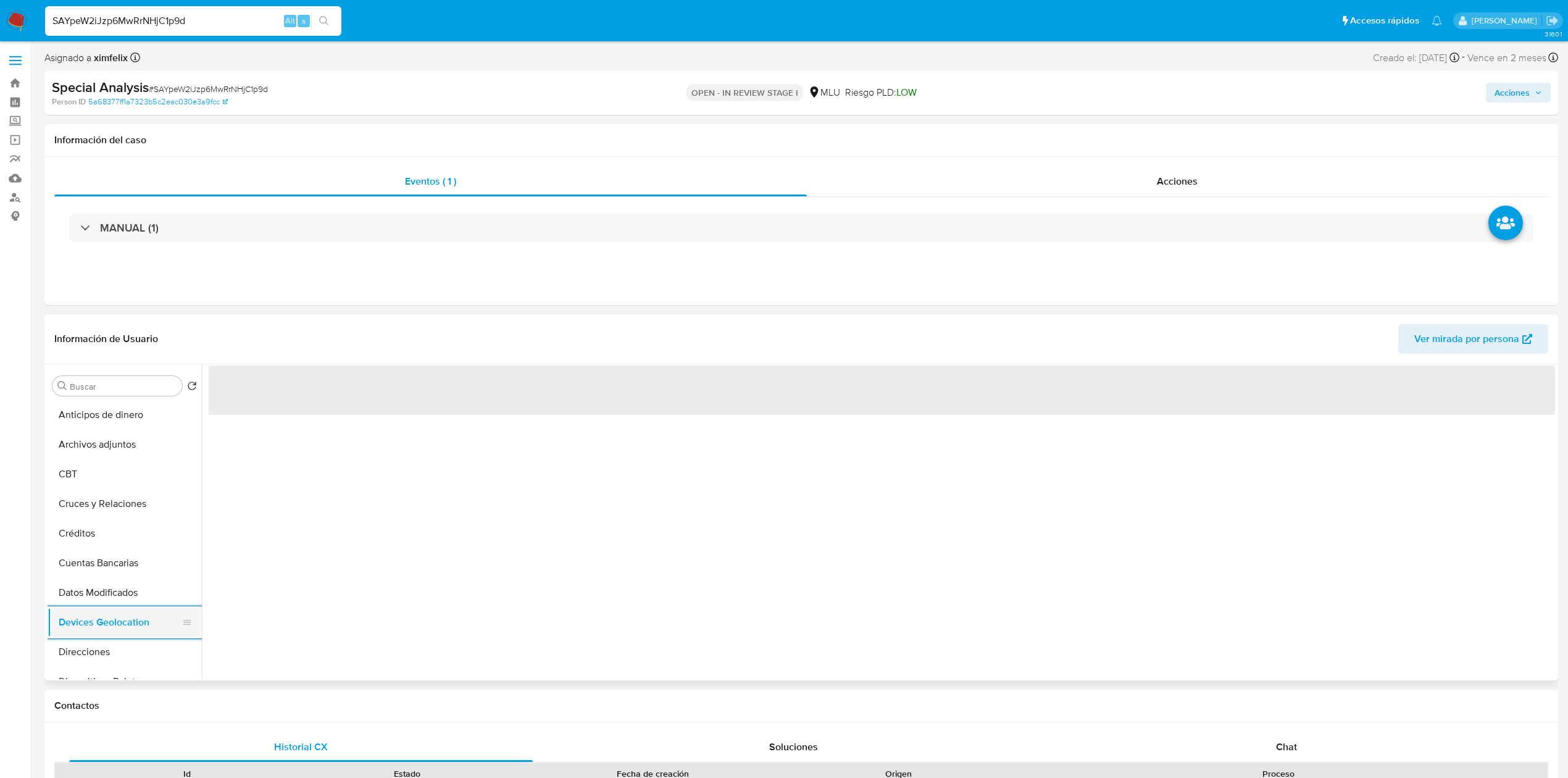
scroll to position [33, 0]
click at [130, 547] on button "Direcciones" at bounding box center [125, 649] width 154 height 29
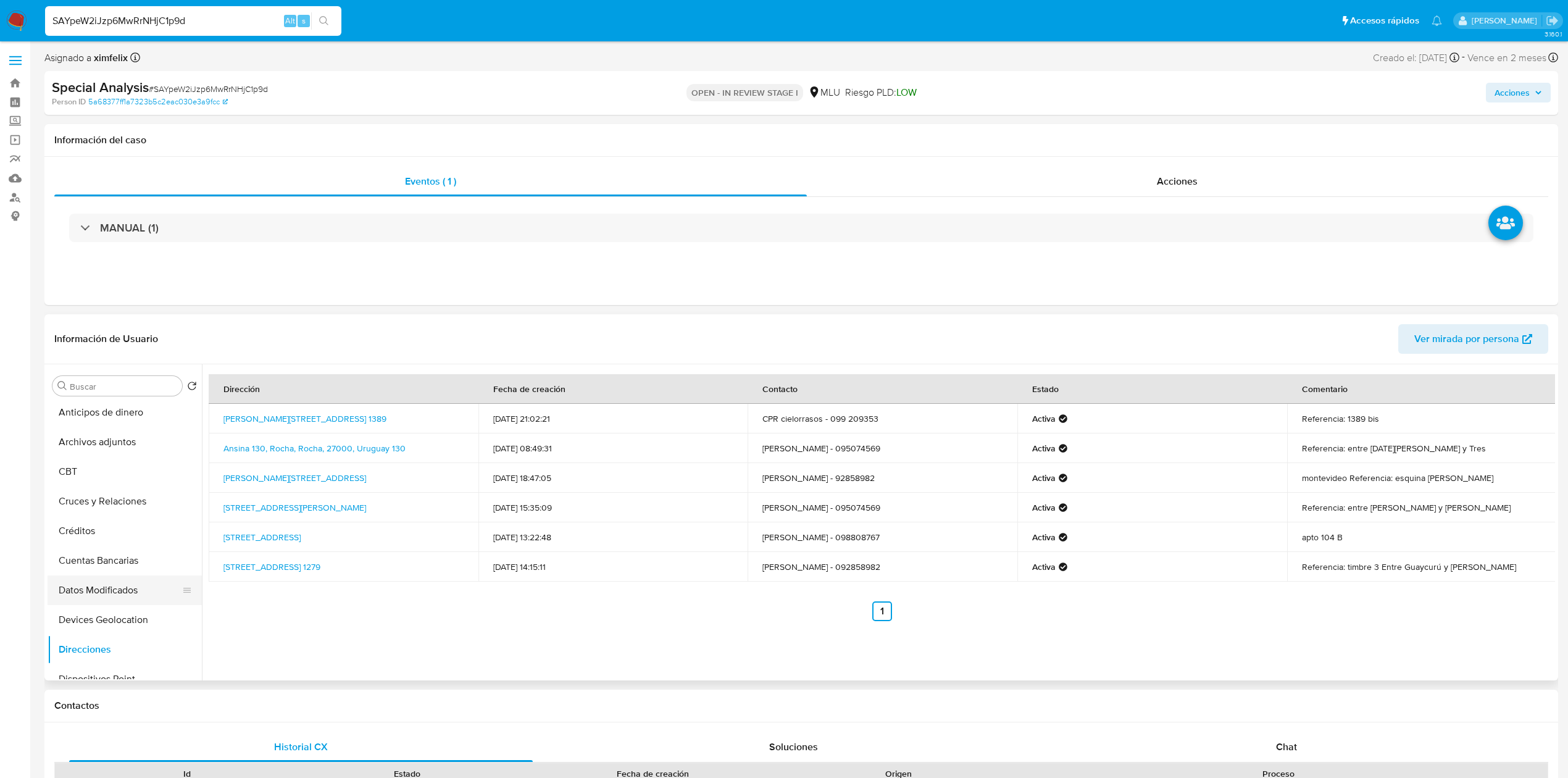
click at [156, 547] on button "Datos Modificados" at bounding box center [120, 590] width 145 height 29
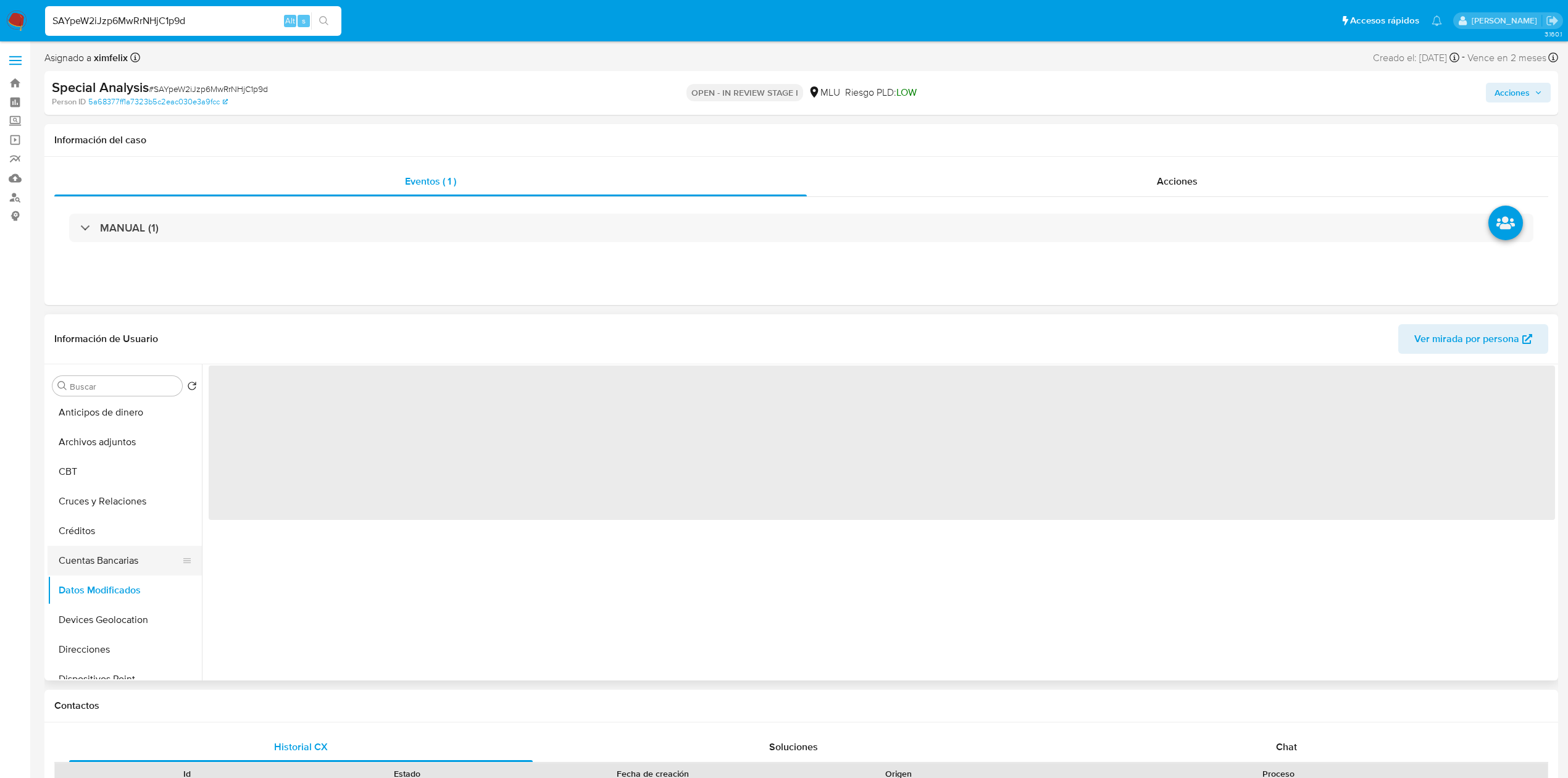
click at [131, 547] on button "Cuentas Bancarias" at bounding box center [120, 560] width 145 height 29
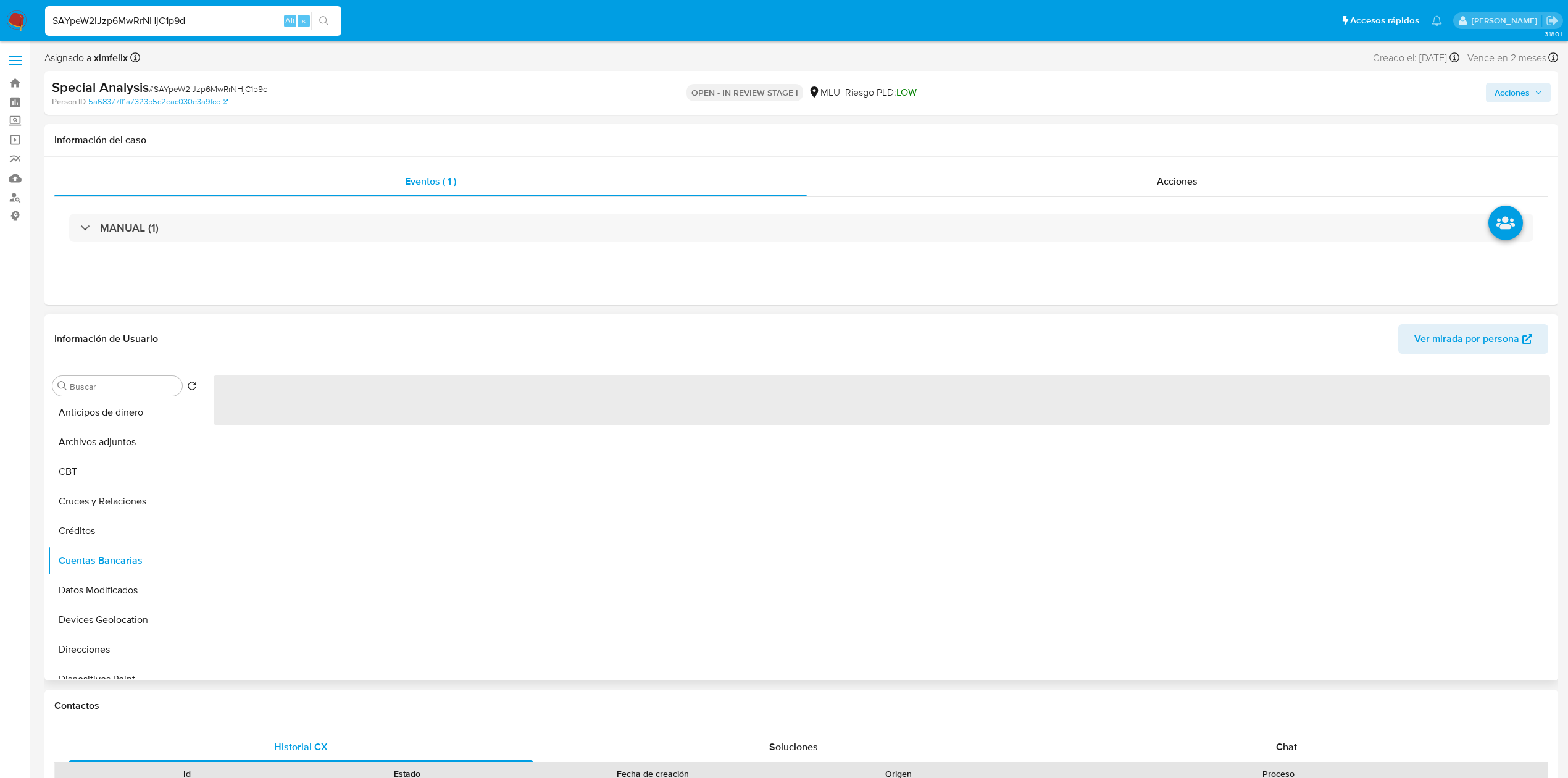
click at [427, 547] on div "‌" at bounding box center [878, 522] width 1353 height 316
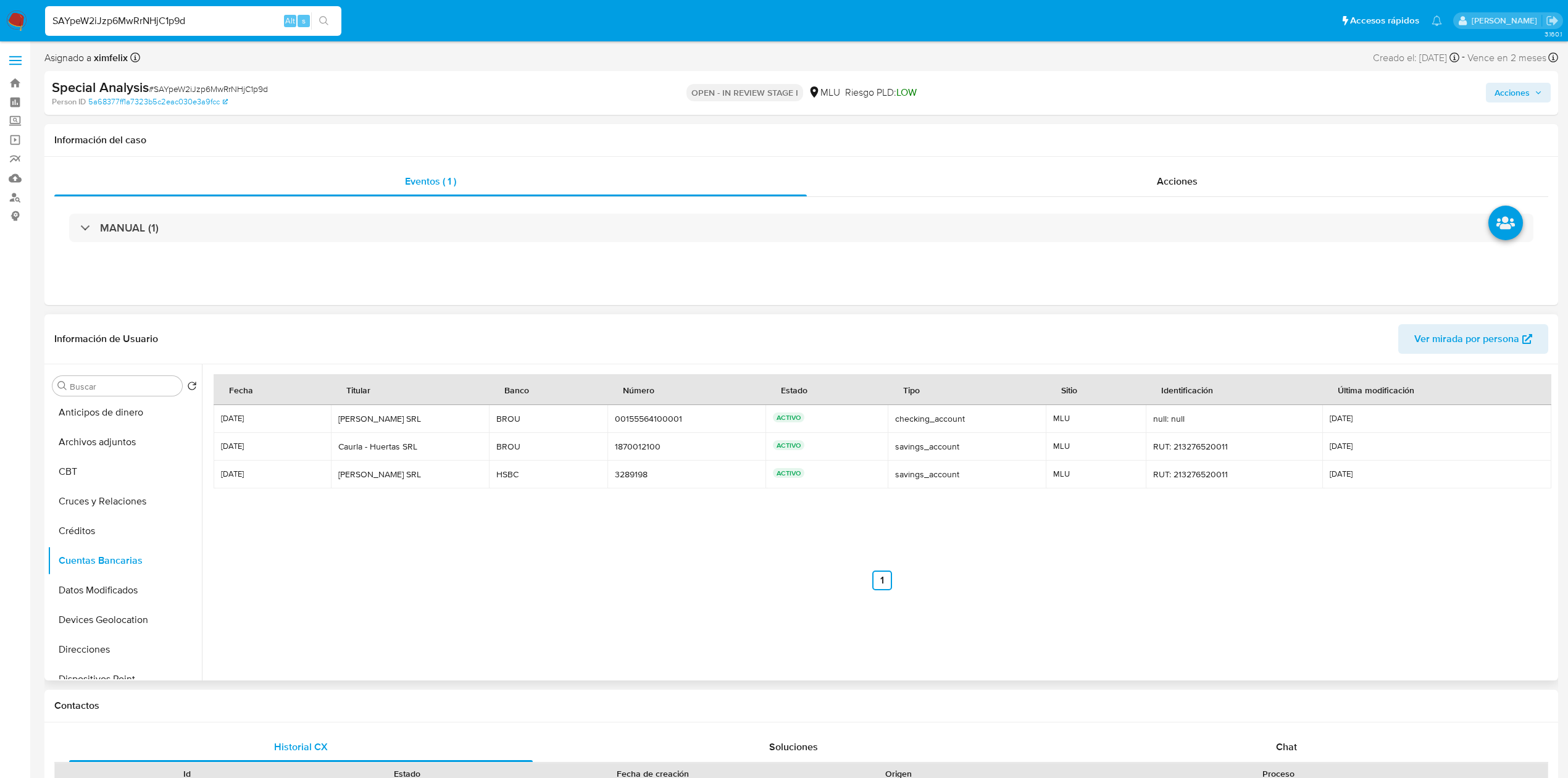
scroll to position [0, 0]
click at [129, 423] on button "KYC" at bounding box center [120, 415] width 145 height 29
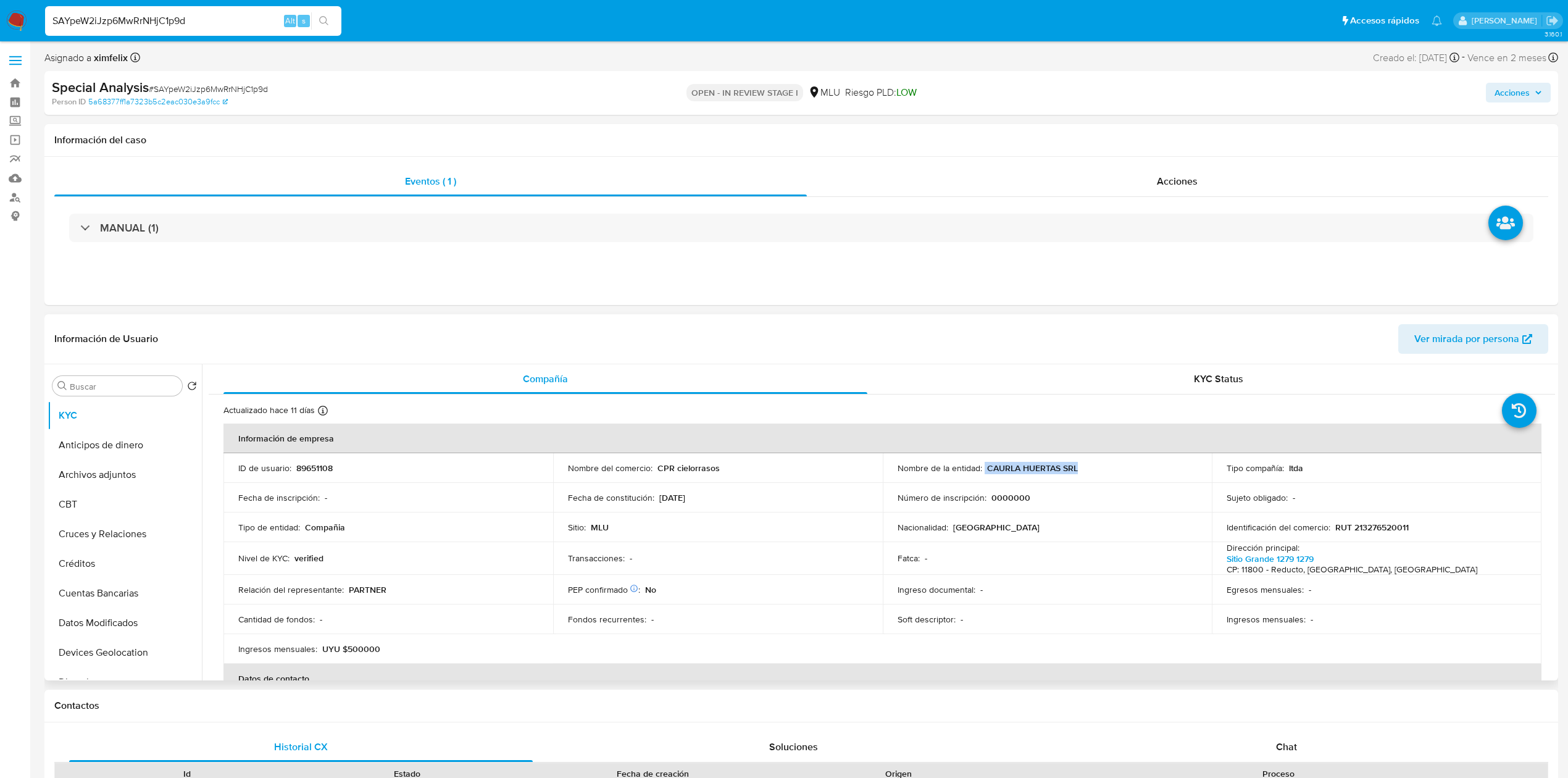
drag, startPoint x: 1081, startPoint y: 467, endPoint x: 981, endPoint y: 472, distance: 100.1
click at [981, 472] on div "Nombre de la entidad : CAURLA HUERTAS SRL" at bounding box center [1048, 468] width 300 height 12
drag, startPoint x: 986, startPoint y: 472, endPoint x: 1078, endPoint y: 471, distance: 92.0
click at [1041, 471] on div "Nombre de la entidad : CAURLA HUERTAS SRL" at bounding box center [1048, 468] width 300 height 12
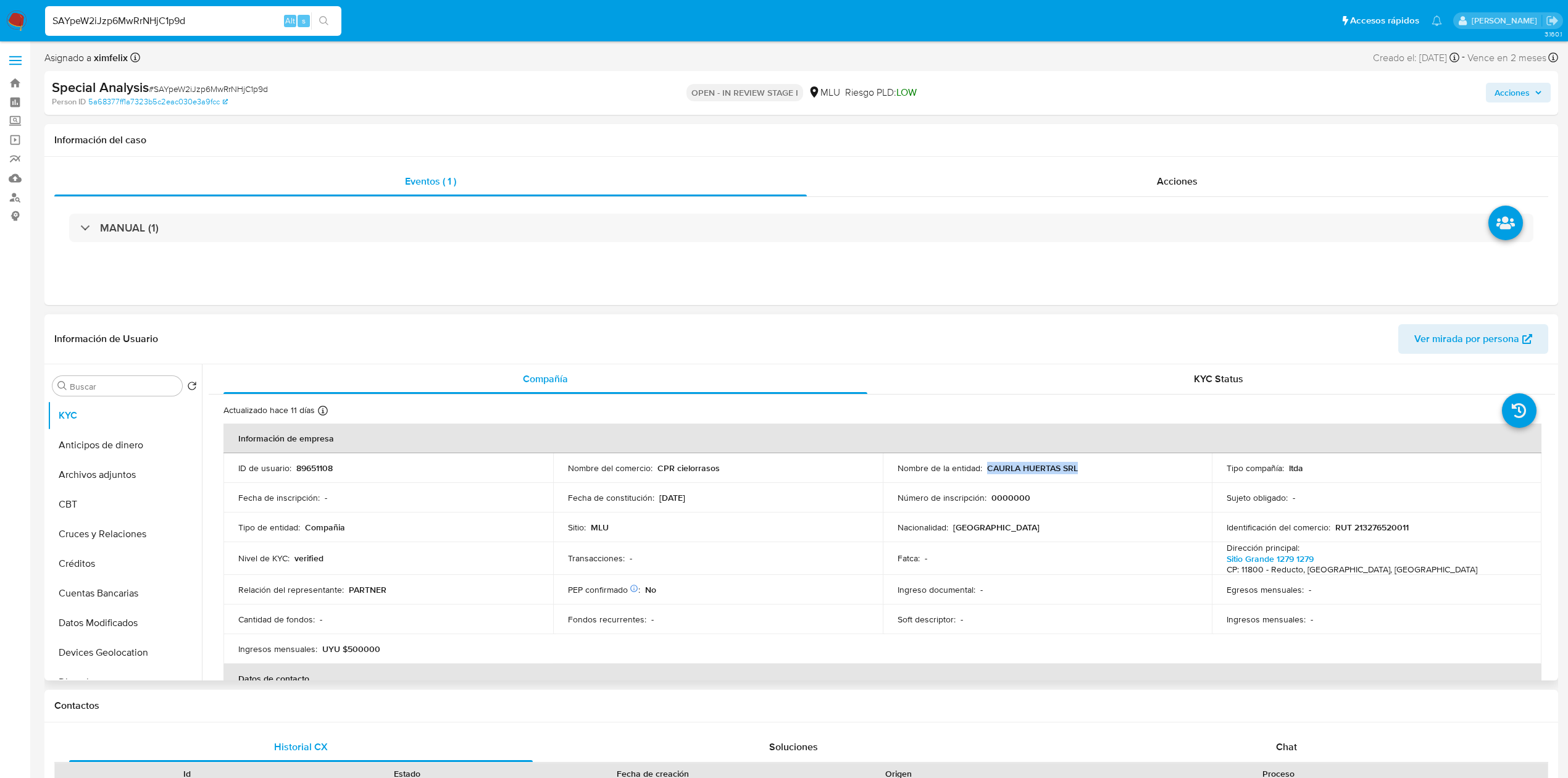
copy p "CAURLA HUERTAS SRL"
click at [1041, 527] on p "RUT 213276520011" at bounding box center [1372, 528] width 74 height 12
copy p "213276520011"
click at [115, 547] on button "Devices Geolocation" at bounding box center [120, 652] width 145 height 29
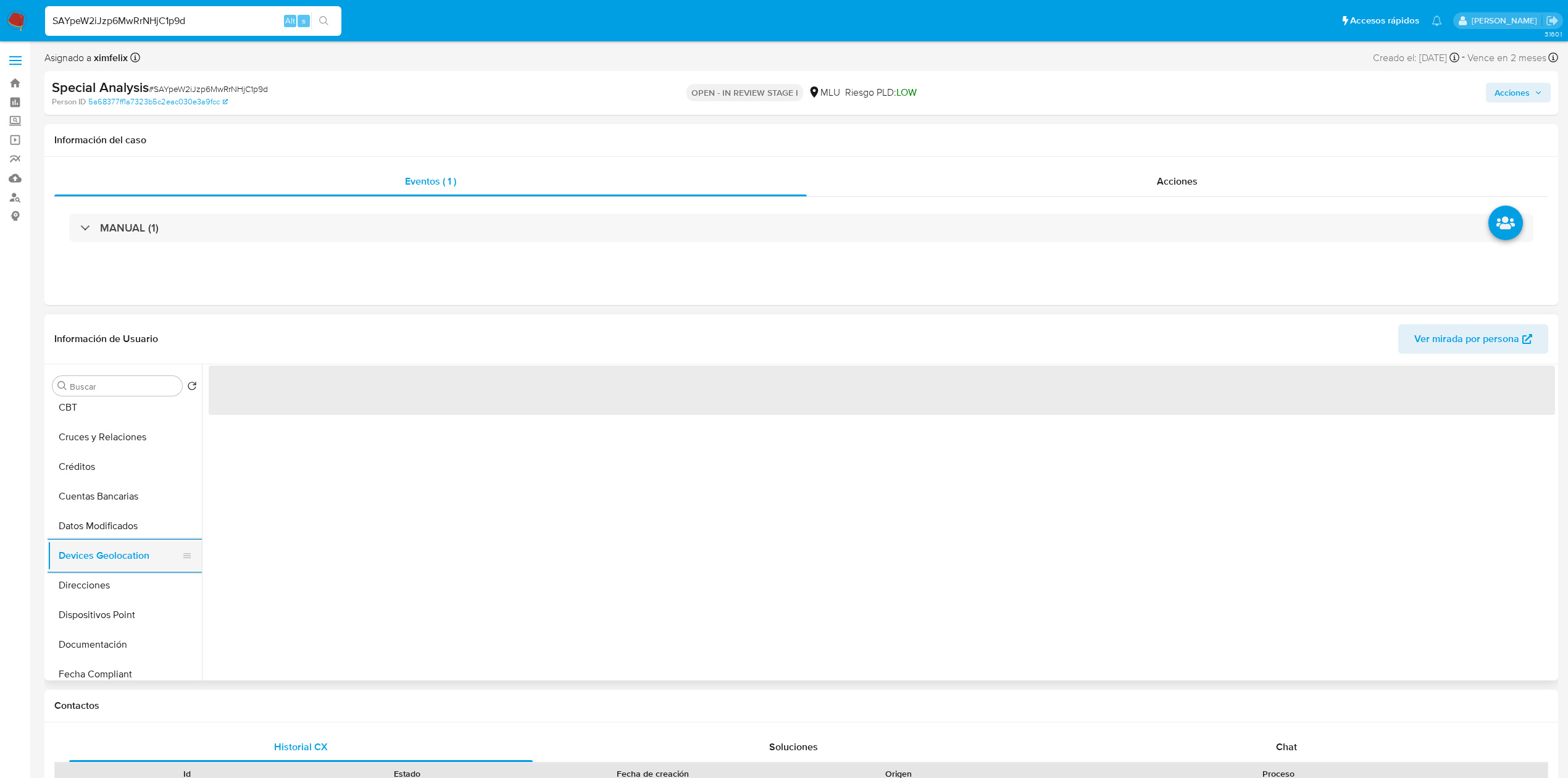
scroll to position [99, 0]
click at [115, 547] on button "Documentación" at bounding box center [125, 642] width 154 height 29
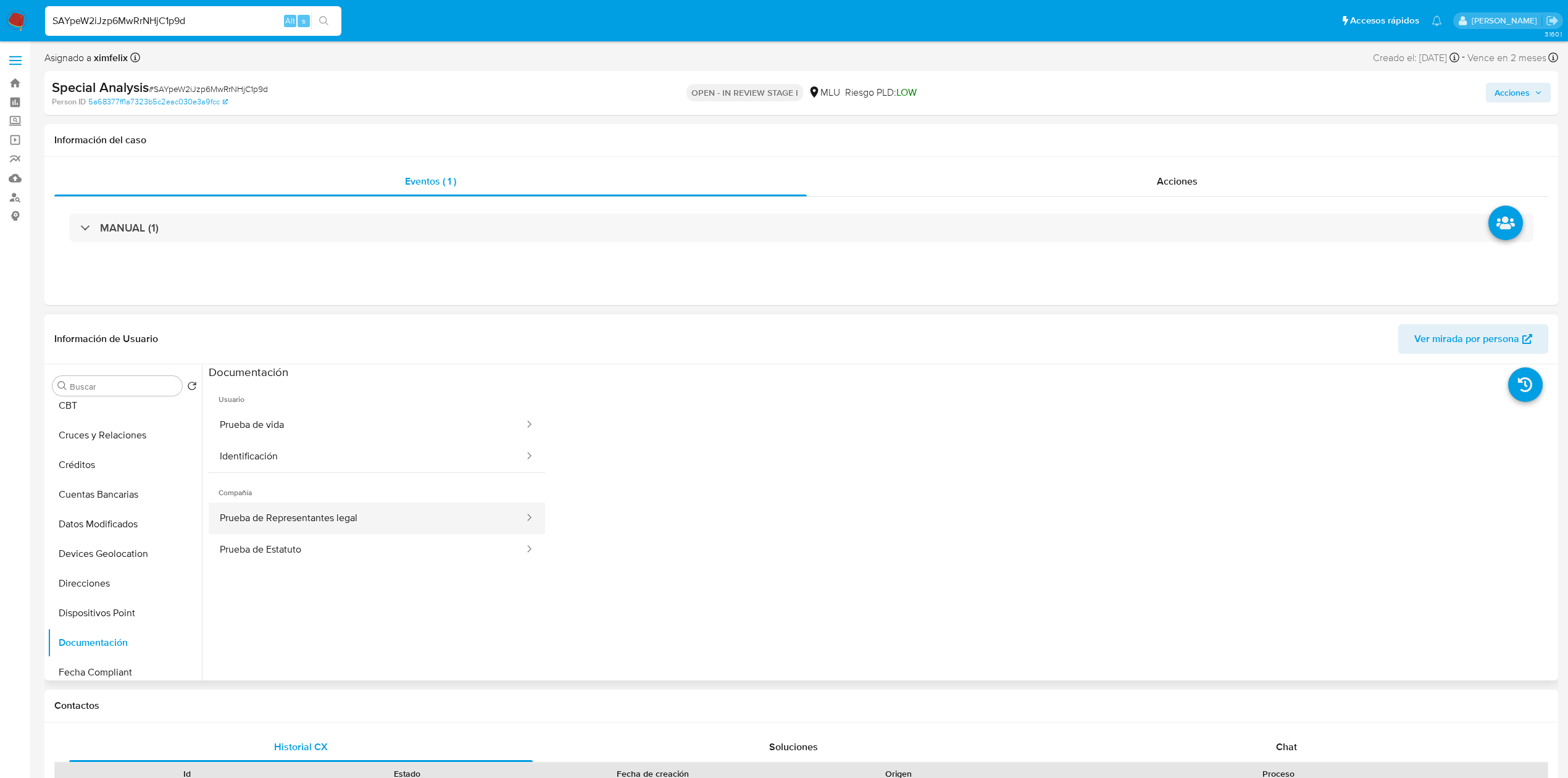
click at [457, 507] on button "Prueba de Representantes legal" at bounding box center [367, 518] width 317 height 31
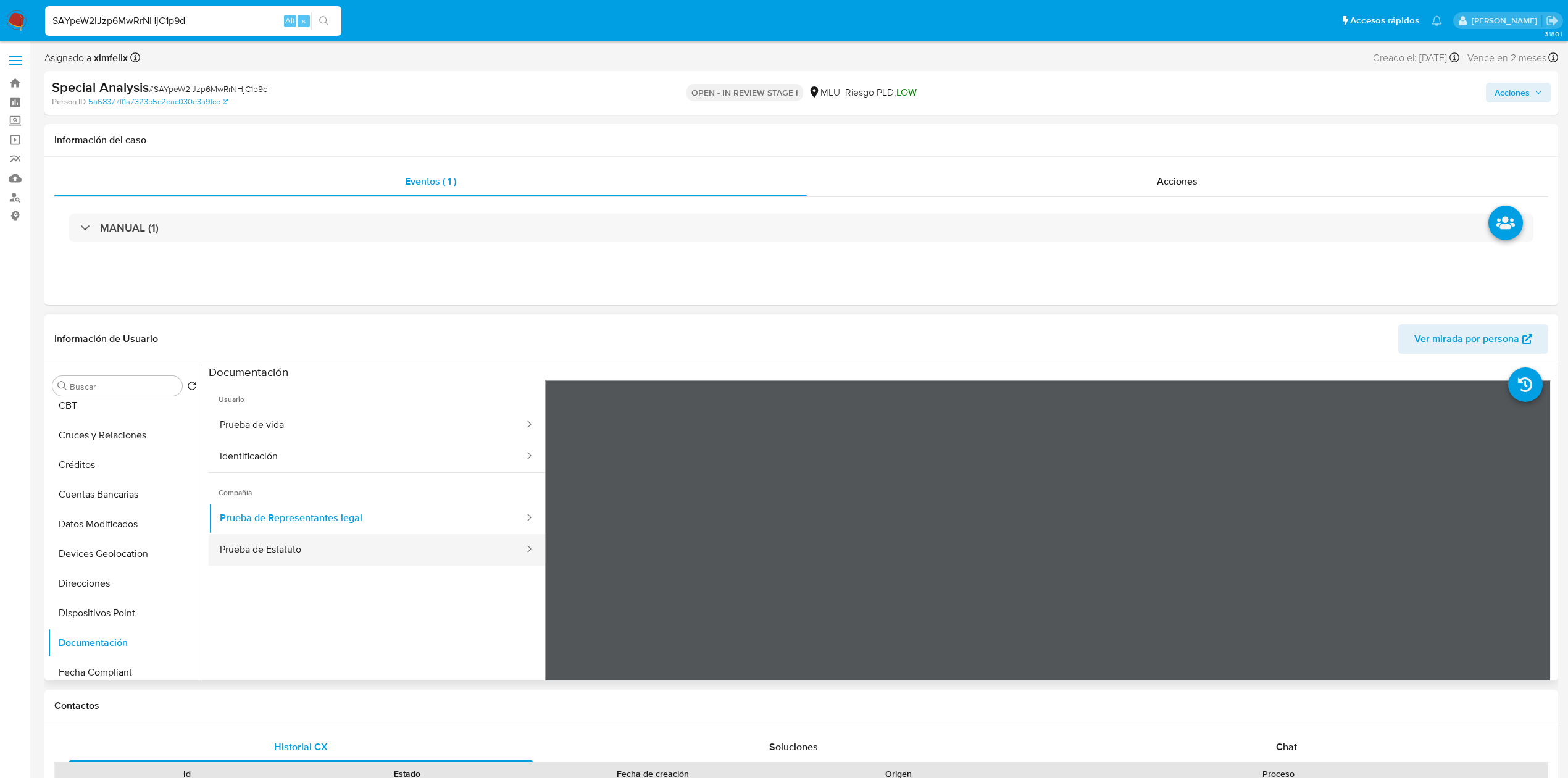
click at [344, 547] on button "Prueba de Estatuto" at bounding box center [367, 549] width 317 height 31
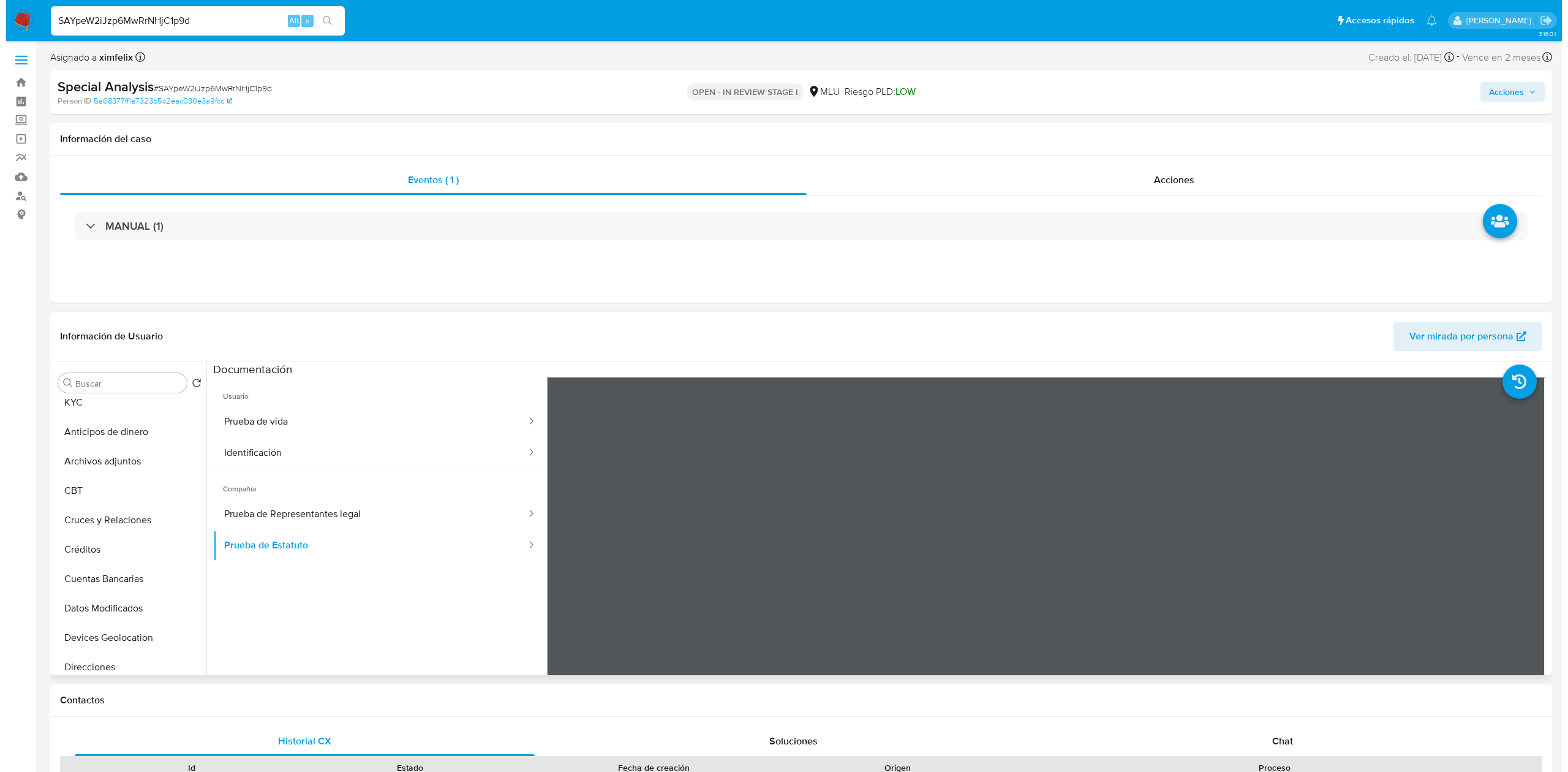
scroll to position [0, 0]
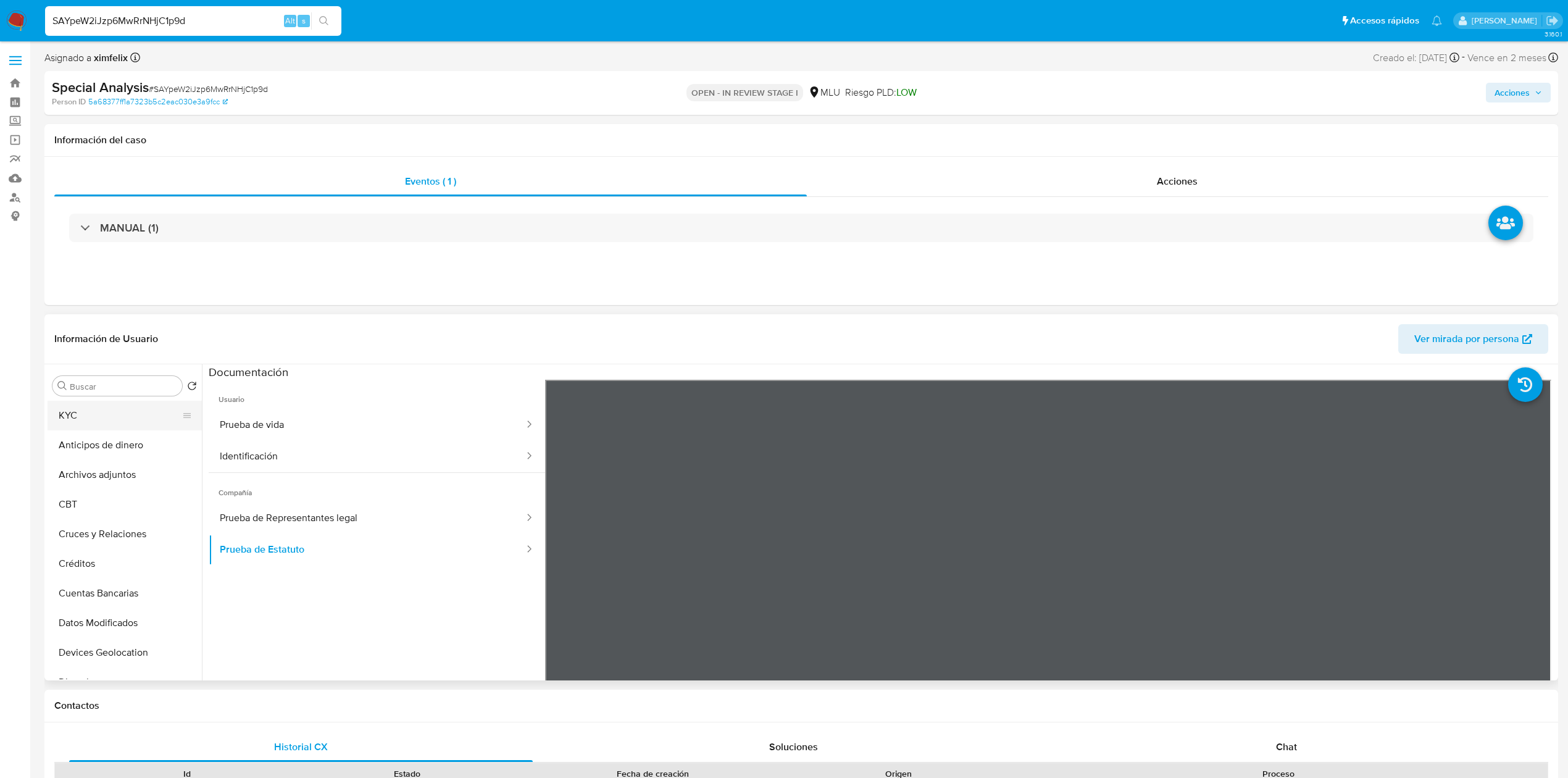
click at [192, 410] on button "KYC" at bounding box center [120, 415] width 145 height 29
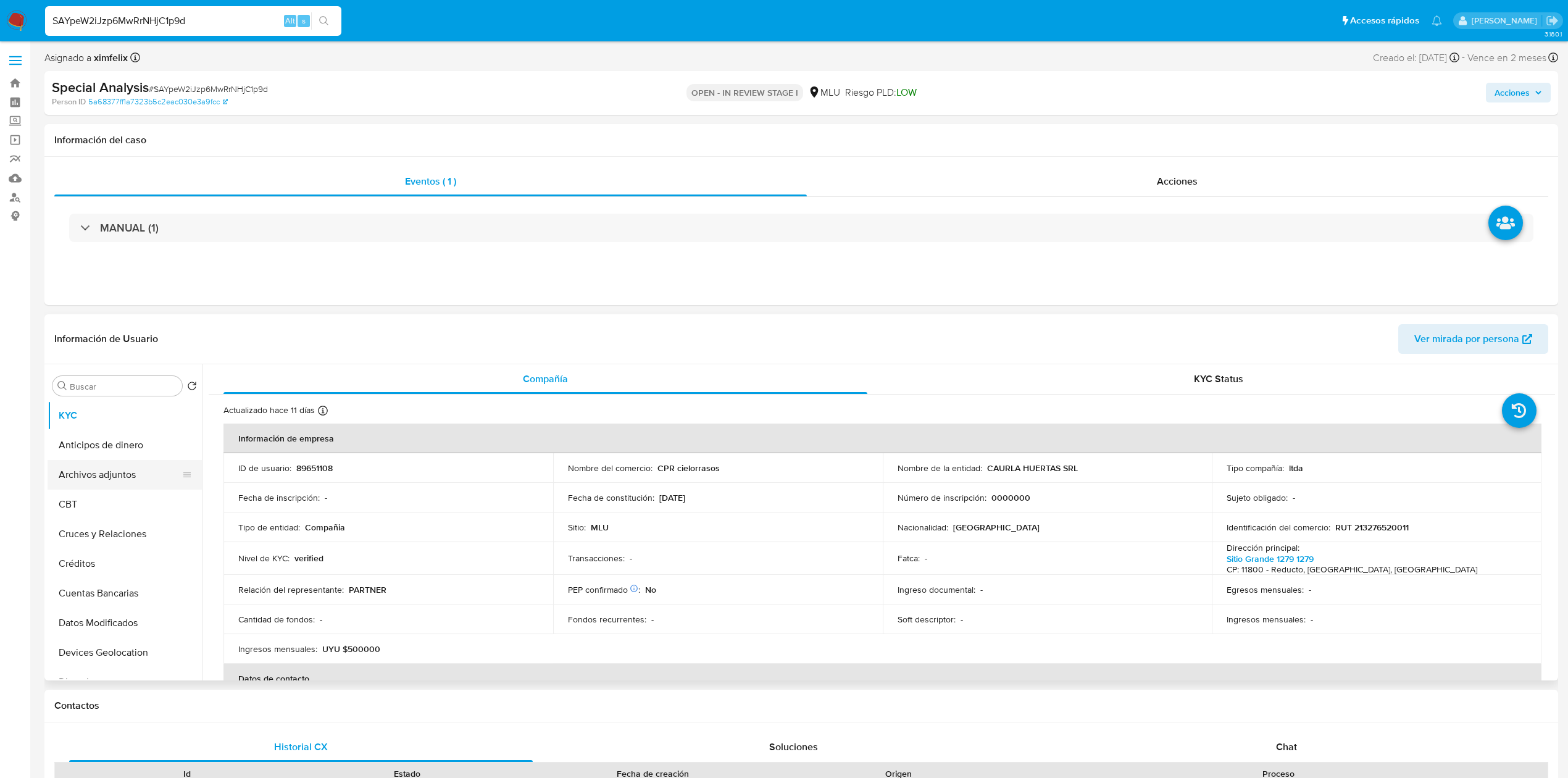
click at [99, 475] on button "Archivos adjuntos" at bounding box center [120, 474] width 145 height 29
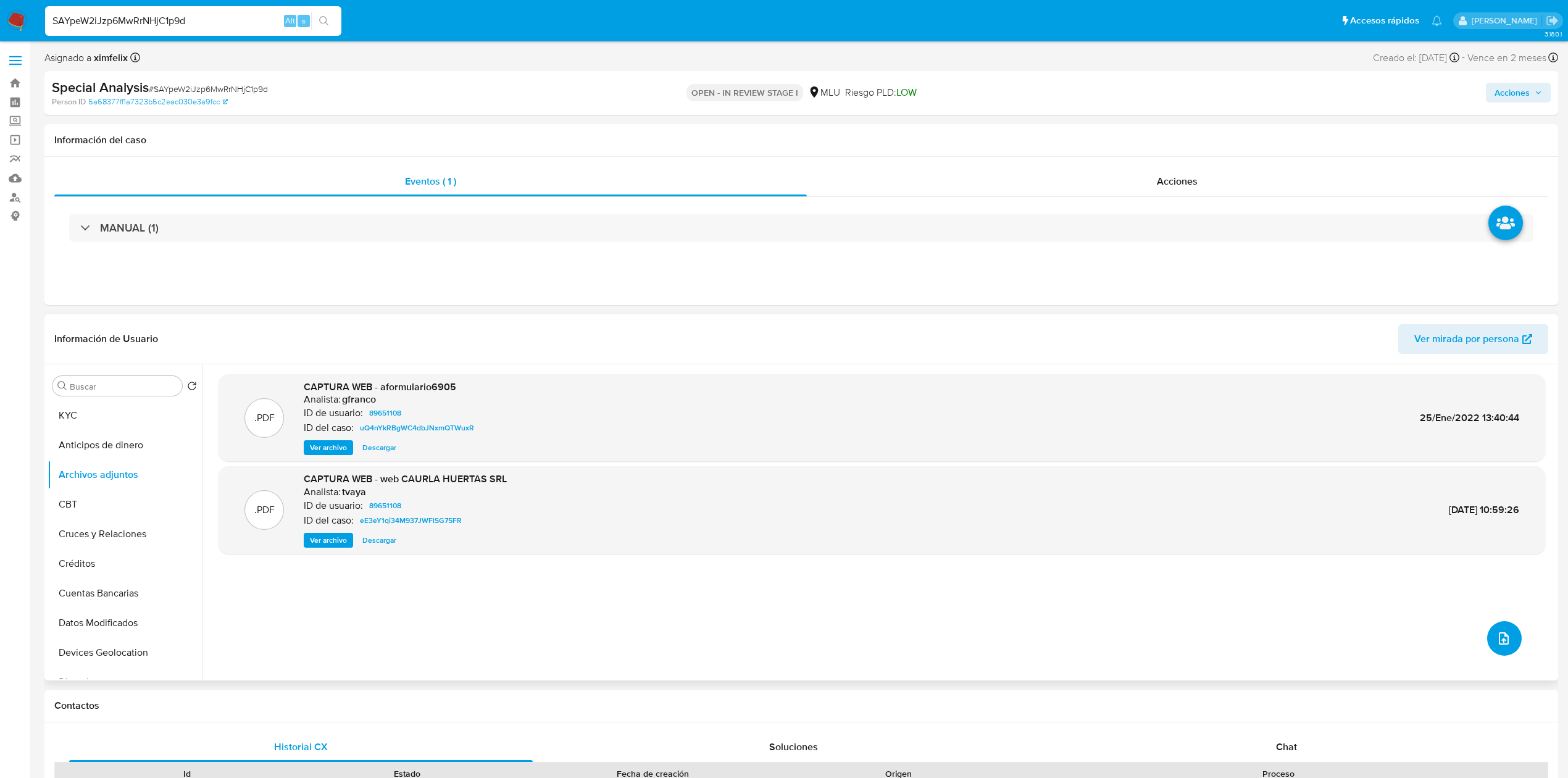
click at [1041, 547] on icon "upload-file" at bounding box center [1503, 639] width 10 height 12
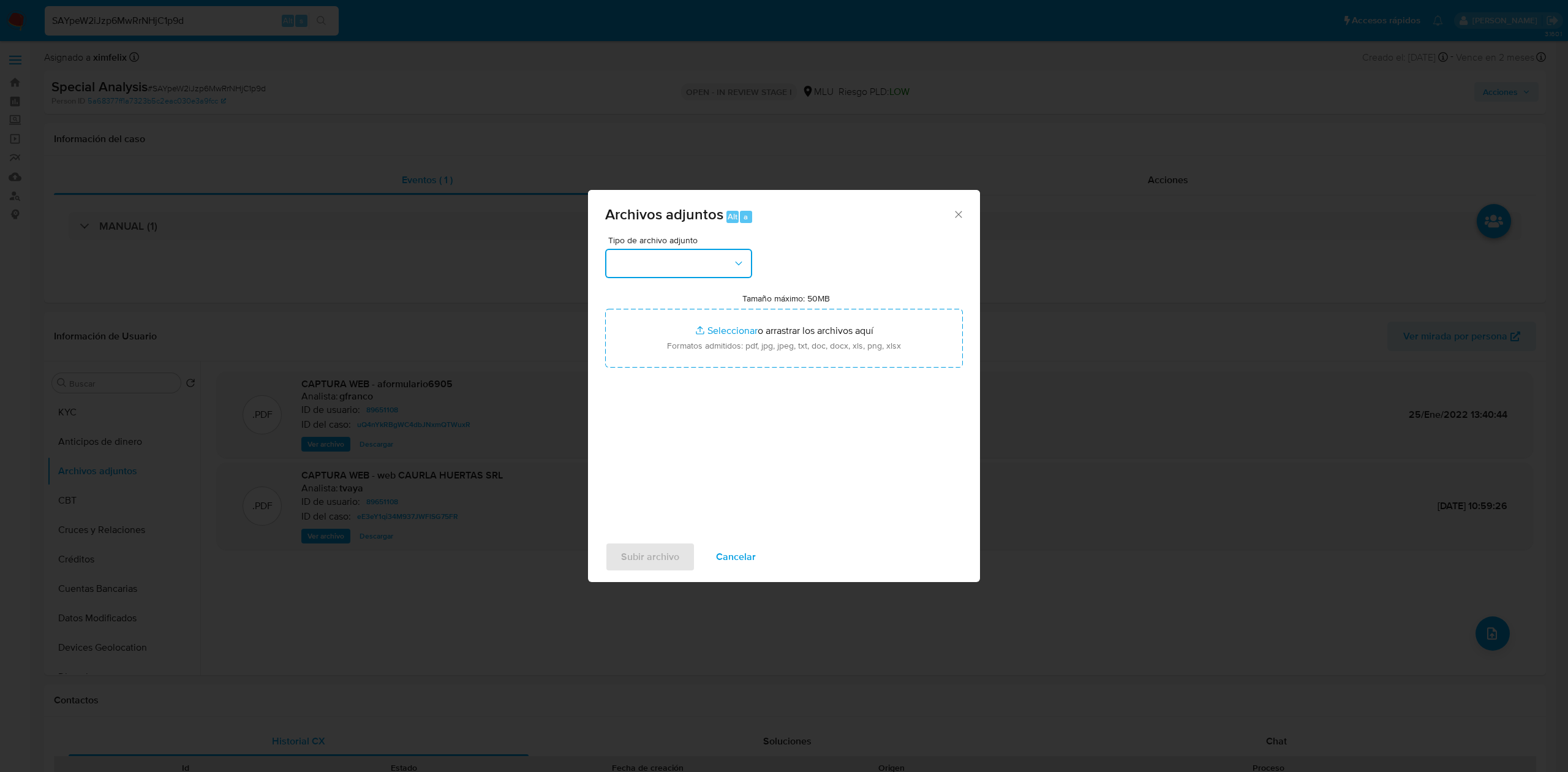
click at [693, 263] on button "button" at bounding box center [678, 263] width 147 height 29
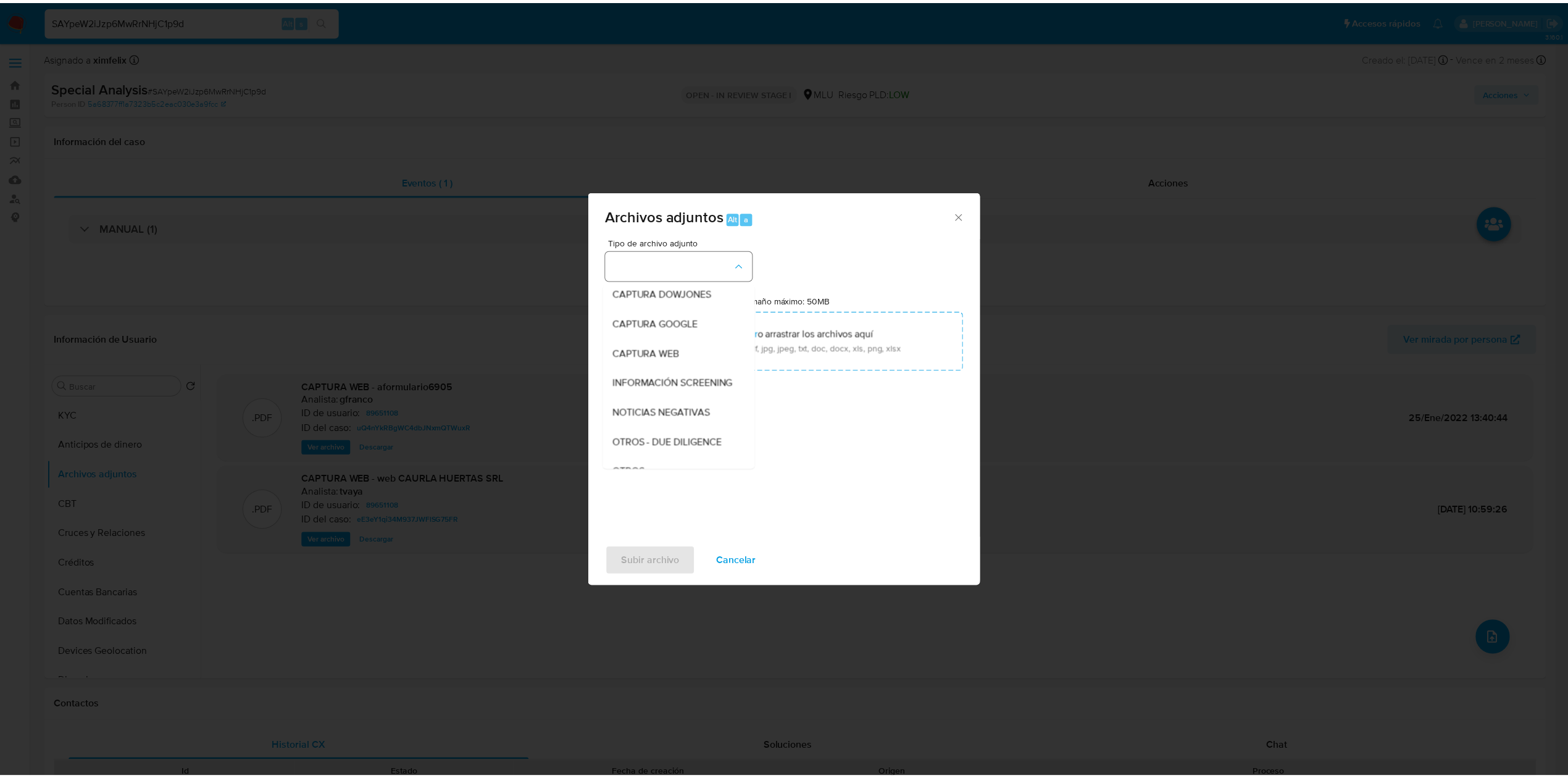
scroll to position [64, 0]
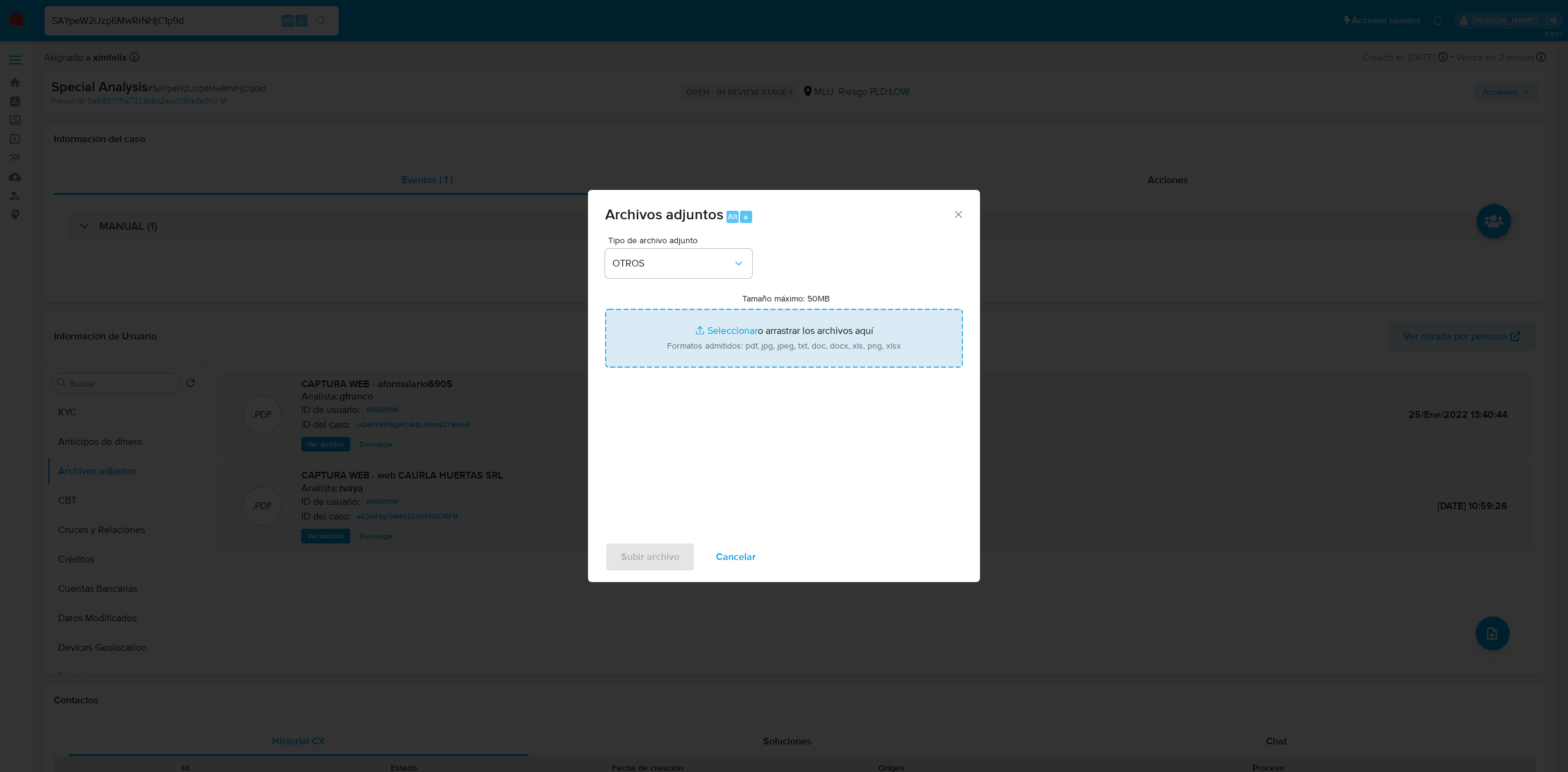
type input "C:\fakepath\Case Log 89651108 - 10_09_2025 .pdf"
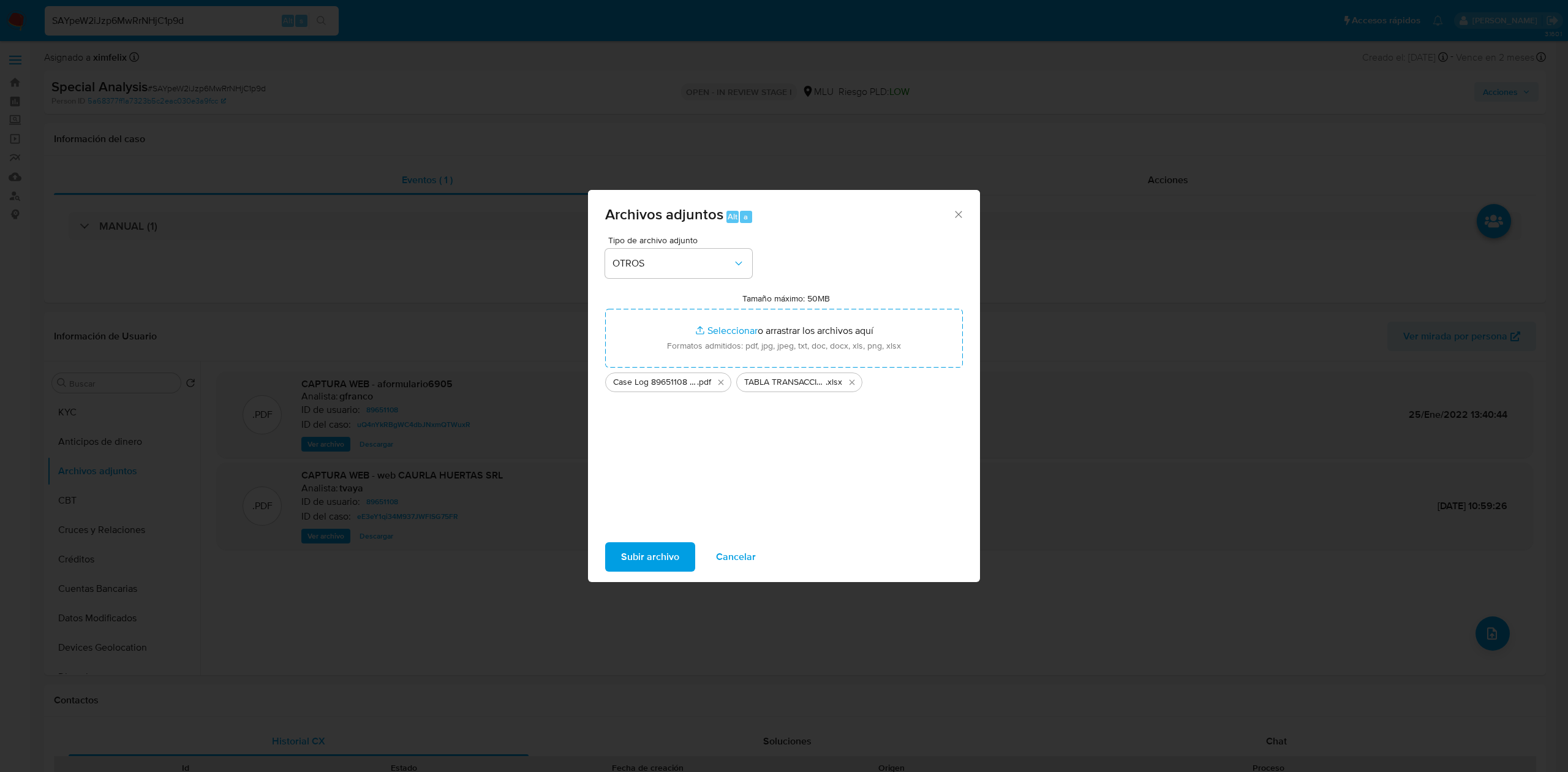
click at [650, 543] on span "Subir archivo" at bounding box center [650, 557] width 58 height 27
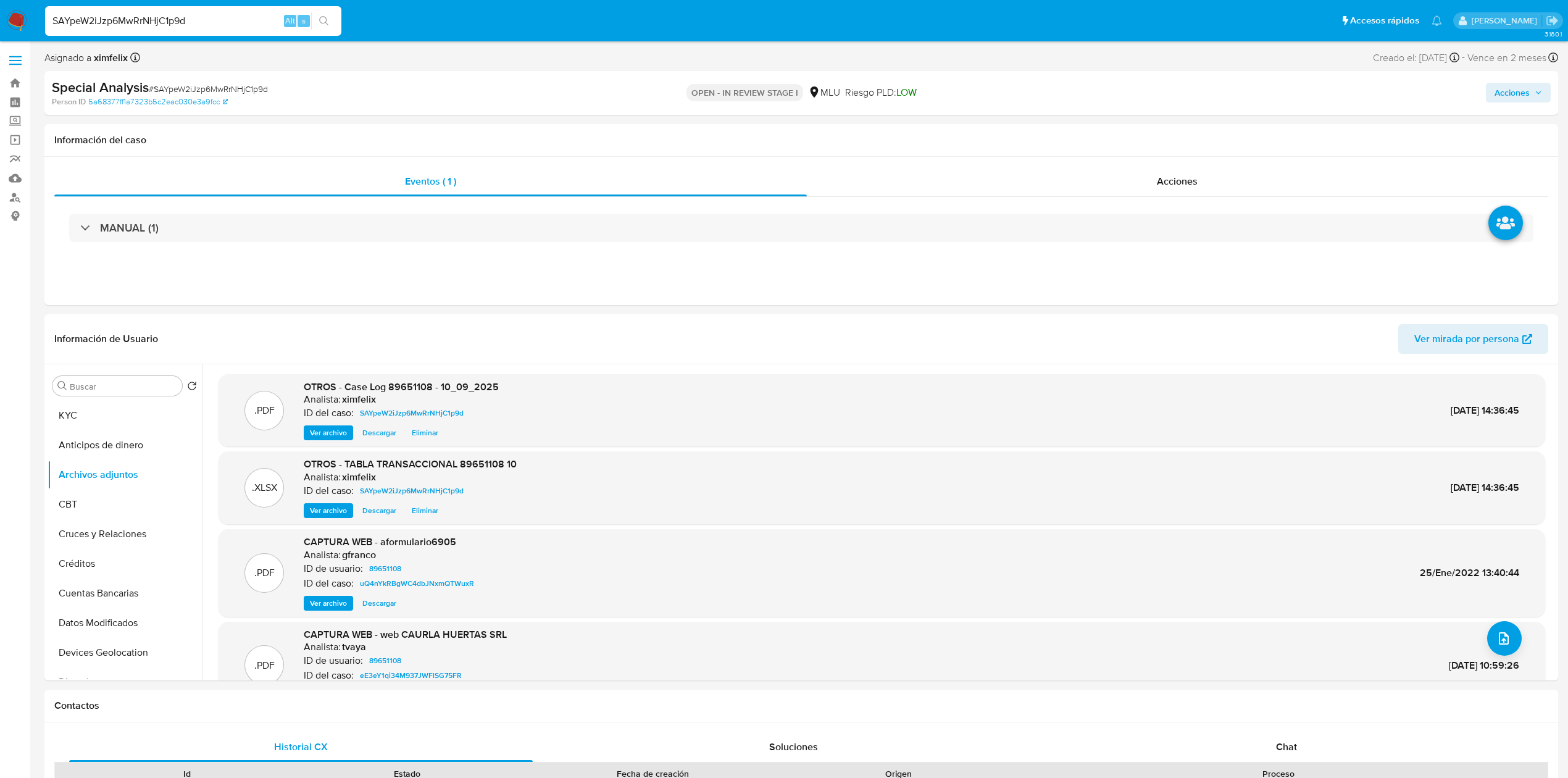
click at [1041, 90] on span "Acciones" at bounding box center [1512, 92] width 36 height 20
click at [1041, 127] on span "Resolución del caso" at bounding box center [1167, 131] width 88 height 14
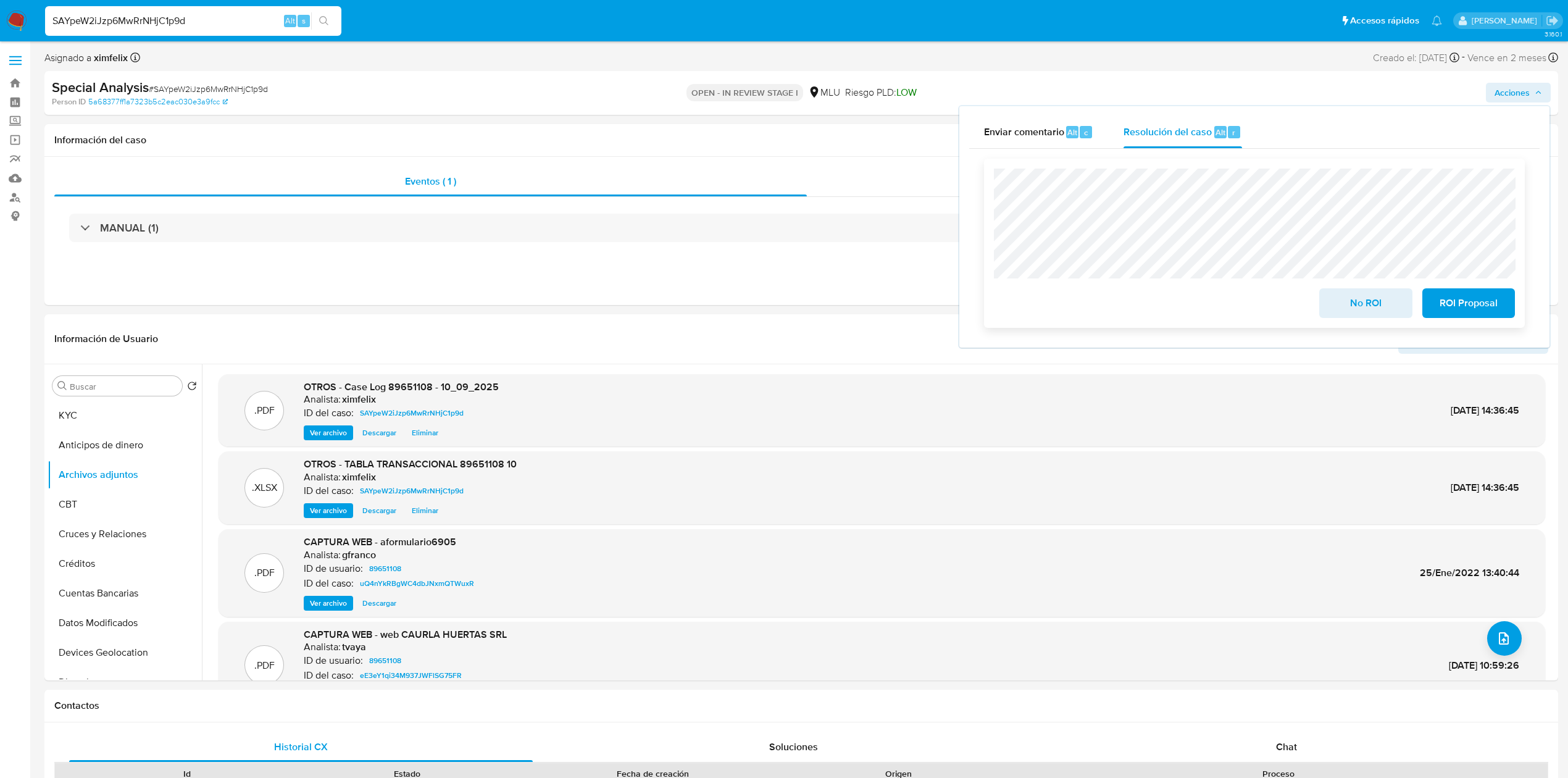
click at [1041, 304] on span "No ROI" at bounding box center [1366, 303] width 60 height 28
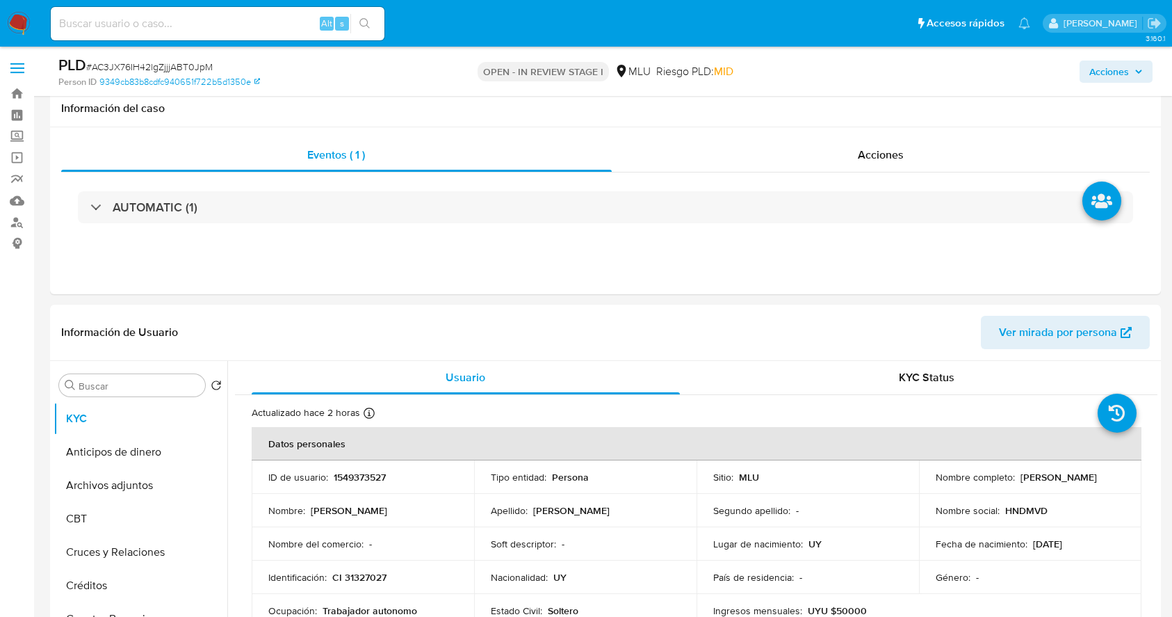
select select "10"
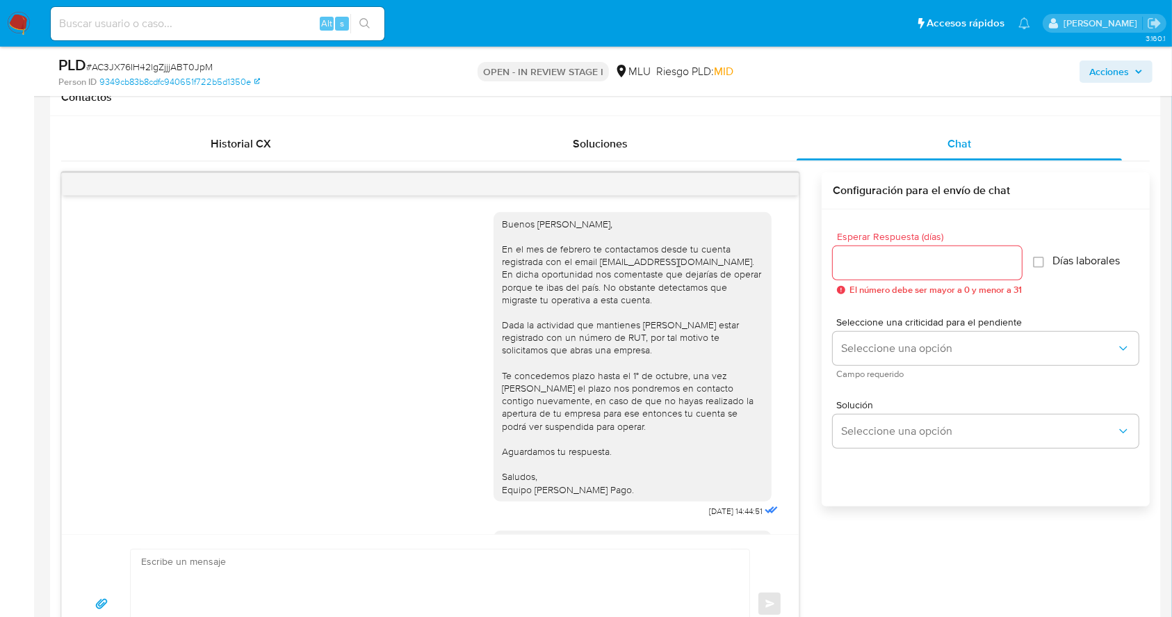
scroll to position [663, 0]
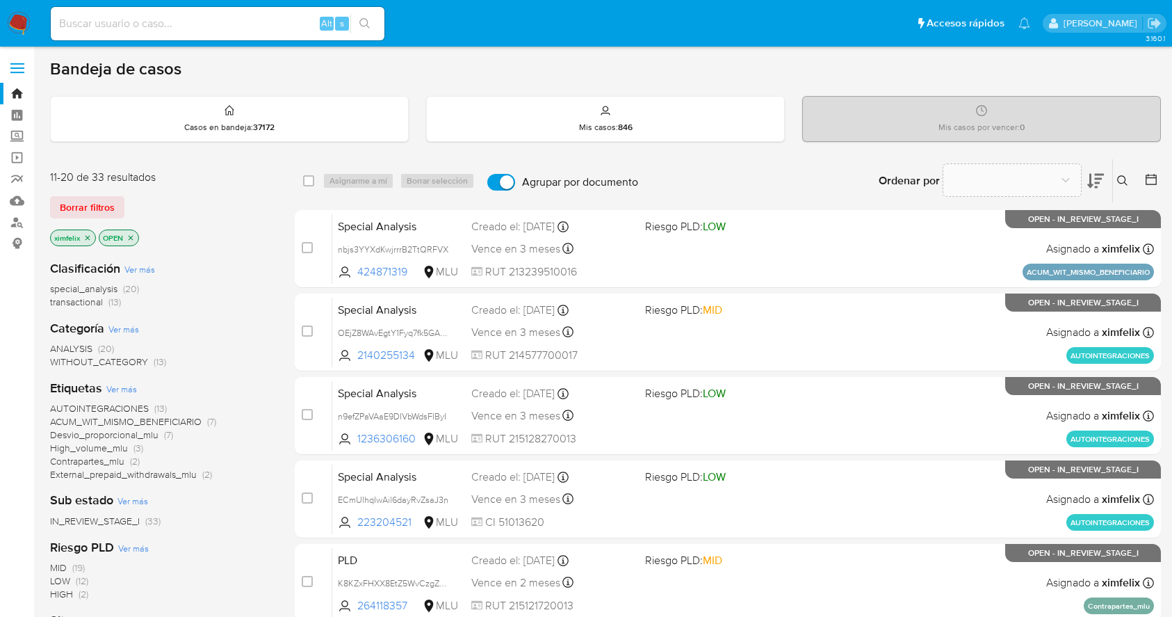
scroll to position [491, 0]
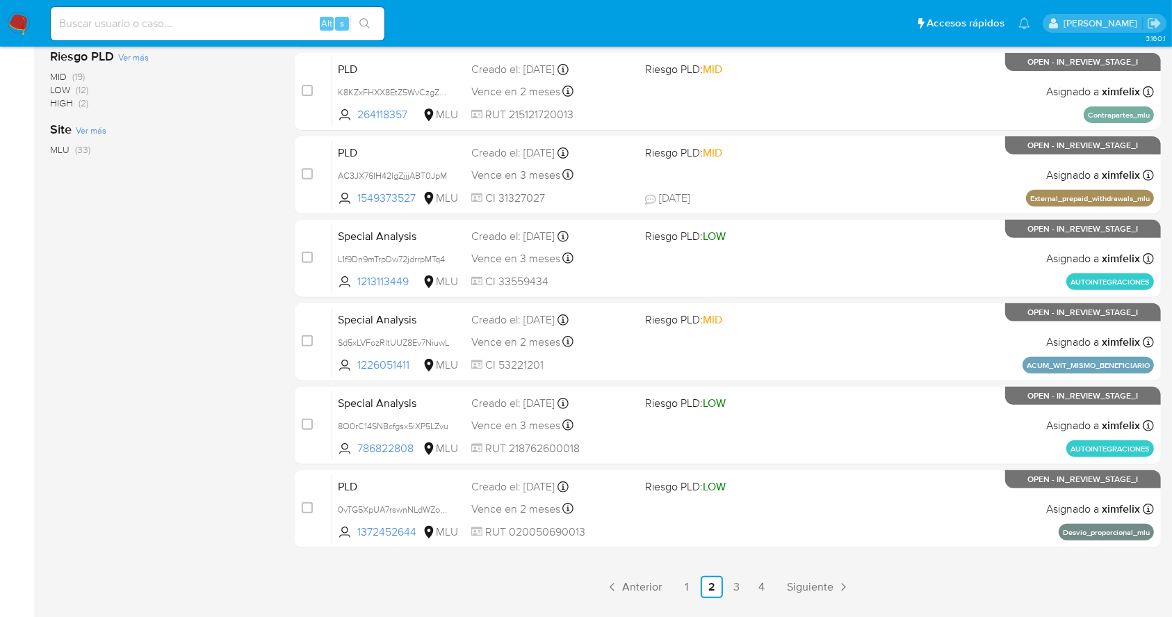
click at [200, 24] on input at bounding box center [218, 24] width 334 height 18
paste input "SAYpeW2iJzp6MwRrNHjC1p9d"
type input "SAYpeW2iJzp6MwRrNHjC1p9d"
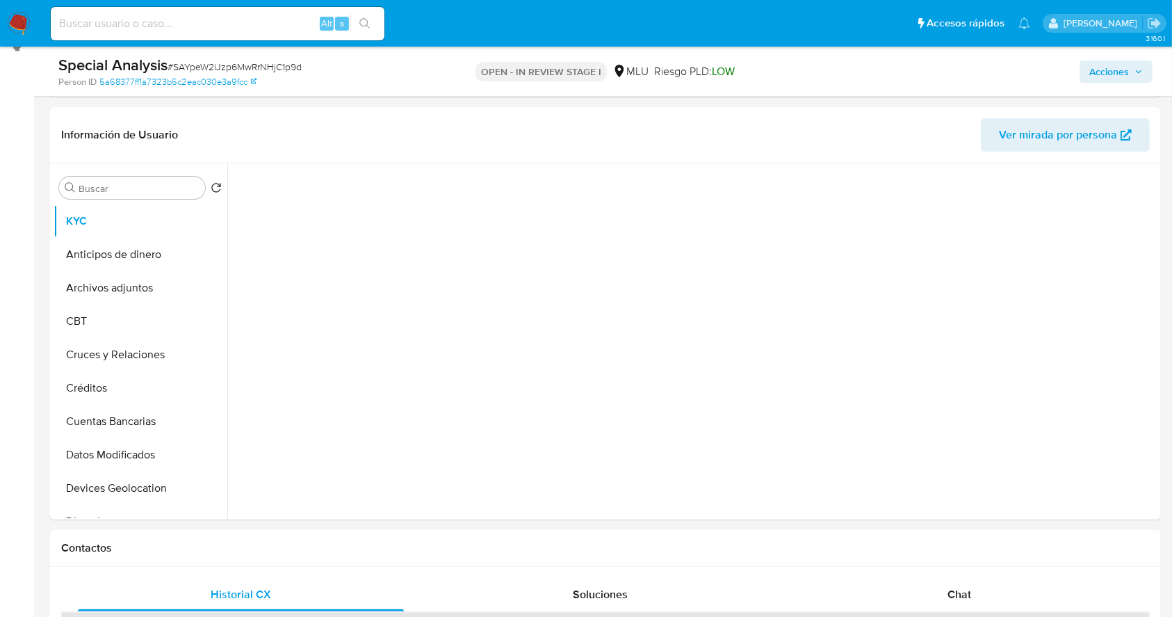
scroll to position [202, 0]
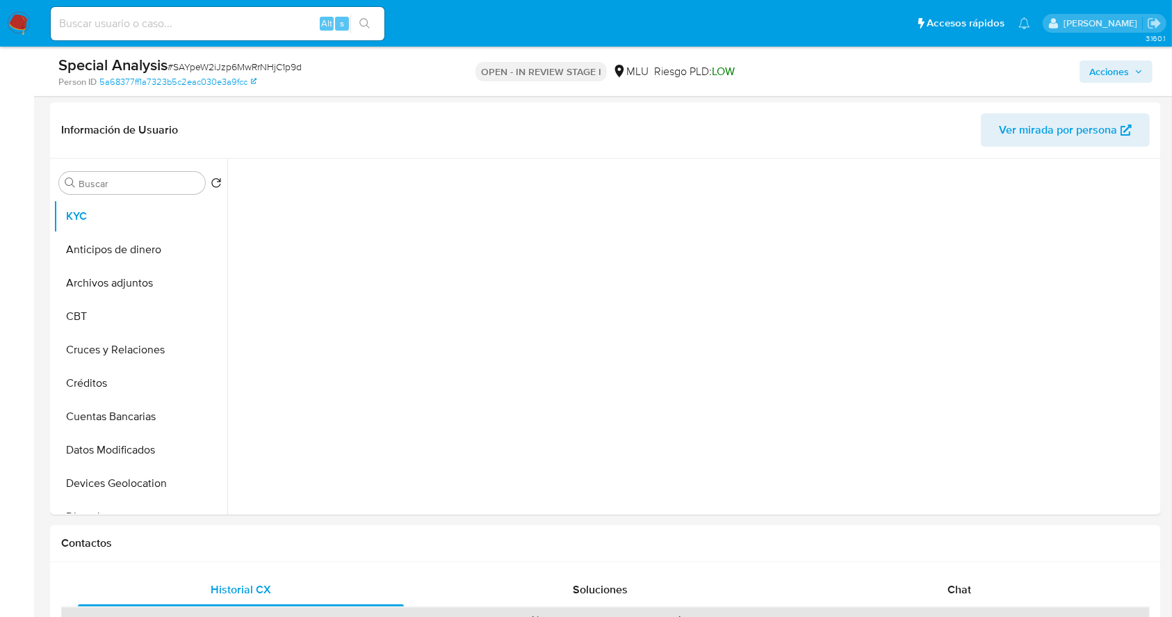
select select "10"
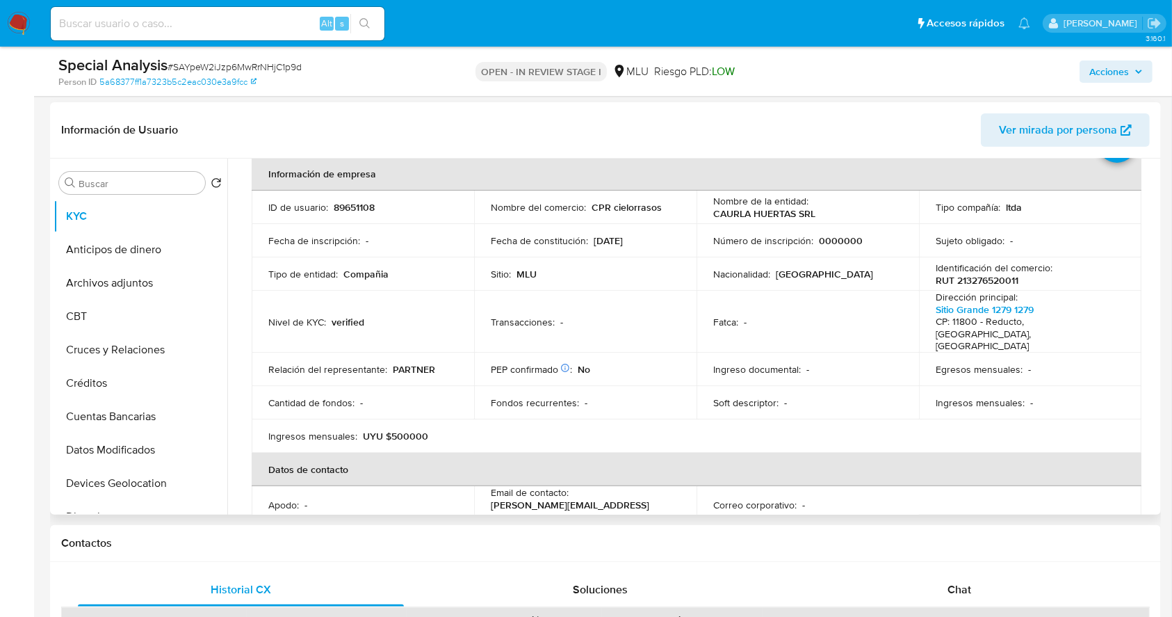
scroll to position [76, 0]
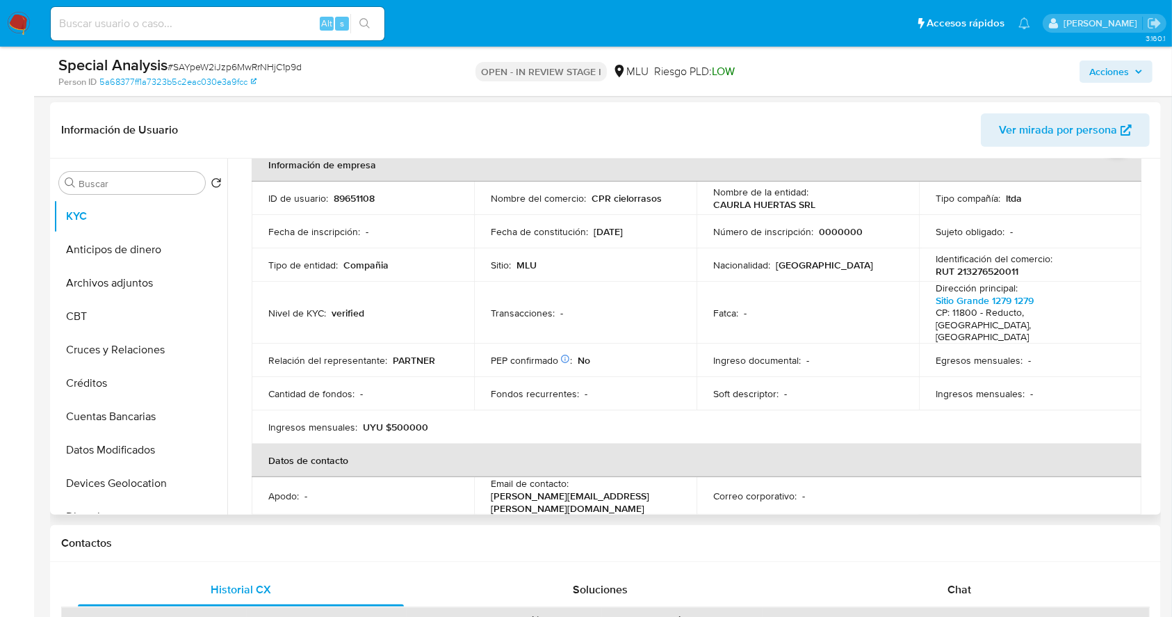
click at [1003, 387] on table "Información de empresa ID de usuario : 89651108 Nombre del comercio : CPR cielo…" at bounding box center [697, 428] width 890 height 561
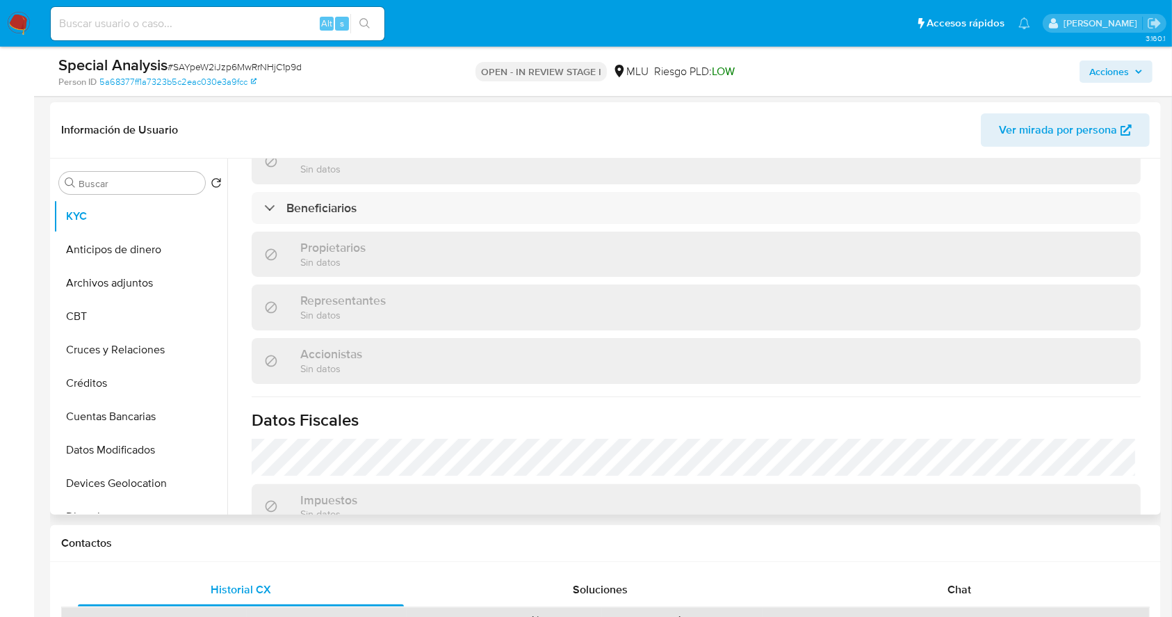
scroll to position [800, 0]
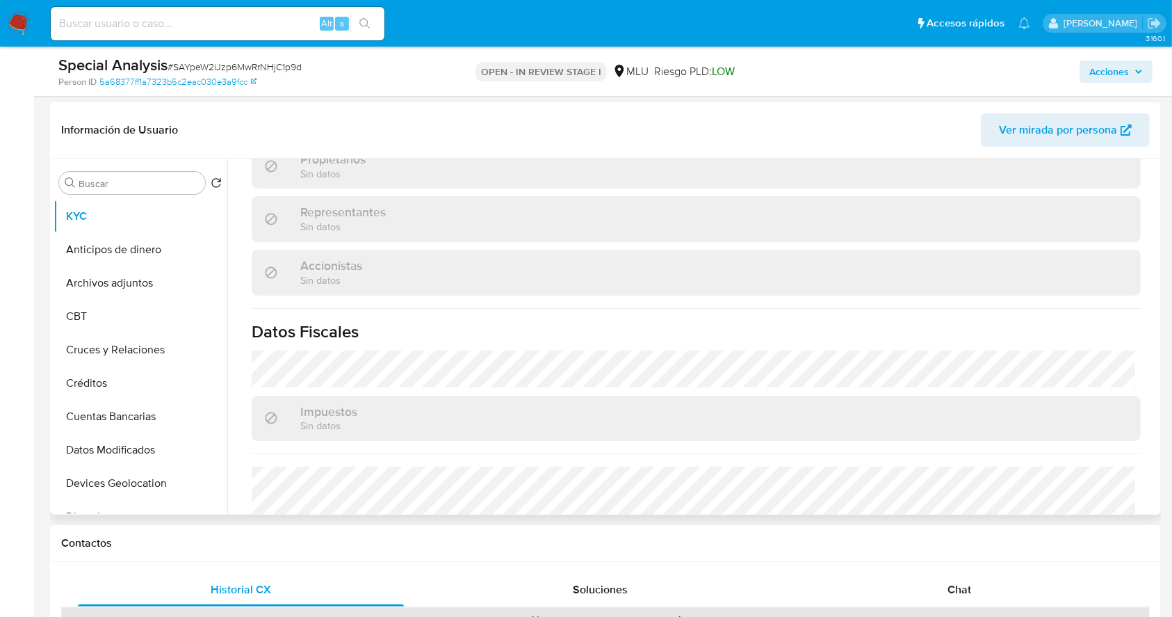
click at [1078, 396] on div "Impuestos Sin datos" at bounding box center [696, 418] width 889 height 45
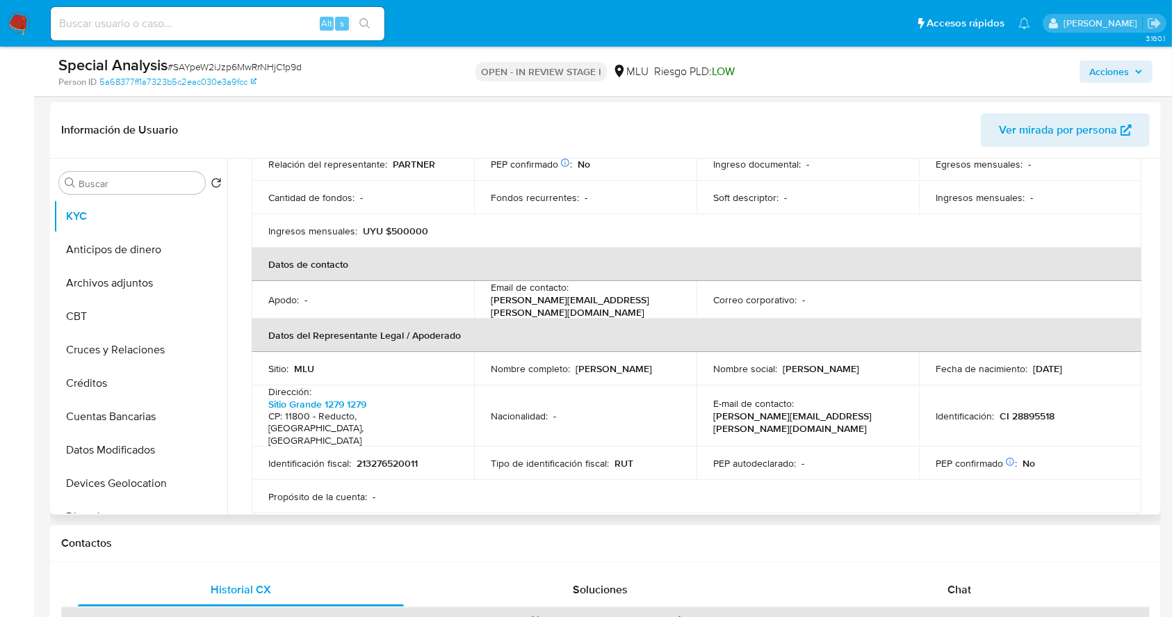
scroll to position [275, 0]
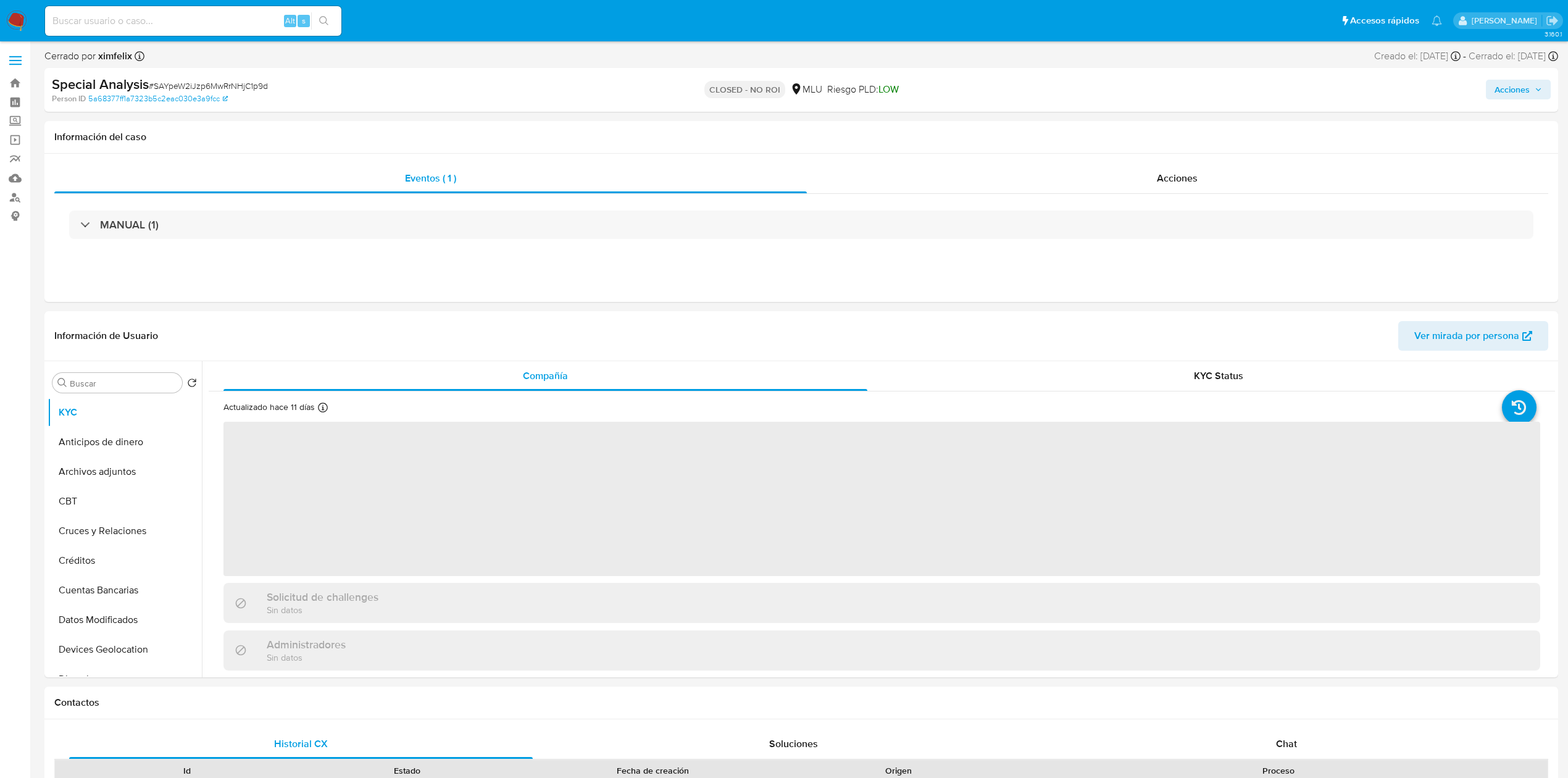
select select "10"
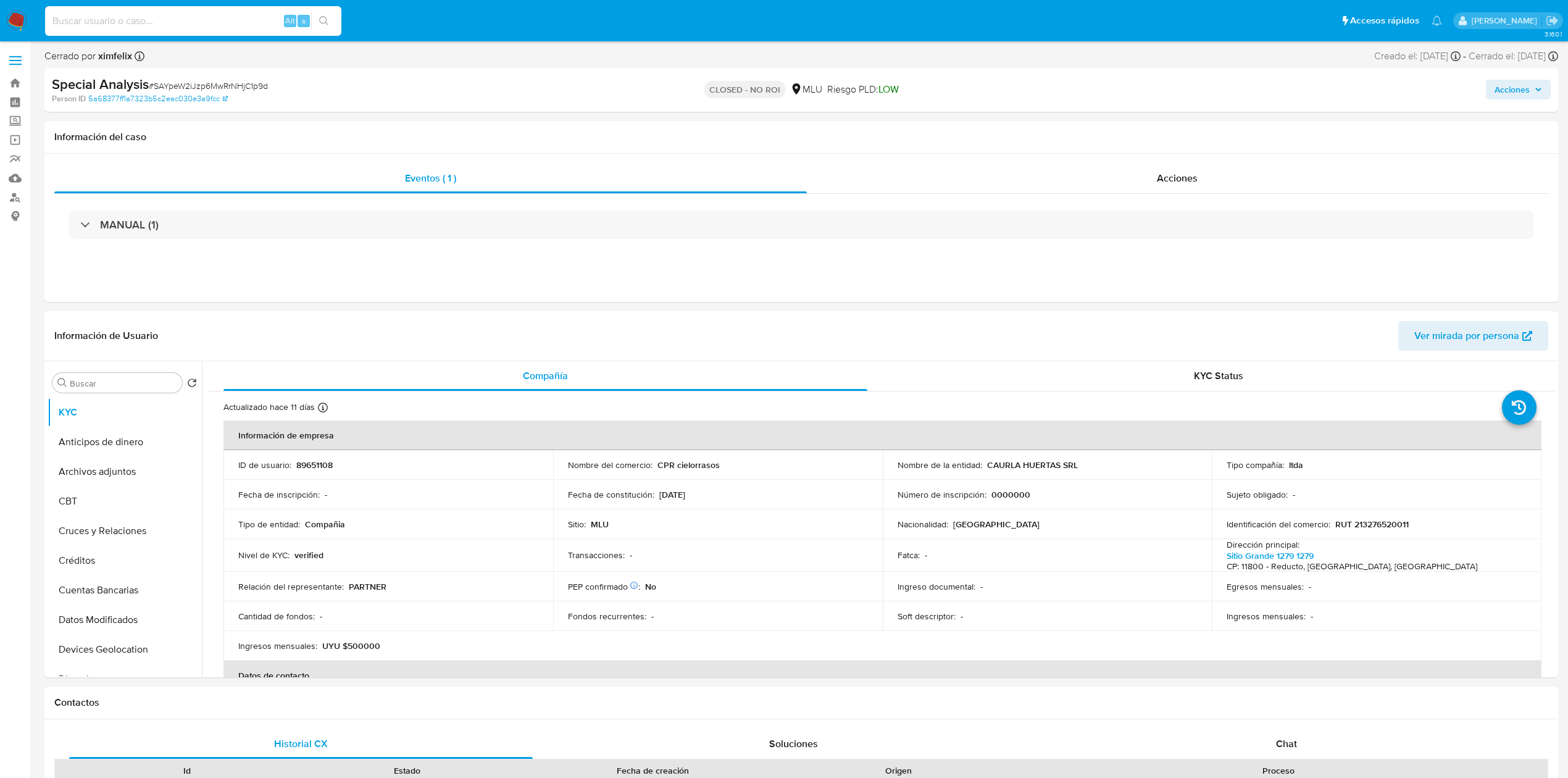
click at [237, 28] on input at bounding box center [194, 21] width 297 height 16
paste input "n43ftpEk2crw2mxVAG7xUimu"
type input "n43ftpEk2crw2mxVAG7xUimu"
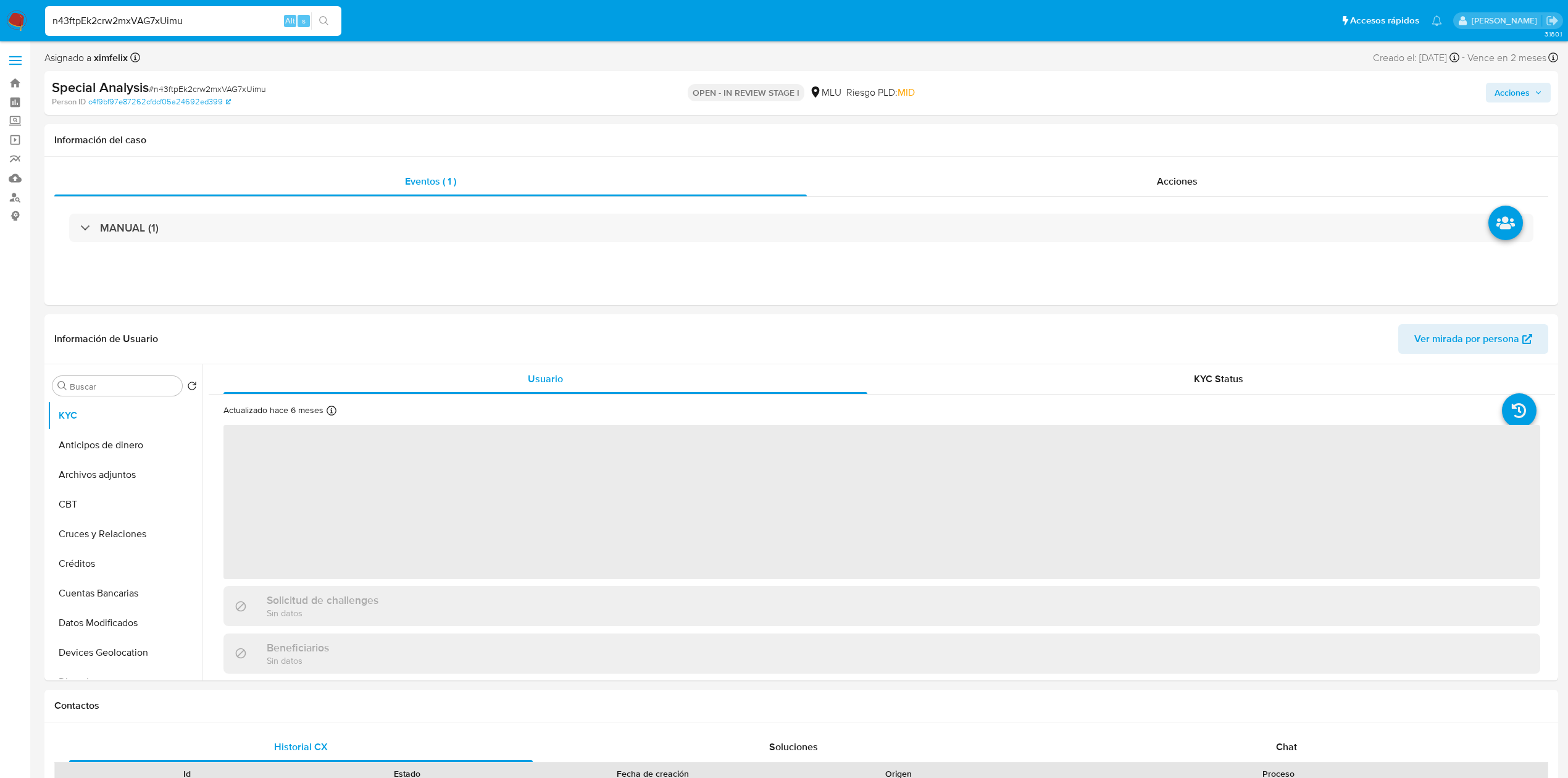
select select "10"
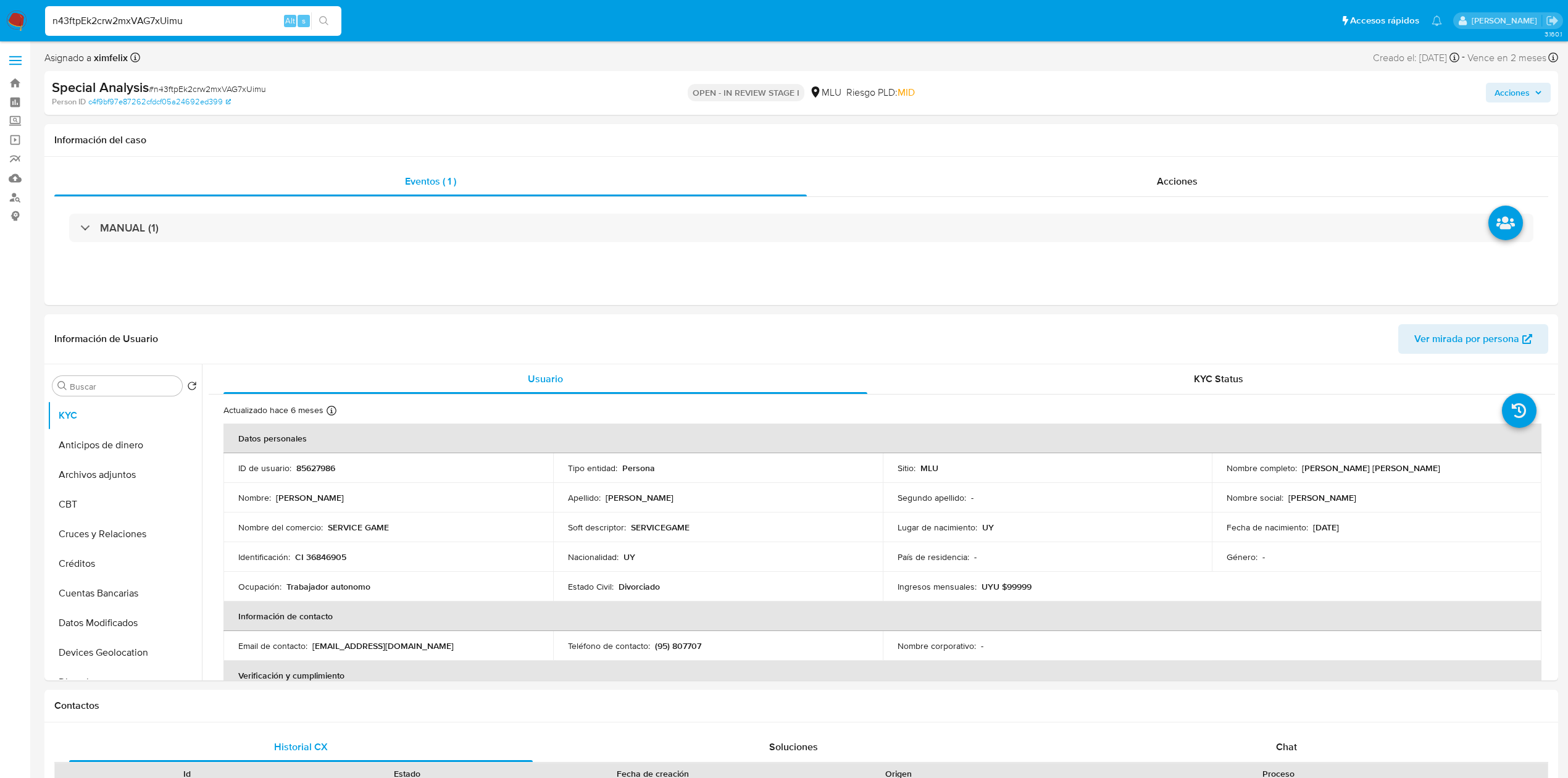
click at [171, 30] on div "n43ftpEk2crw2mxVAG7xUimu Alt s" at bounding box center [194, 20] width 297 height 29
click at [170, 23] on input "n43ftpEk2crw2mxVAG7xUimu" at bounding box center [194, 21] width 297 height 16
click at [127, 451] on button "Historial Casos" at bounding box center [120, 446] width 145 height 29
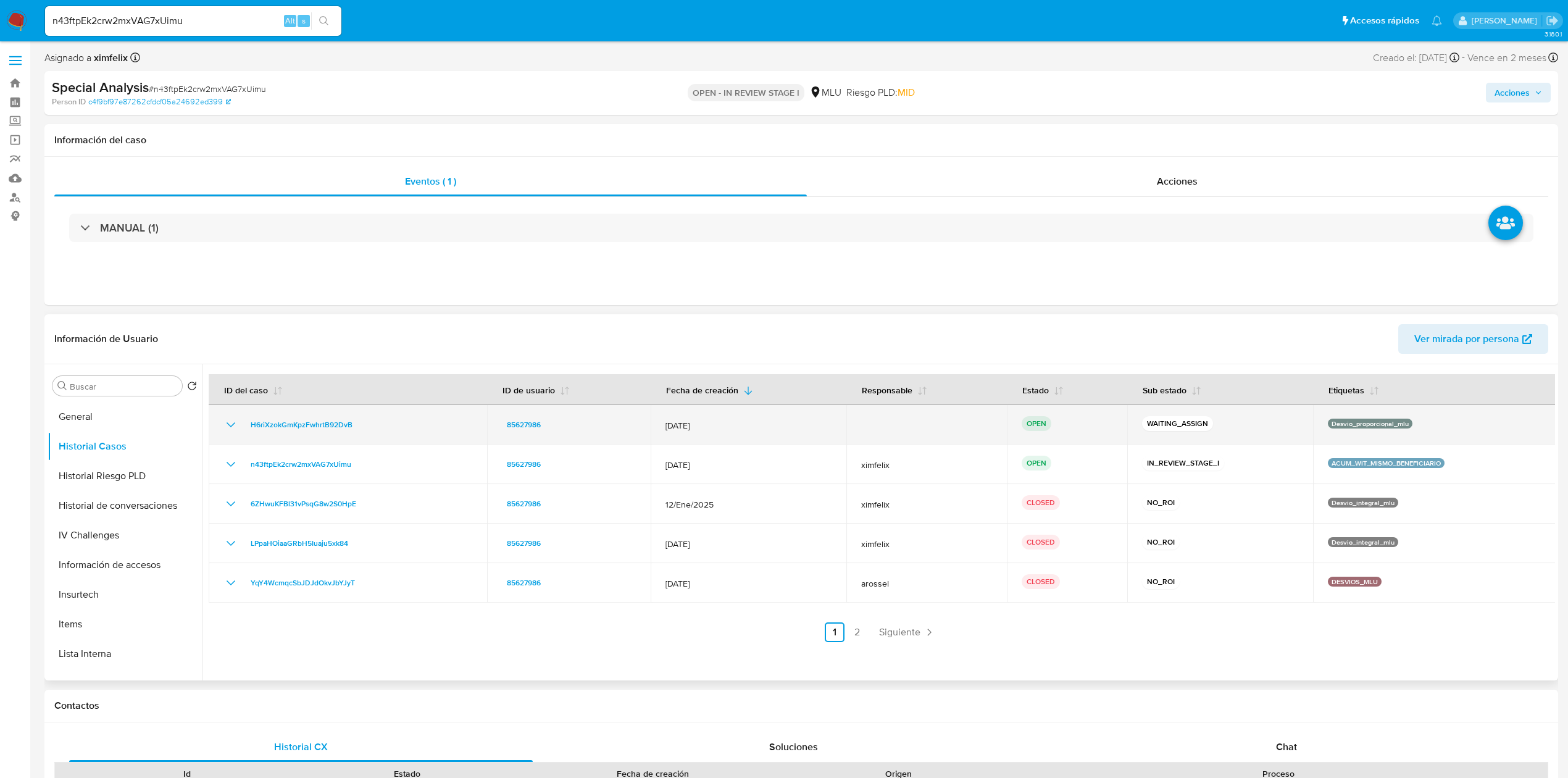
drag, startPoint x: 368, startPoint y: 425, endPoint x: 243, endPoint y: 434, distance: 125.3
click at [243, 434] on td "H6riXzokGmKpzFwhrtB92DvB" at bounding box center [348, 425] width 279 height 39
drag, startPoint x: 1435, startPoint y: 433, endPoint x: 1321, endPoint y: 424, distance: 114.4
click at [1321, 424] on td "Desvio_proporcional_mlu" at bounding box center [1435, 425] width 243 height 39
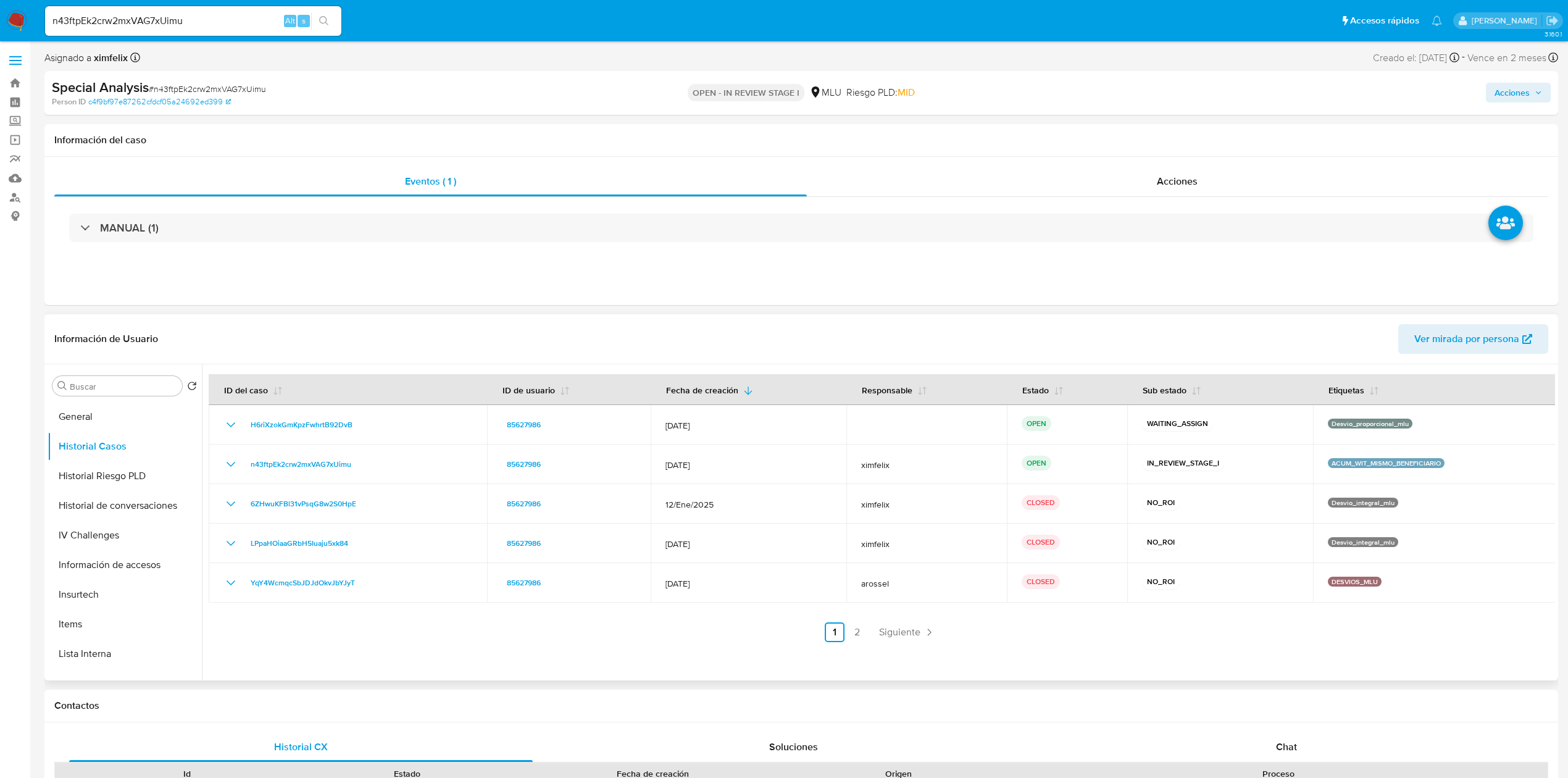
click at [1501, 338] on span "Ver mirada por persona" at bounding box center [1467, 338] width 105 height 29
click at [94, 542] on button "Historial de conversaciones" at bounding box center [120, 534] width 145 height 29
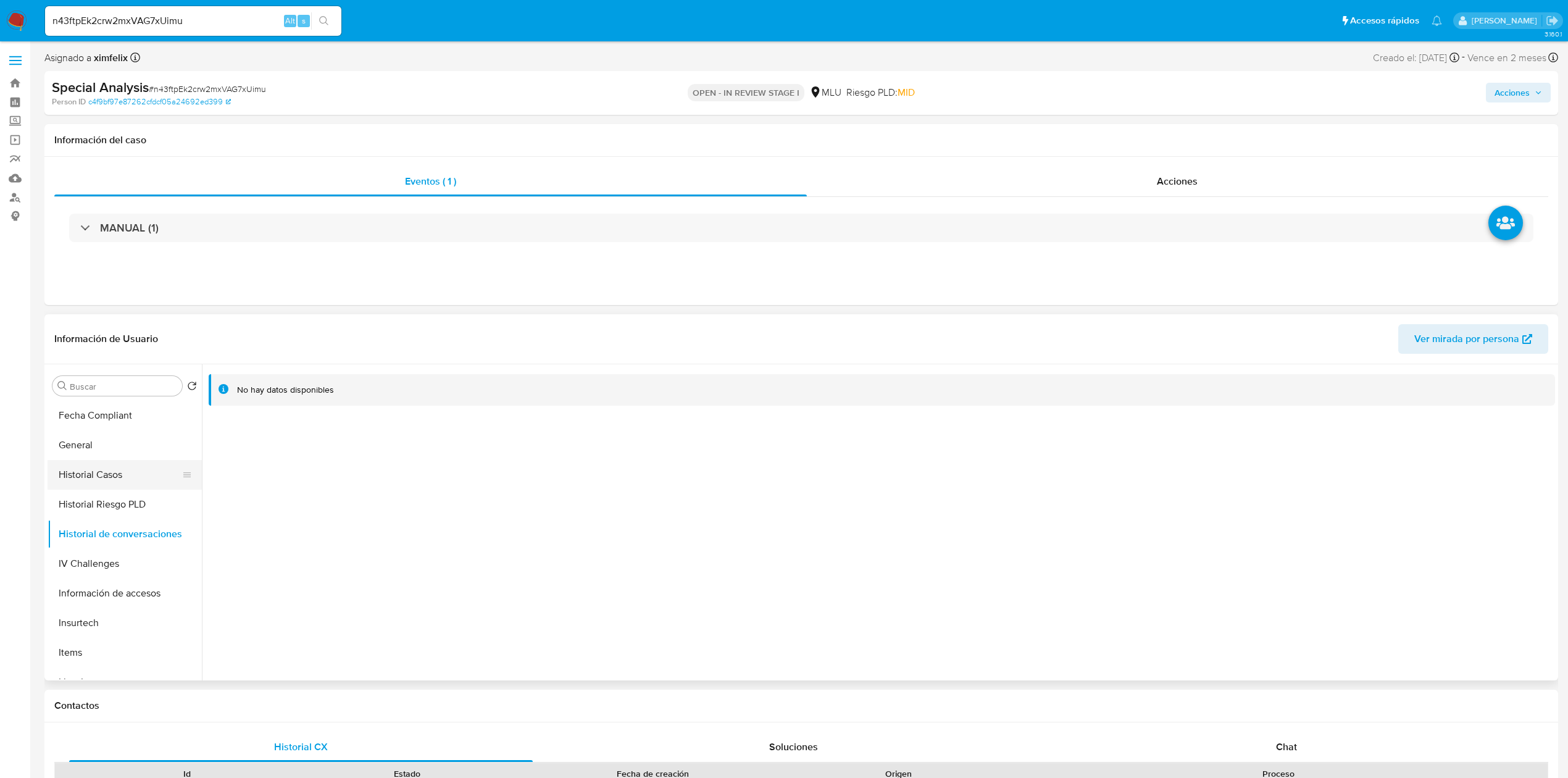
click at [118, 477] on button "Historial Casos" at bounding box center [120, 474] width 145 height 29
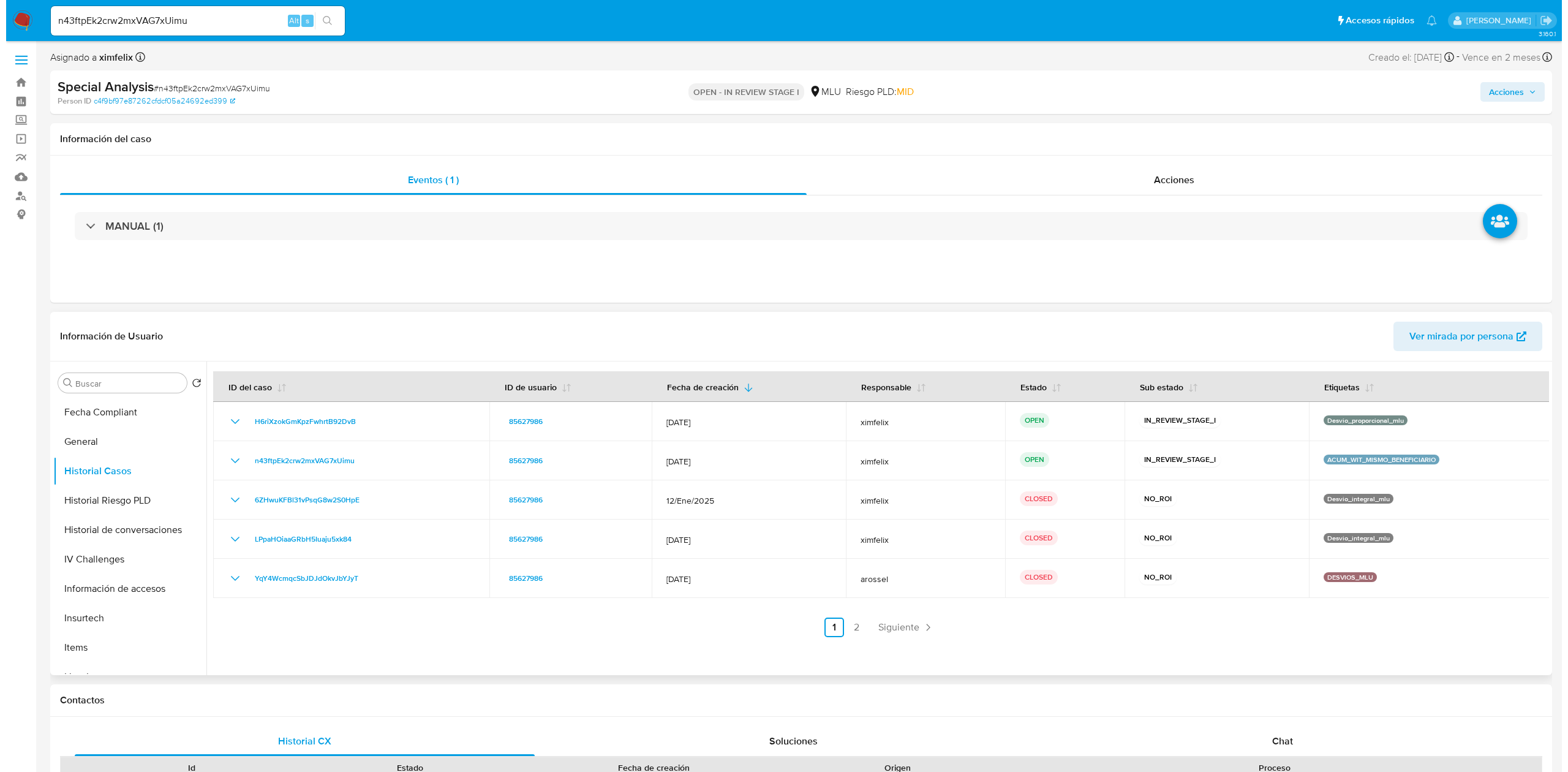
scroll to position [0, 0]
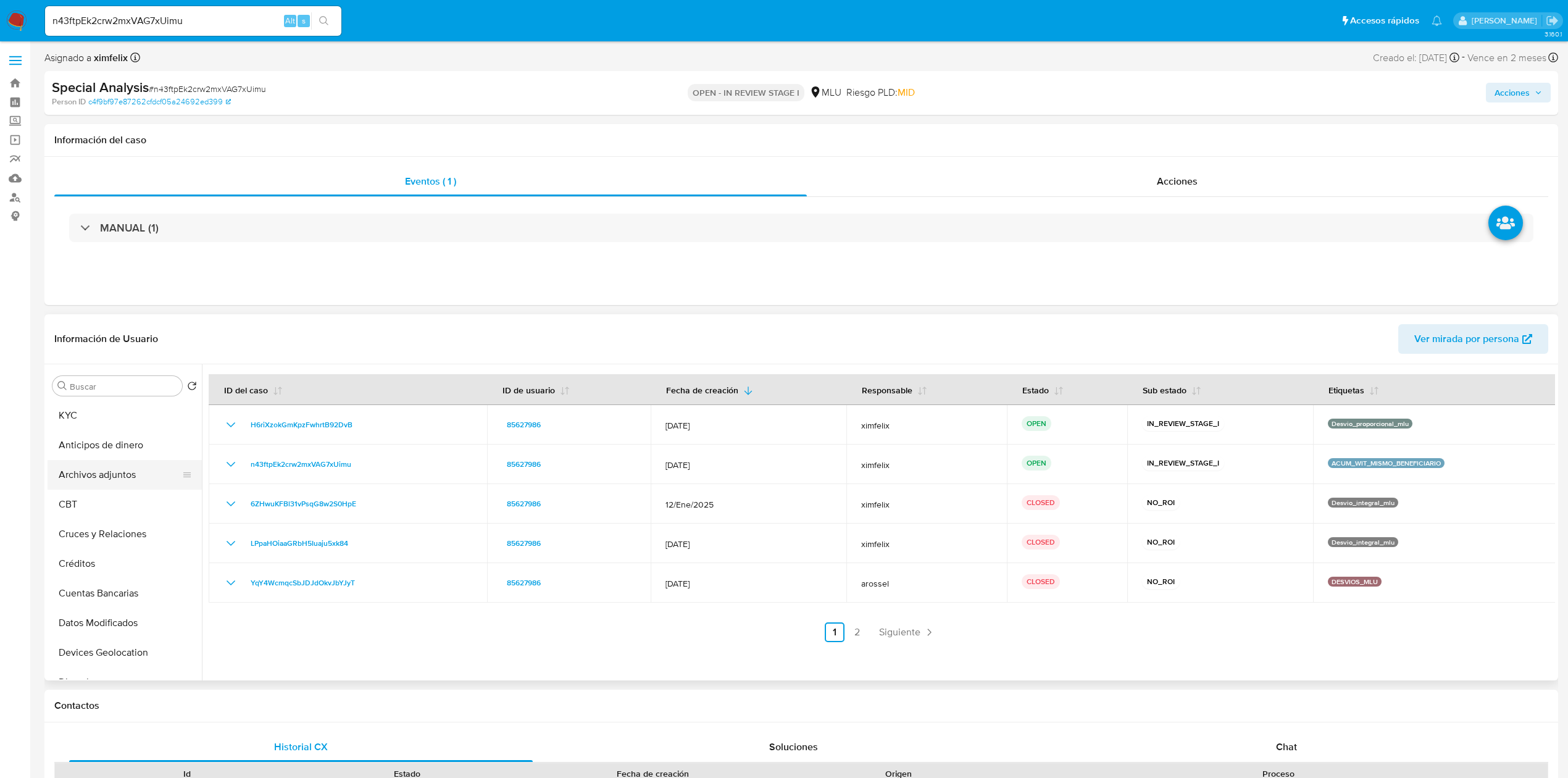
click at [96, 477] on button "Archivos adjuntos" at bounding box center [120, 474] width 145 height 29
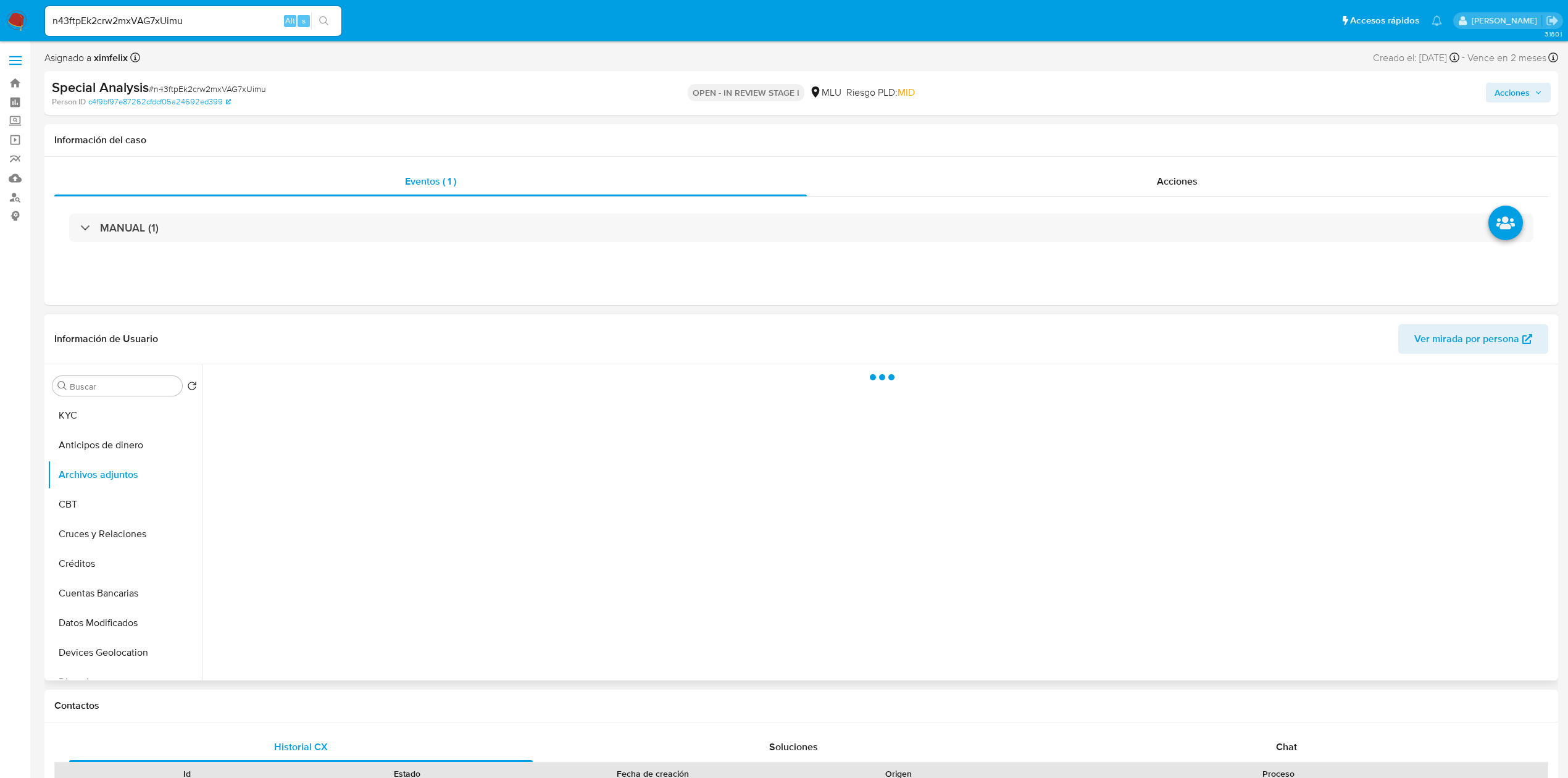
click at [369, 459] on div at bounding box center [878, 522] width 1353 height 316
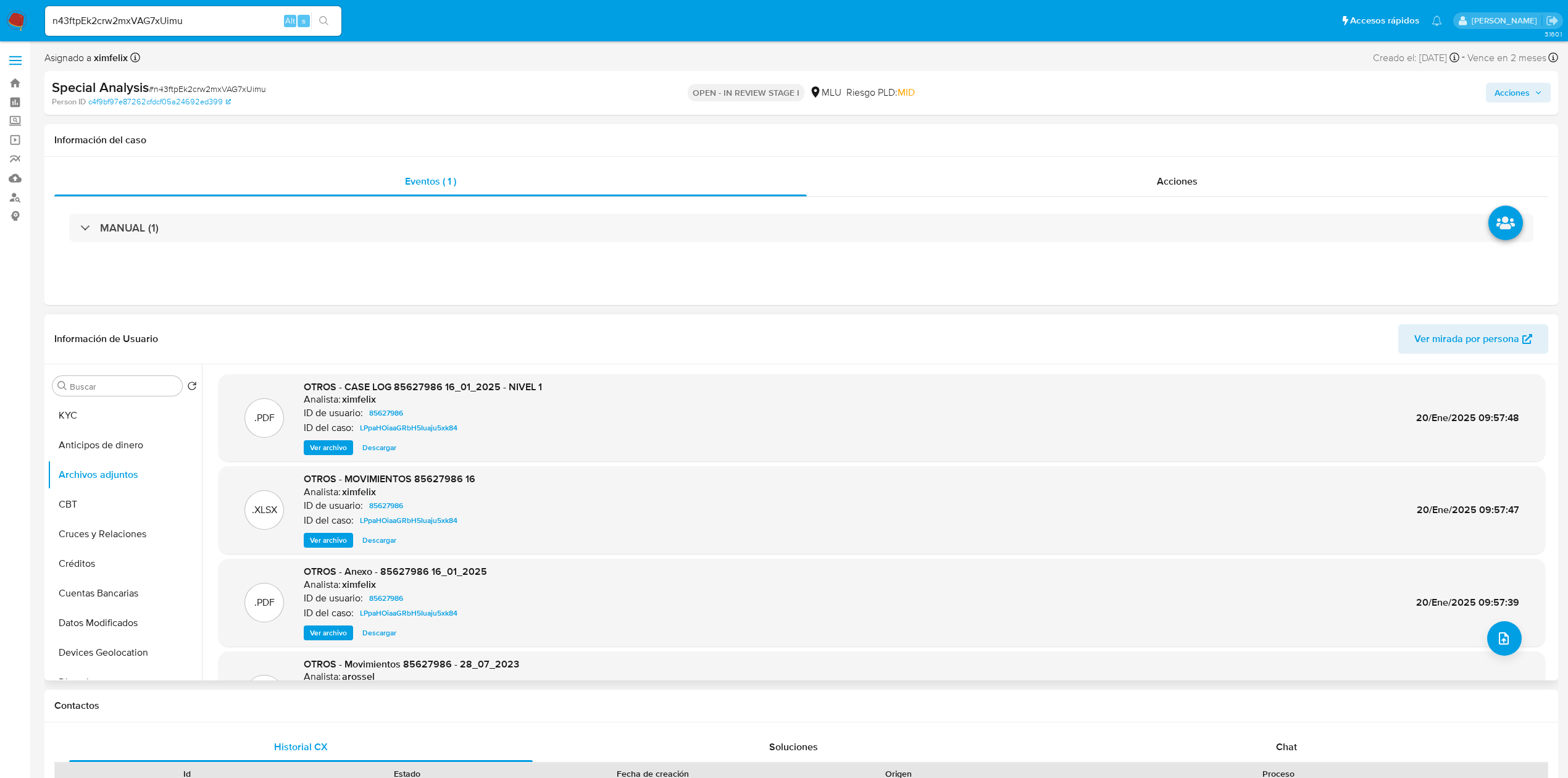
click at [344, 445] on span "Ver archivo" at bounding box center [329, 448] width 37 height 12
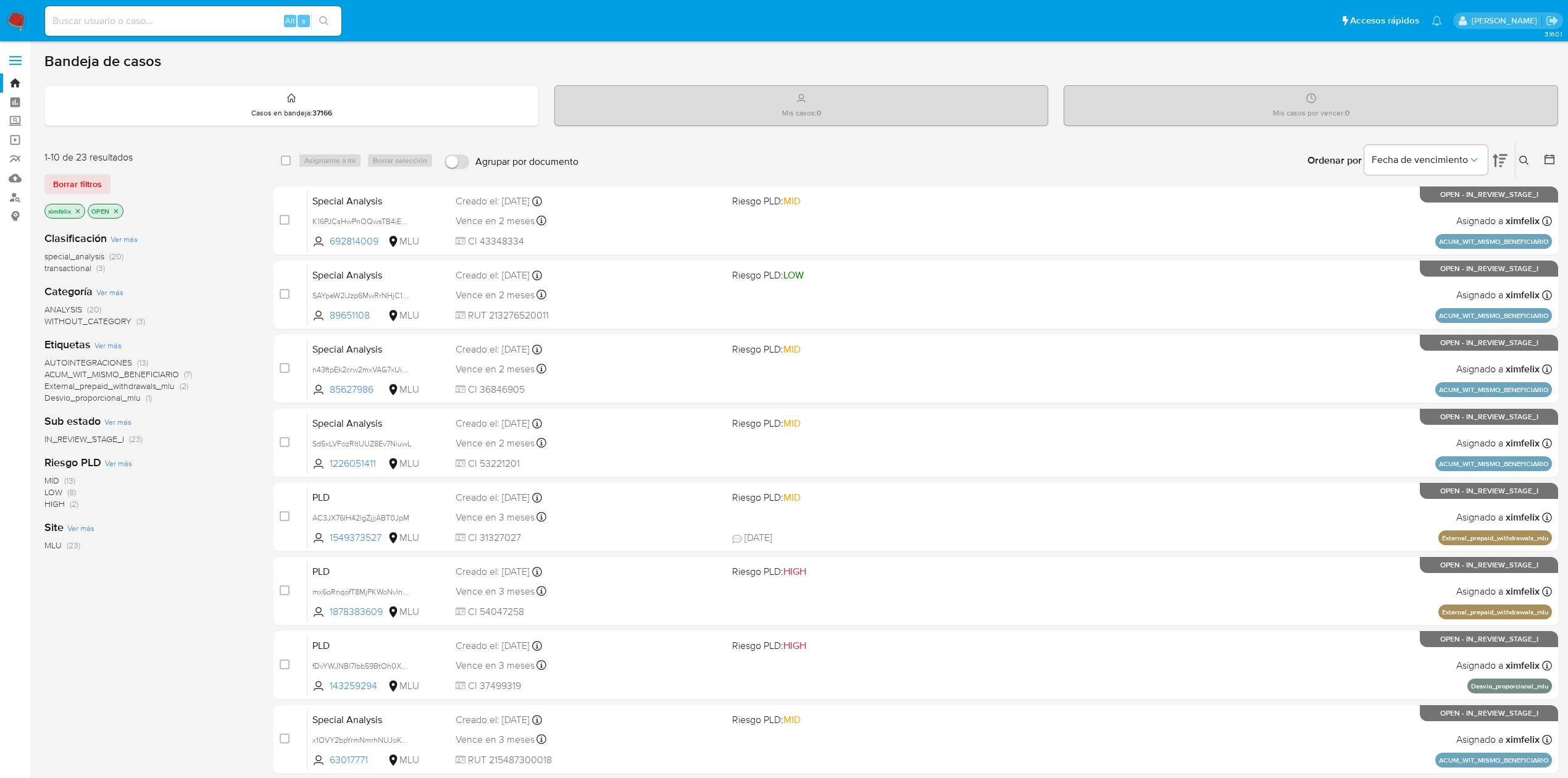
click at [20, 26] on img at bounding box center [17, 21] width 21 height 21
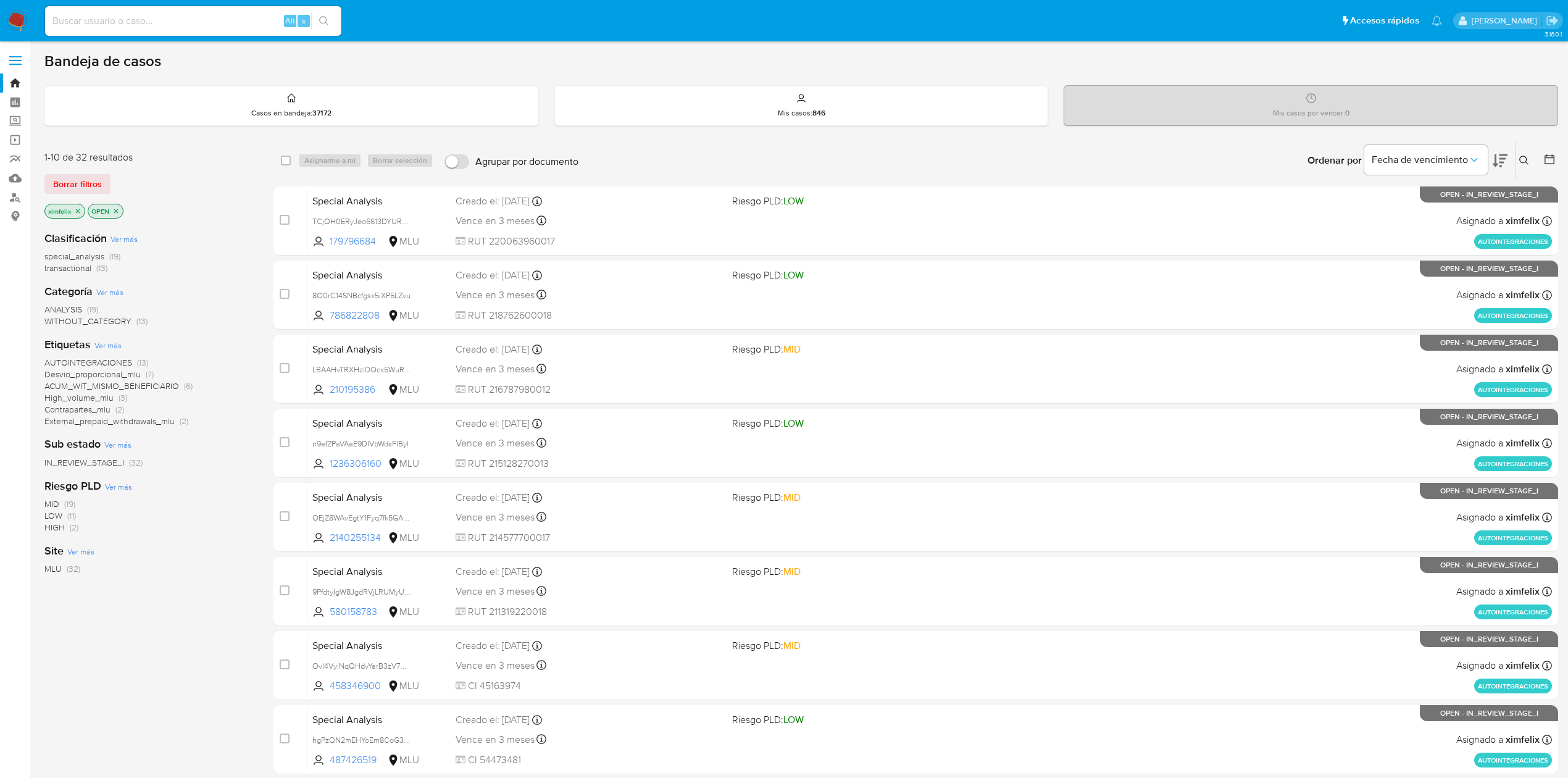
click at [79, 210] on icon "close-filter" at bounding box center [77, 211] width 7 height 7
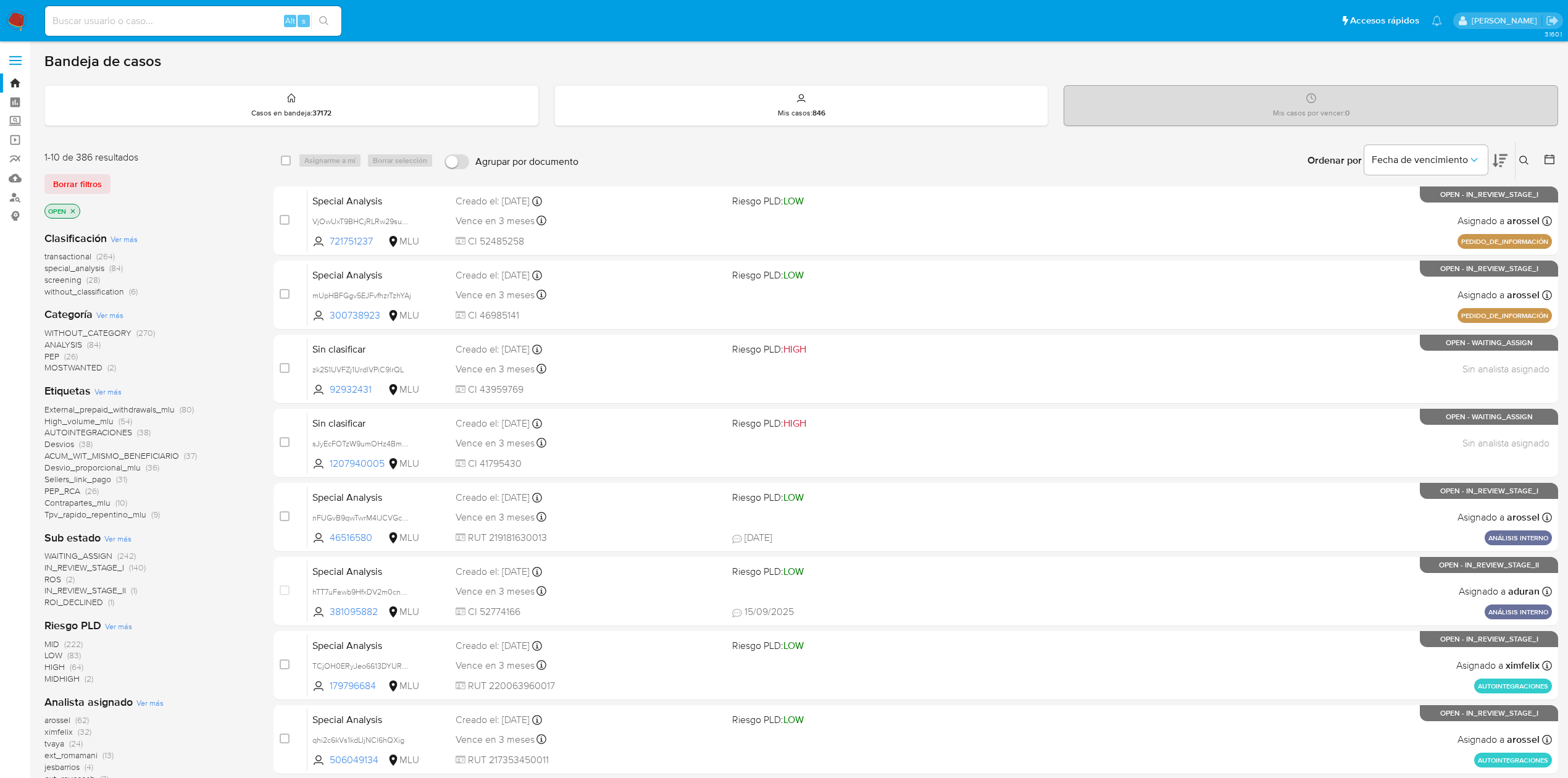
click at [1526, 157] on icon at bounding box center [1524, 160] width 9 height 9
click at [1429, 212] on input at bounding box center [1421, 208] width 209 height 16
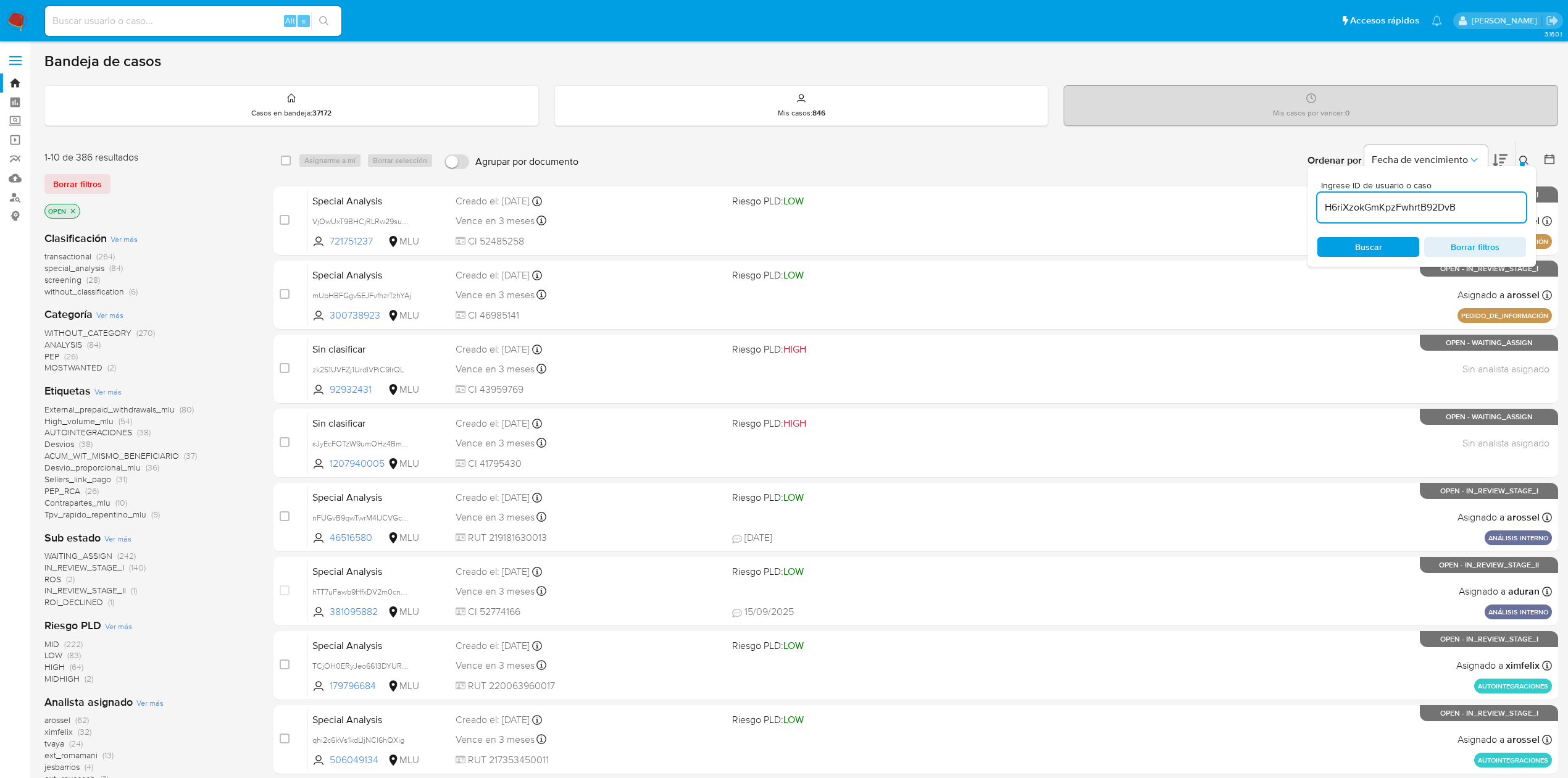
type input "H6riXzokGmKpzFwhrtB92DvB"
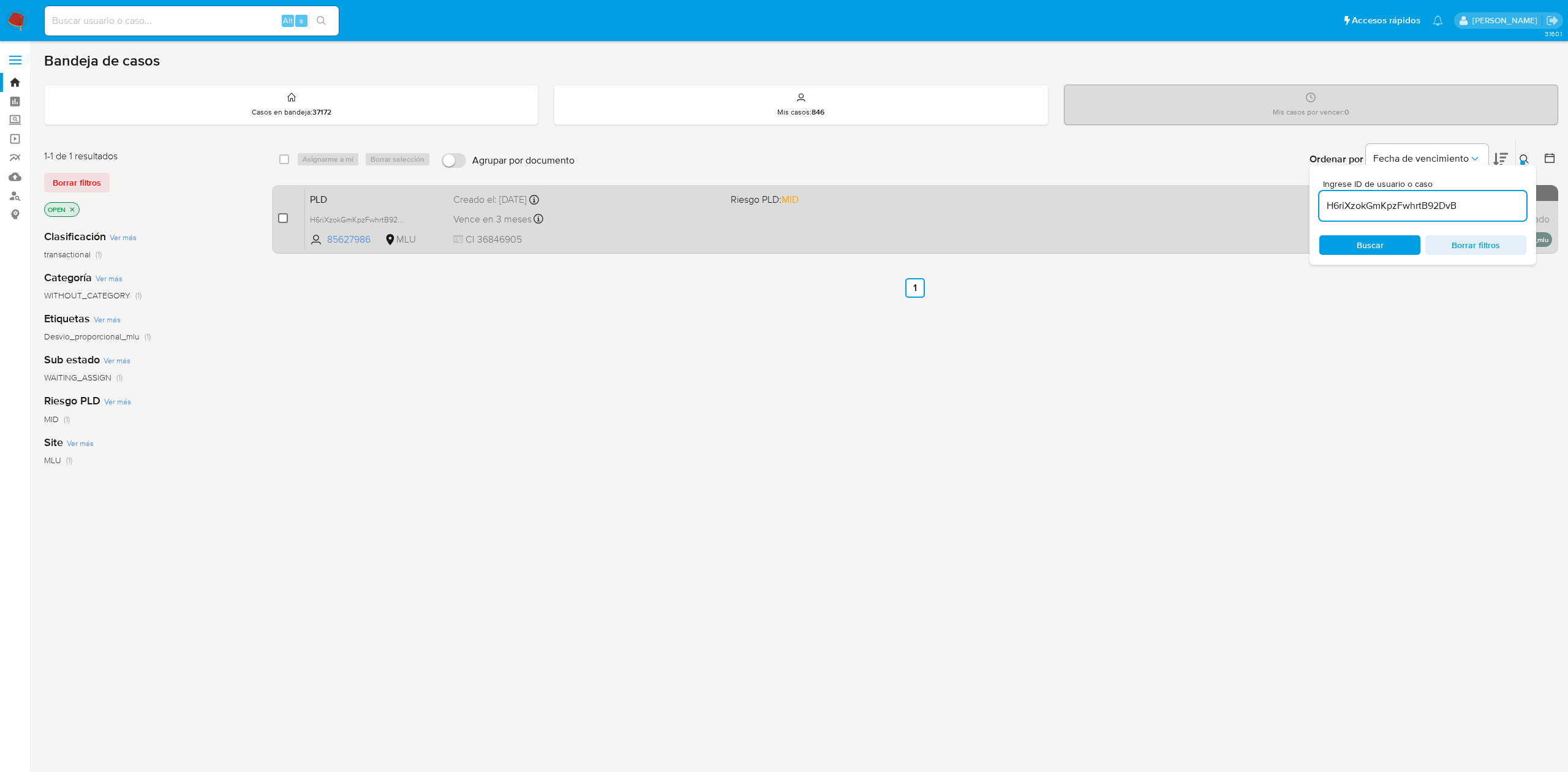
click at [279, 217] on input "checkbox" at bounding box center [283, 218] width 10 height 10
checkbox input "true"
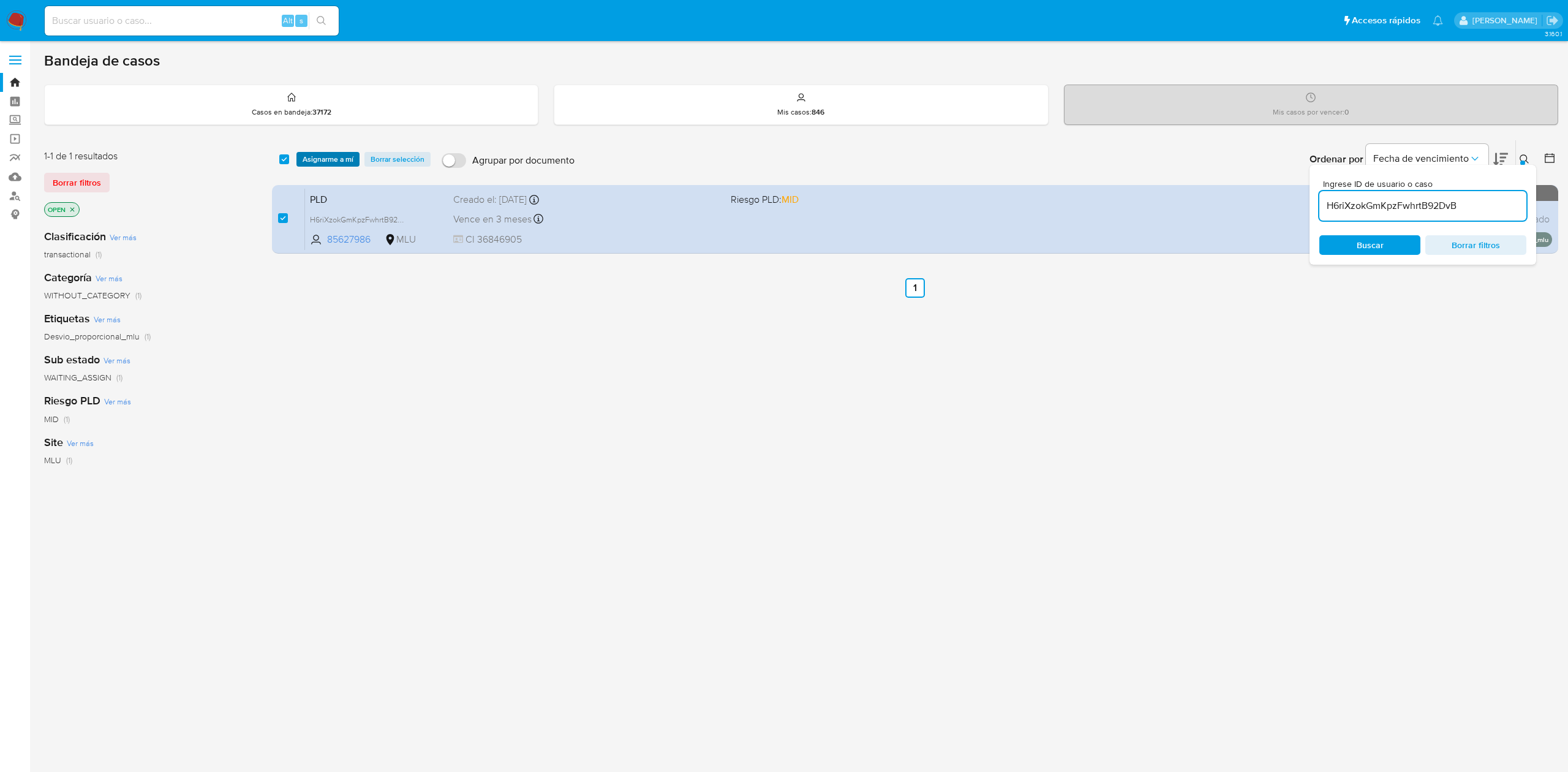
click at [327, 157] on span "Asignarme a mí" at bounding box center [328, 160] width 51 height 12
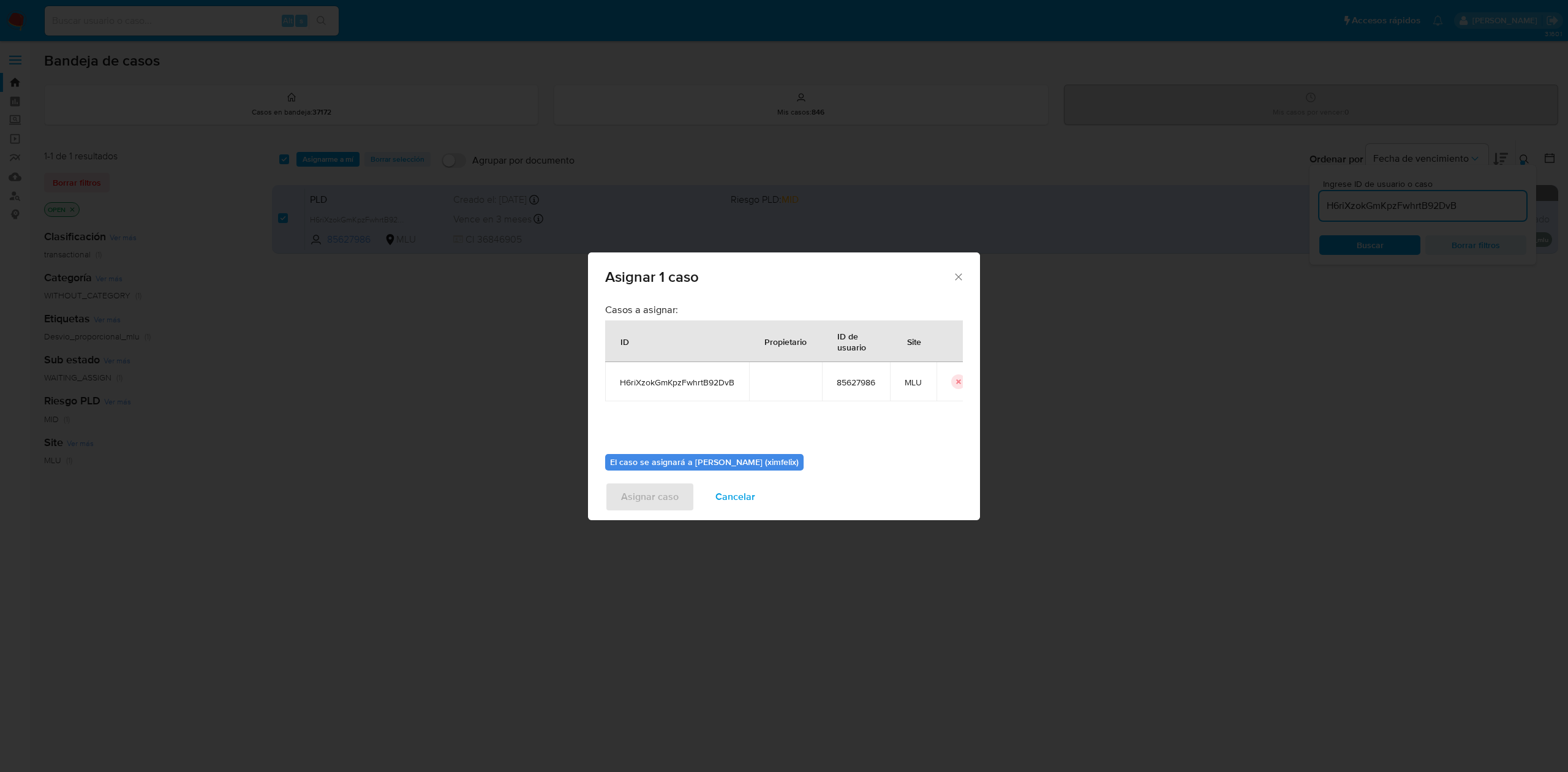
scroll to position [63, 0]
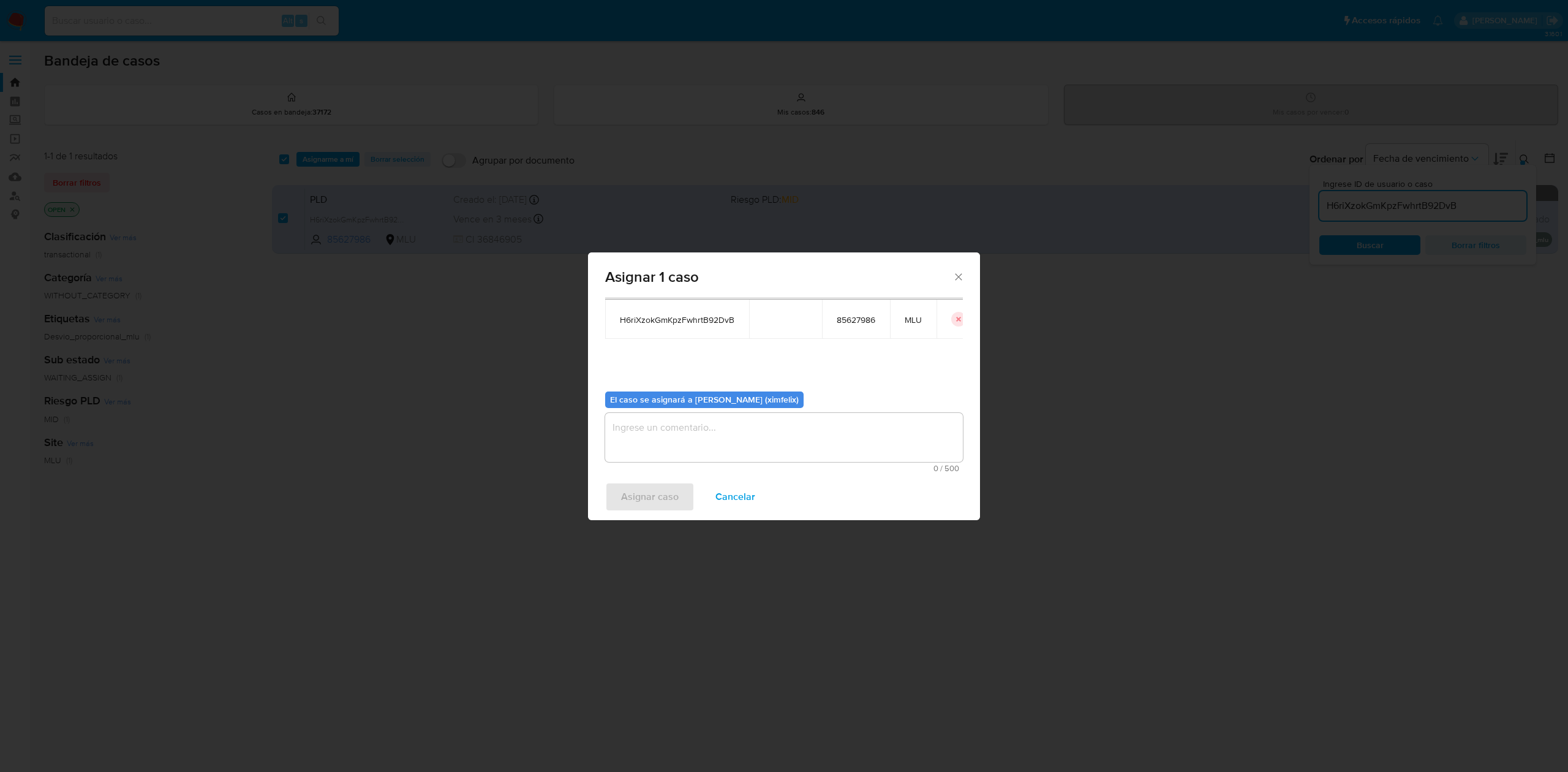
click at [715, 440] on textarea "assign-modal" at bounding box center [784, 438] width 358 height 49
click at [640, 499] on span "Asignar caso" at bounding box center [649, 497] width 57 height 27
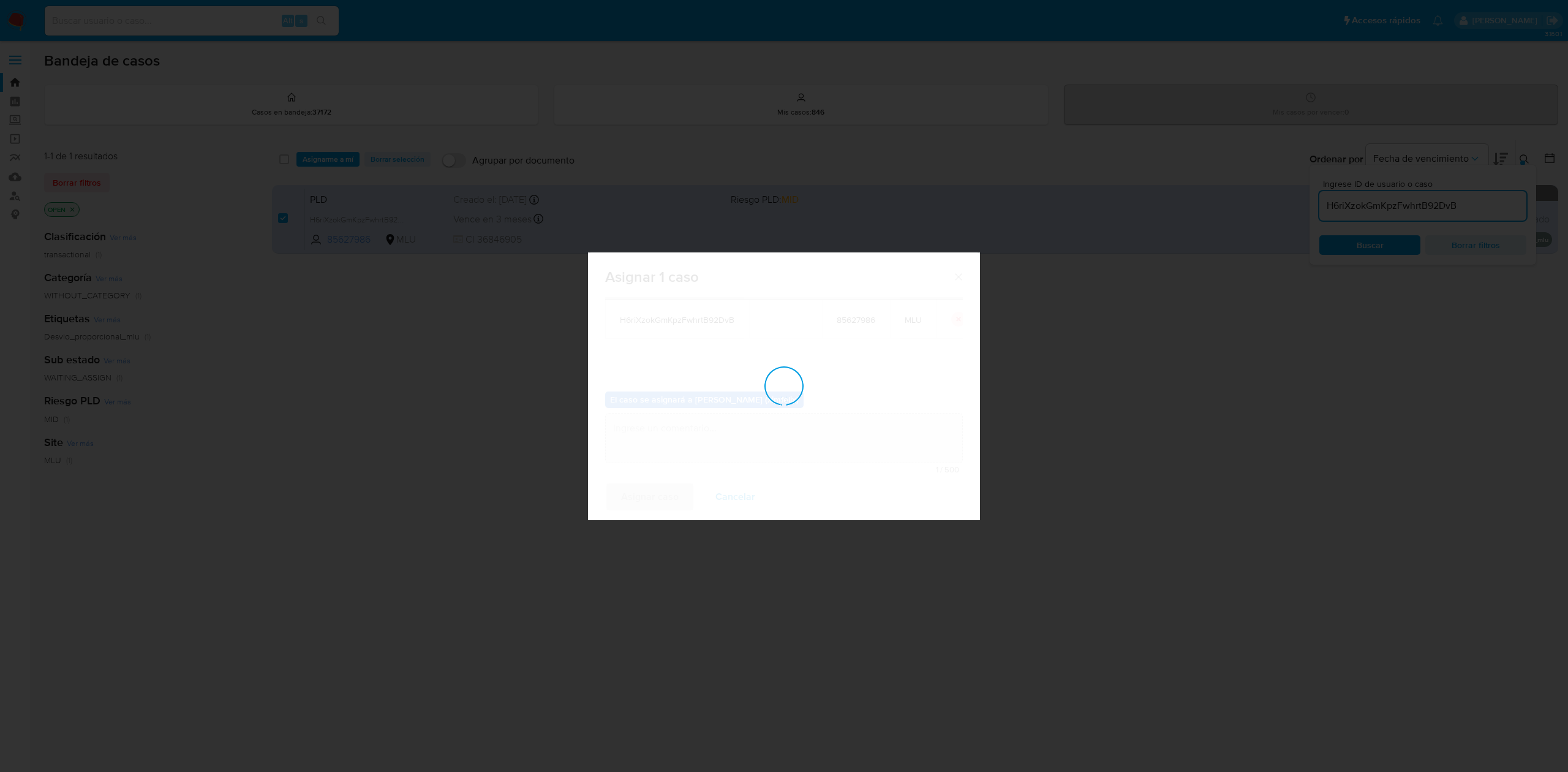
checkbox input "false"
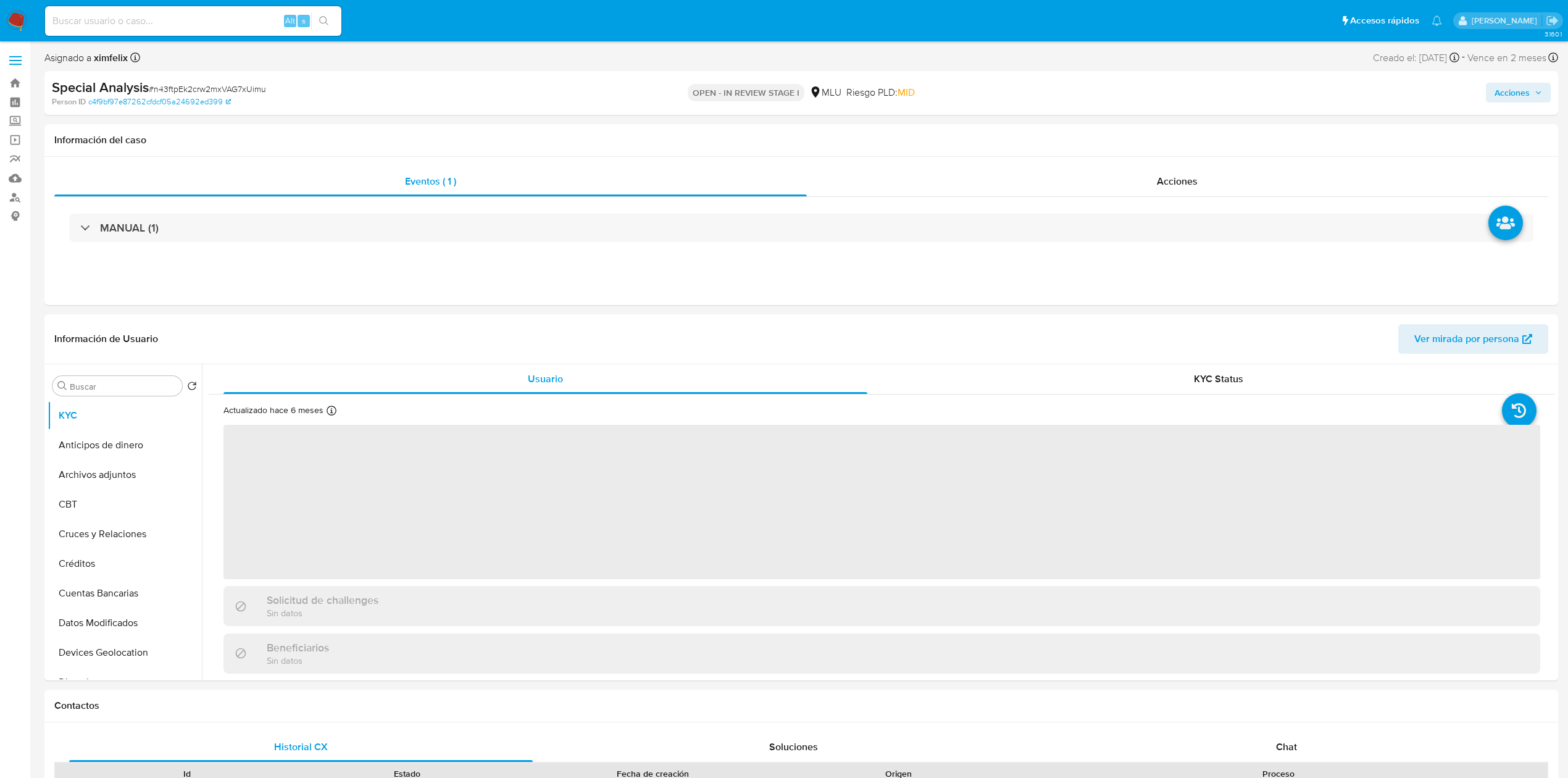
select select "10"
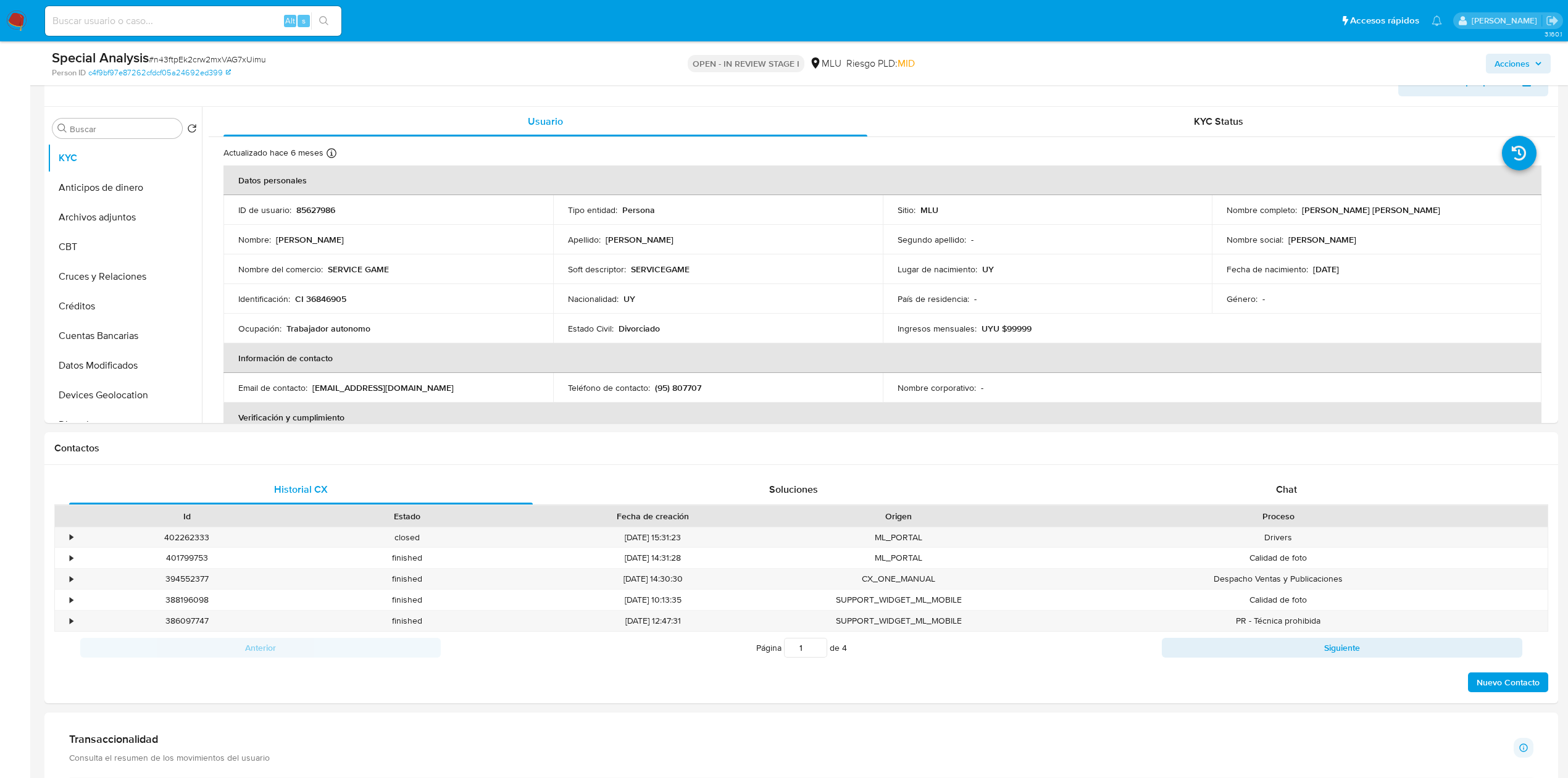
scroll to position [199, 0]
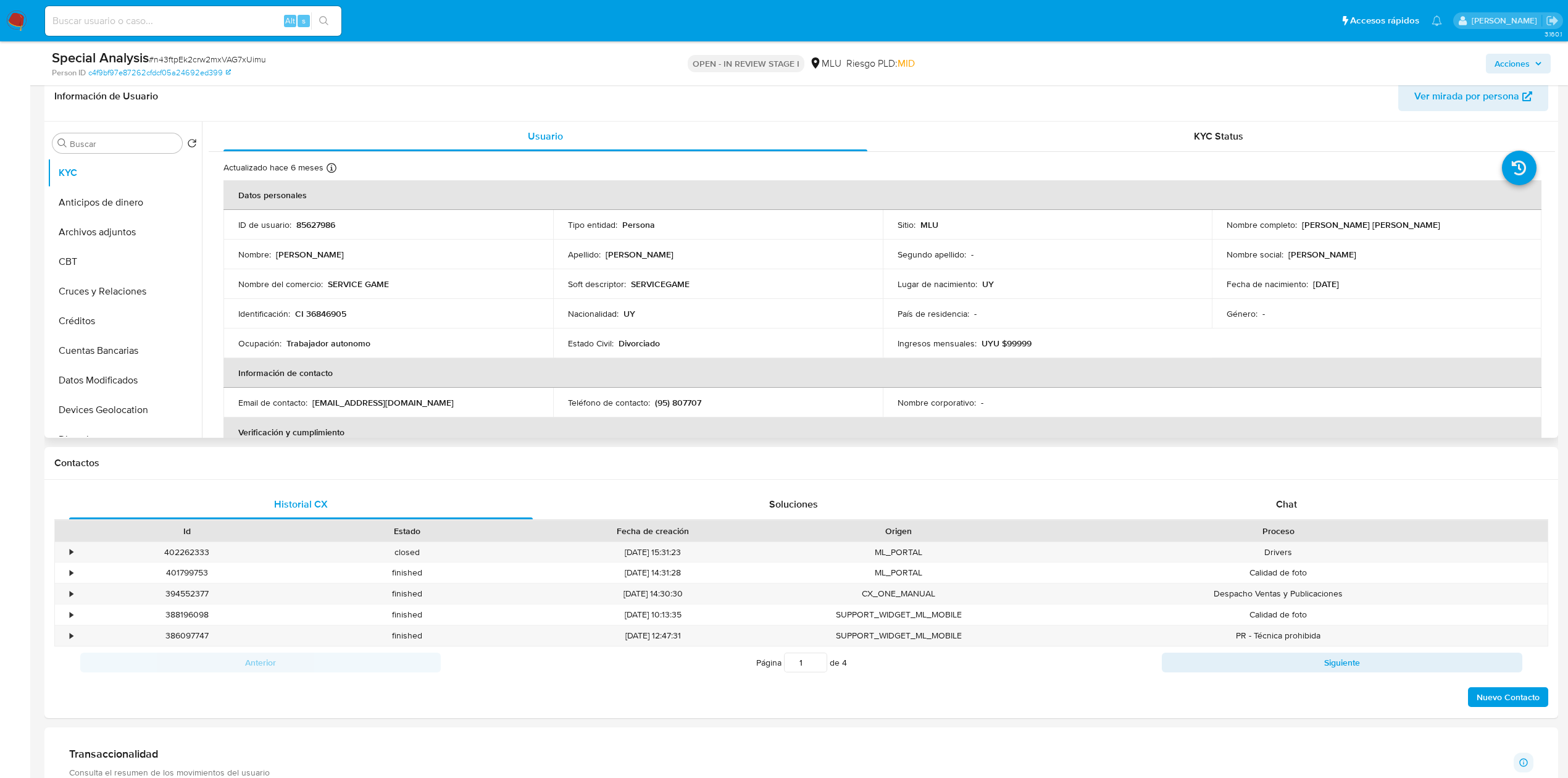
click at [776, 359] on th "Información de contacto" at bounding box center [883, 372] width 1318 height 29
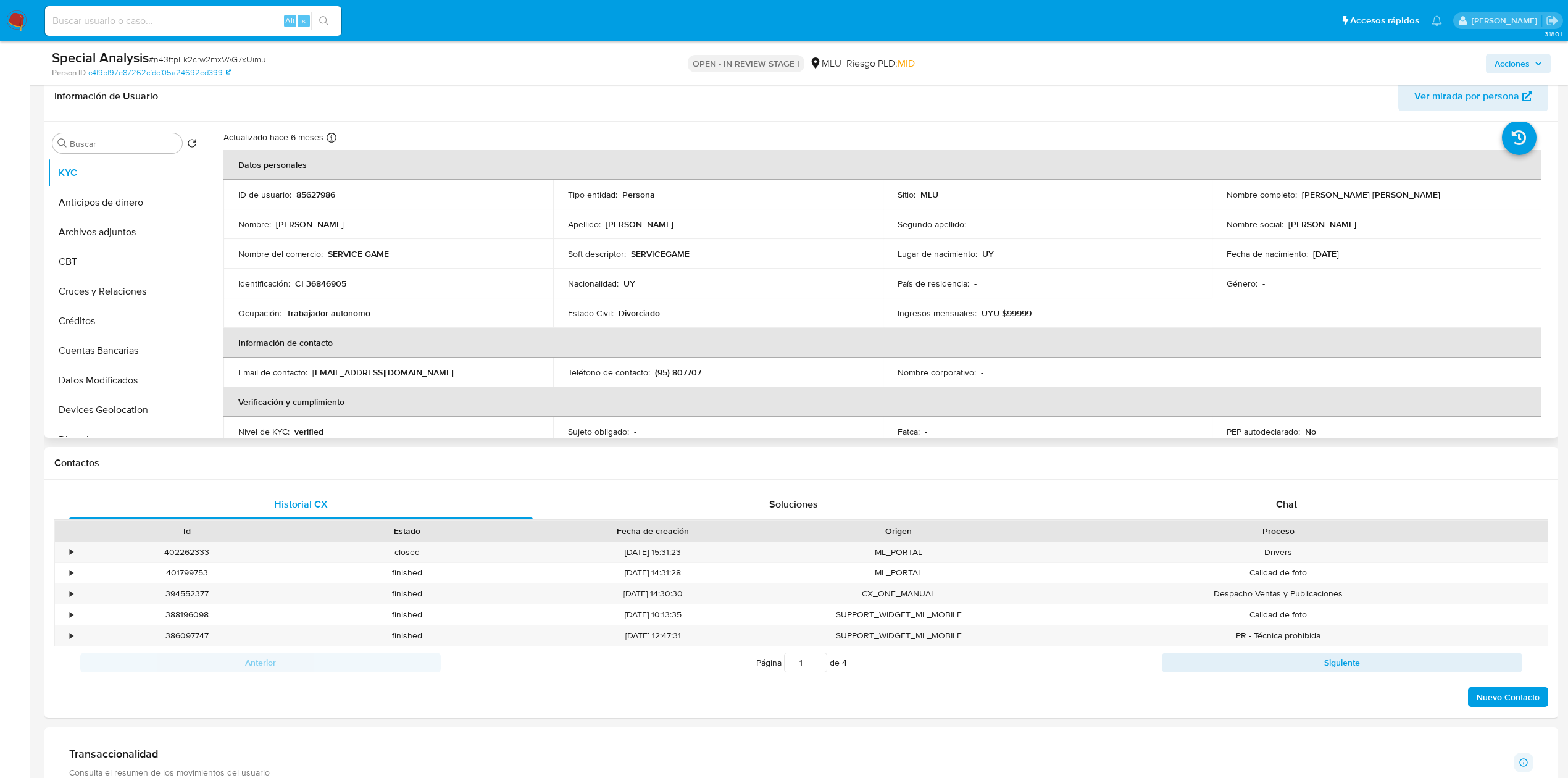
scroll to position [33, 0]
